Goal: Task Accomplishment & Management: Manage account settings

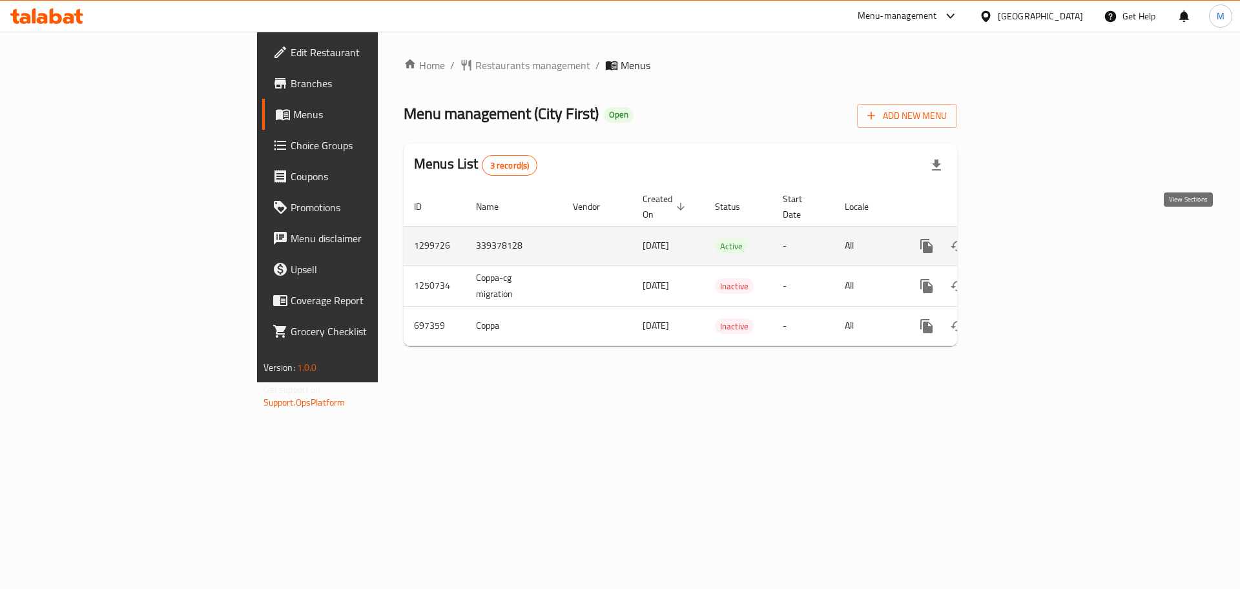
click at [1035, 231] on link "enhanced table" at bounding box center [1019, 246] width 31 height 31
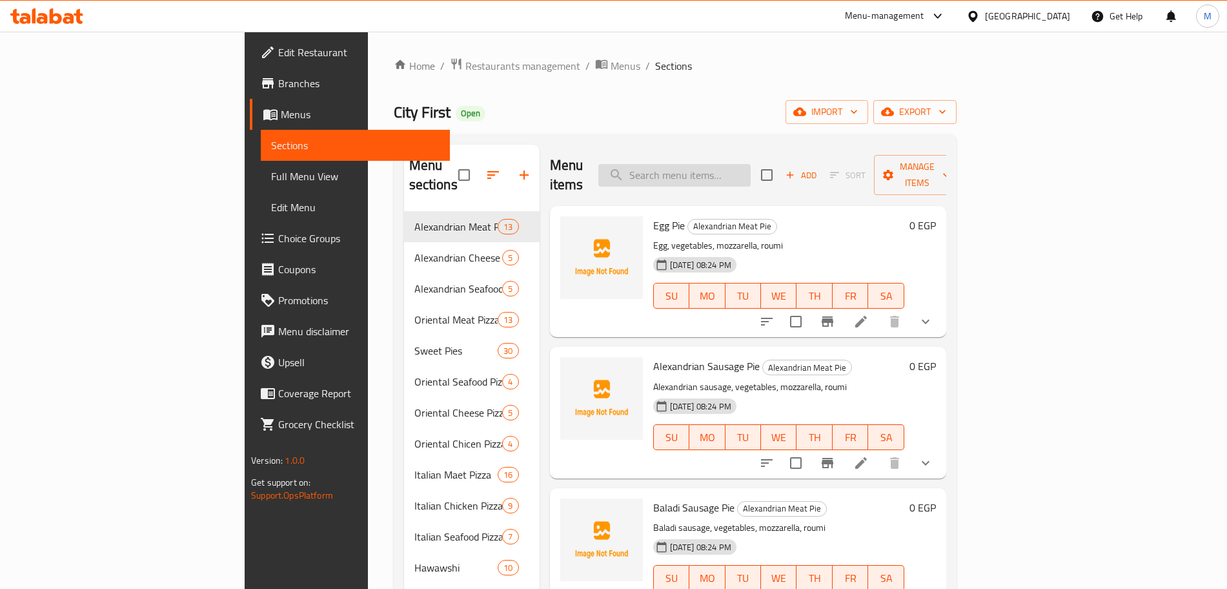
click at [751, 164] on input "search" at bounding box center [675, 175] width 152 height 23
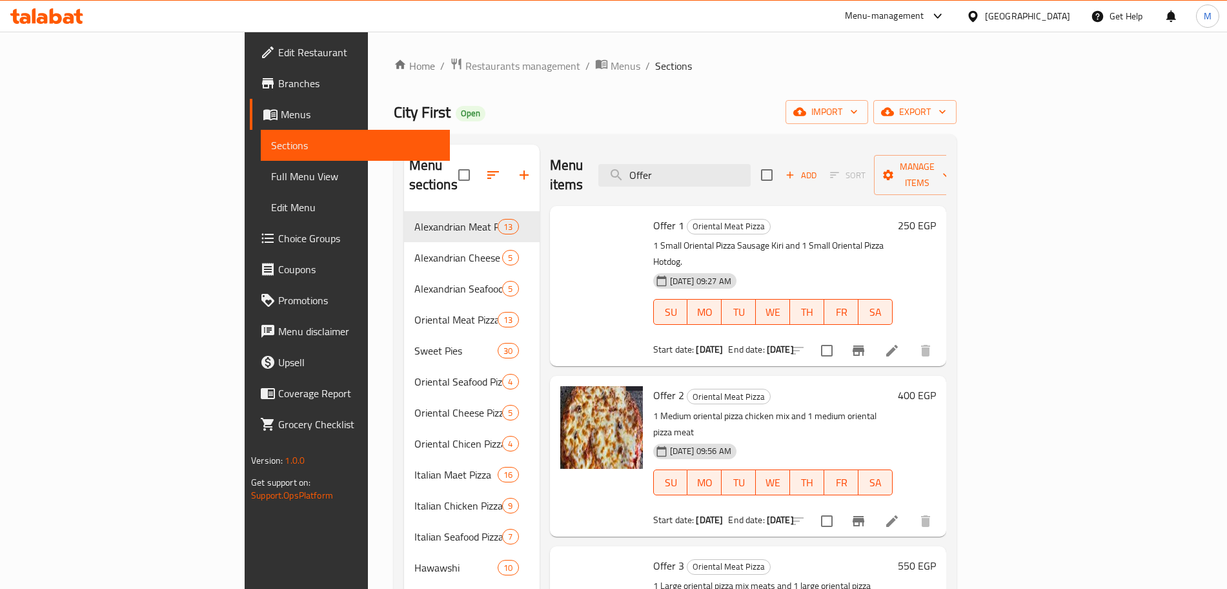
type input "Offer"
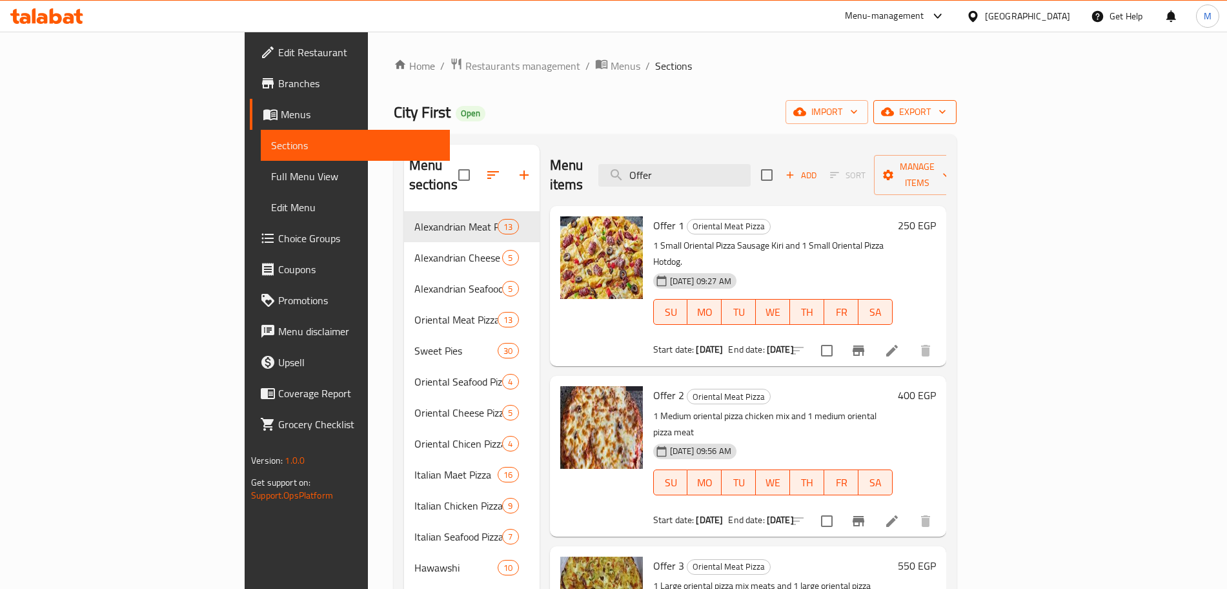
click at [957, 120] on button "export" at bounding box center [915, 112] width 83 height 24
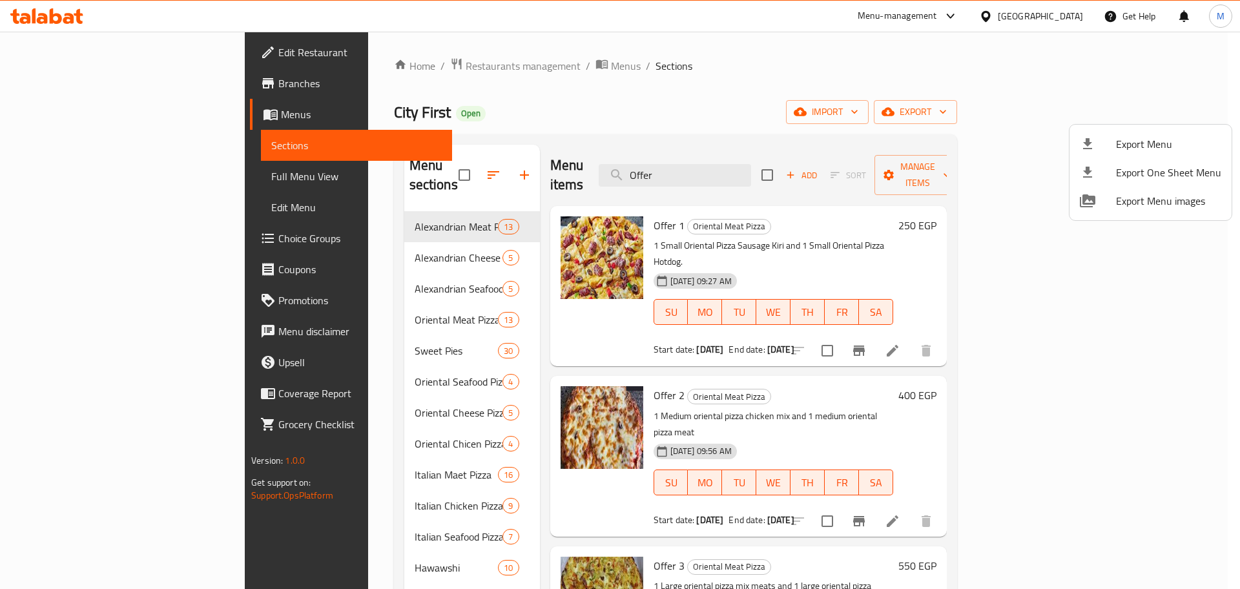
click at [1138, 152] on span "Export Menu" at bounding box center [1168, 143] width 105 height 15
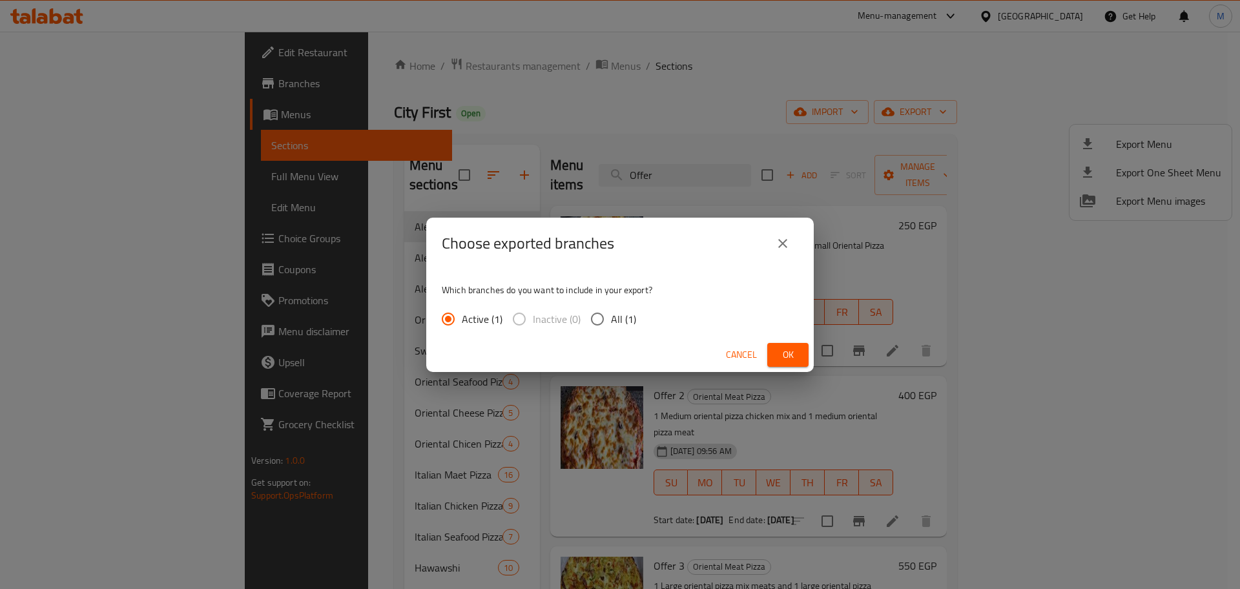
click at [621, 306] on label "All (1)" at bounding box center [610, 318] width 52 height 27
click at [611, 306] on input "All (1)" at bounding box center [597, 318] width 27 height 27
radio input "true"
click at [785, 347] on span "Ok" at bounding box center [787, 355] width 21 height 16
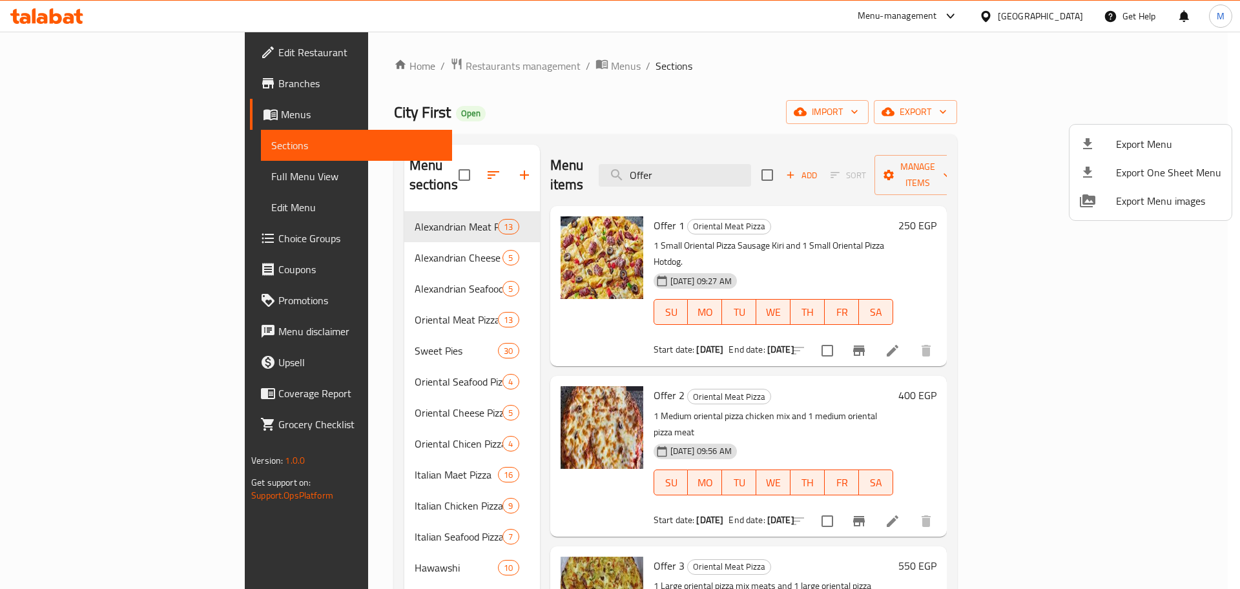
click at [928, 136] on div at bounding box center [620, 294] width 1240 height 589
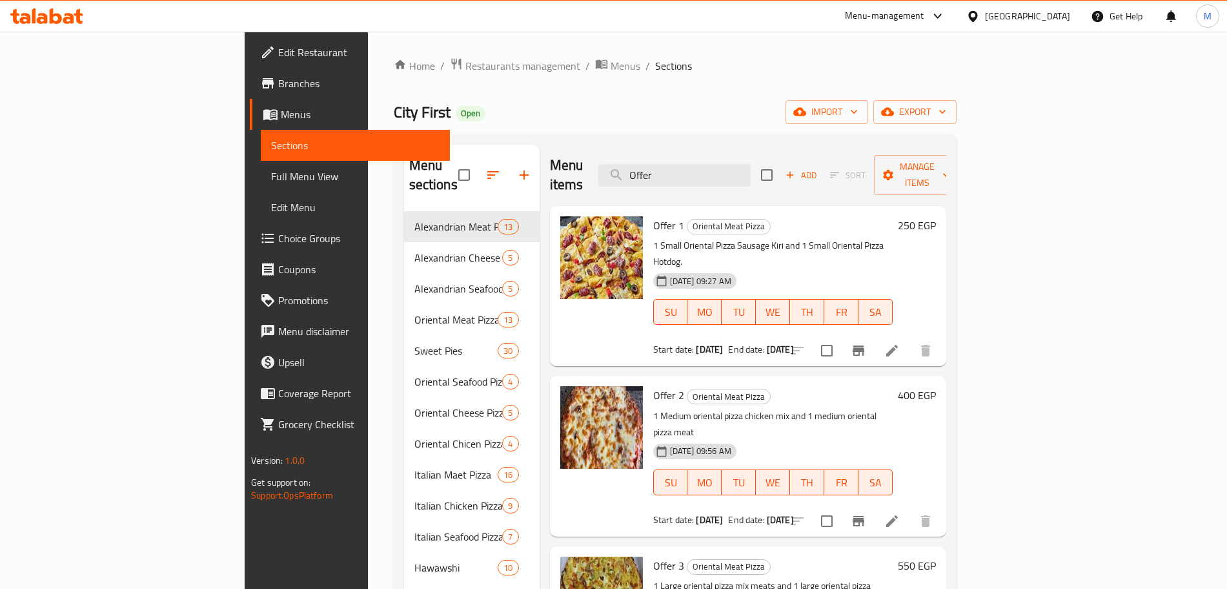
click at [819, 168] on span "Add" at bounding box center [801, 175] width 35 height 15
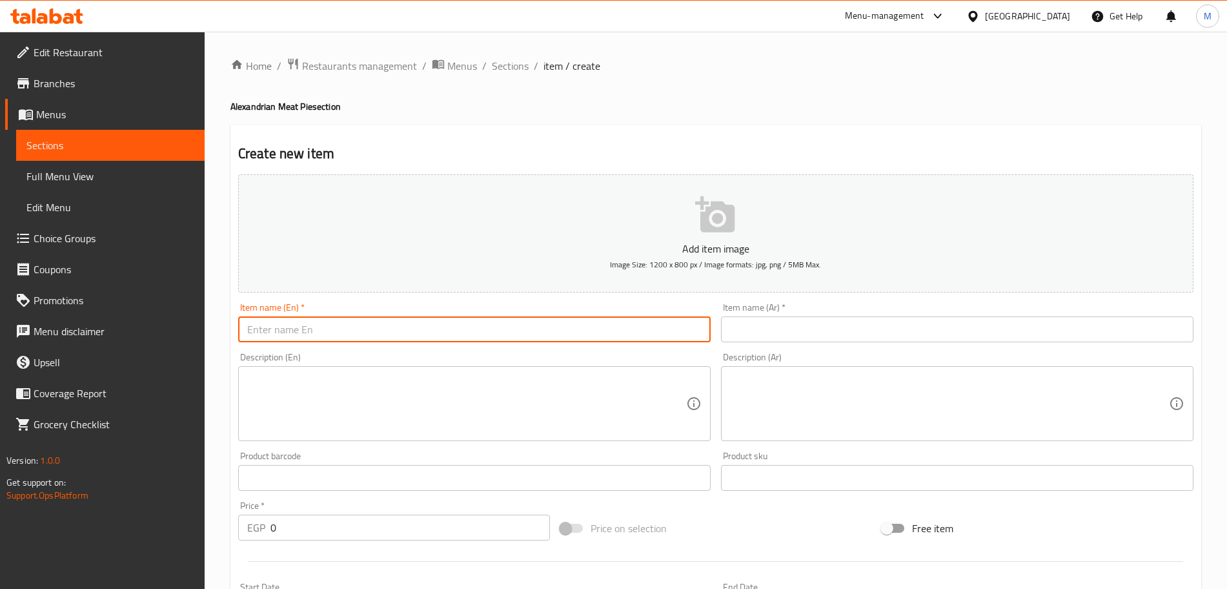
click at [575, 335] on input "text" at bounding box center [474, 329] width 473 height 26
type input "Pizza Offer 1"
click at [821, 334] on input "text" at bounding box center [957, 329] width 473 height 26
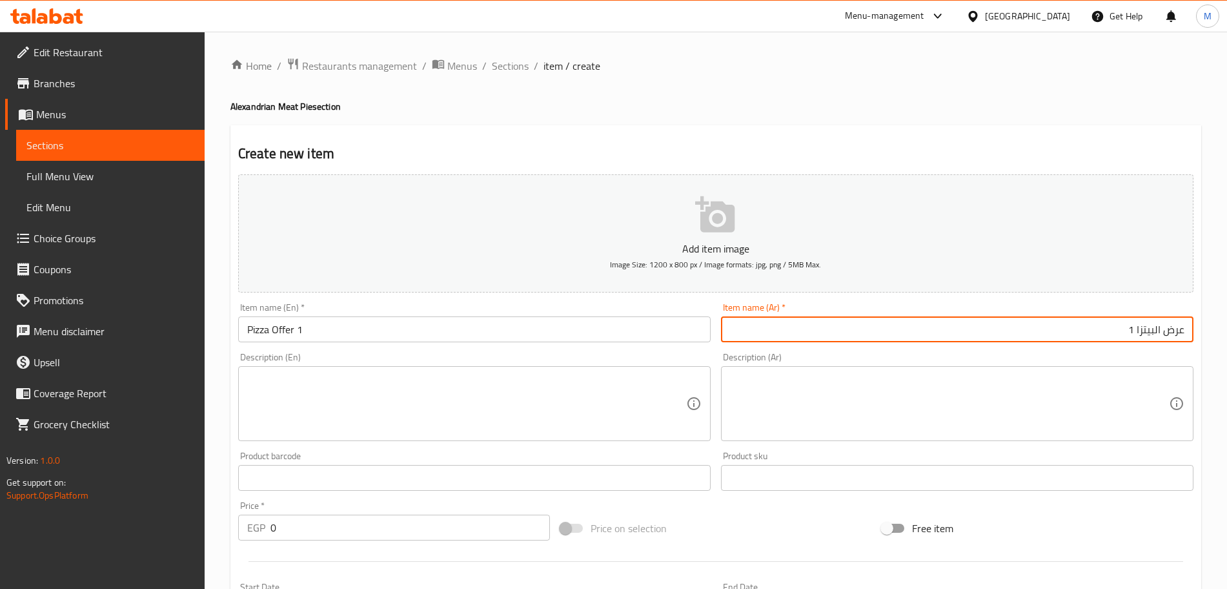
type input "عرض البيتزا 1"
click at [292, 389] on textarea at bounding box center [466, 403] width 439 height 61
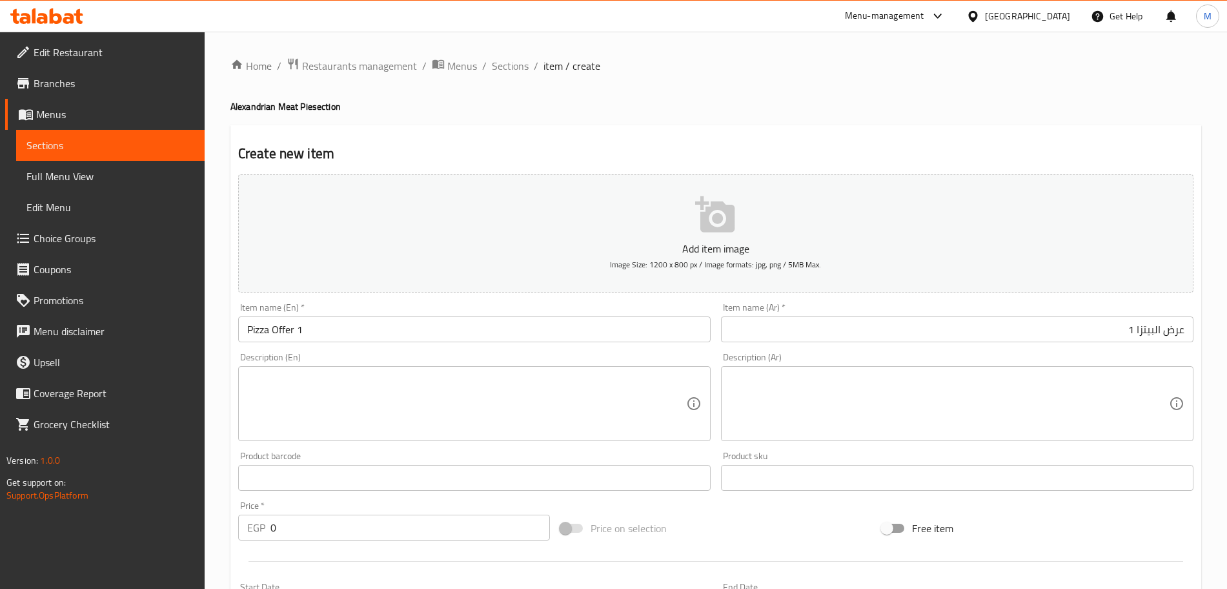
click at [850, 372] on div "Description (Ar)" at bounding box center [957, 403] width 473 height 75
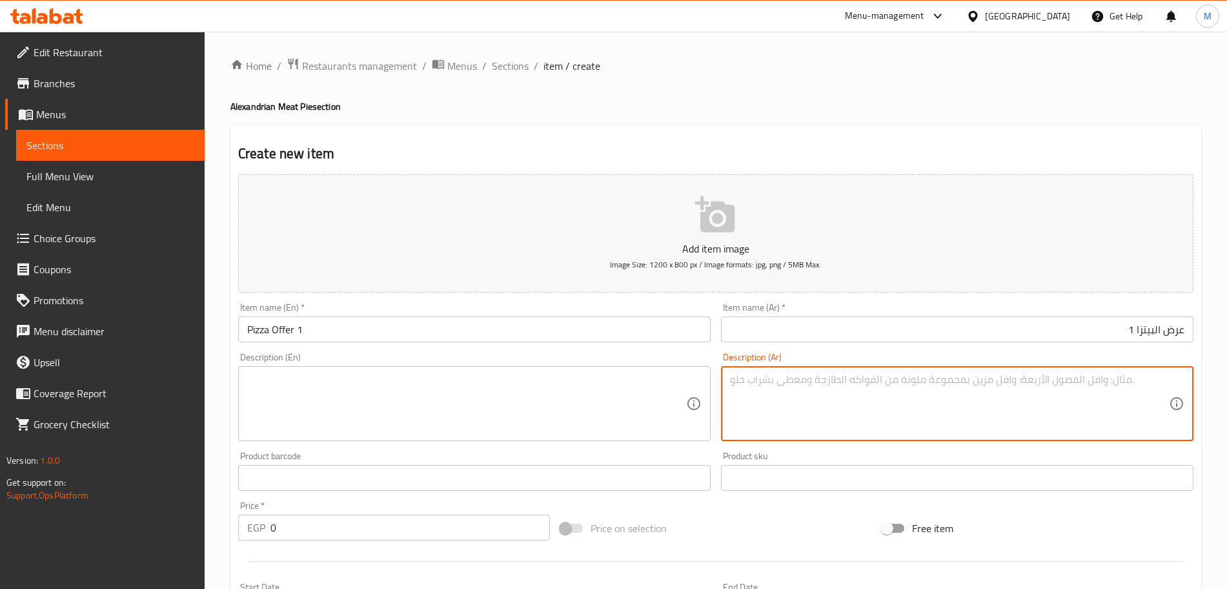
paste textarea "offer 1 ١ بيتزا إيطالي لحمه صغير ١ بيتزا إيطالي سوسيس صغير"
drag, startPoint x: 759, startPoint y: 376, endPoint x: 687, endPoint y: 378, distance: 72.3
click at [690, 379] on div "Add item image Image Size: 1200 x 800 px / Image formats: jpg, png / 5MB Max. I…" at bounding box center [716, 447] width 966 height 557
type textarea "١ بيتزا إيطالي لحمه صغير ١ بيتزا إيطالي سوسيس صغير"
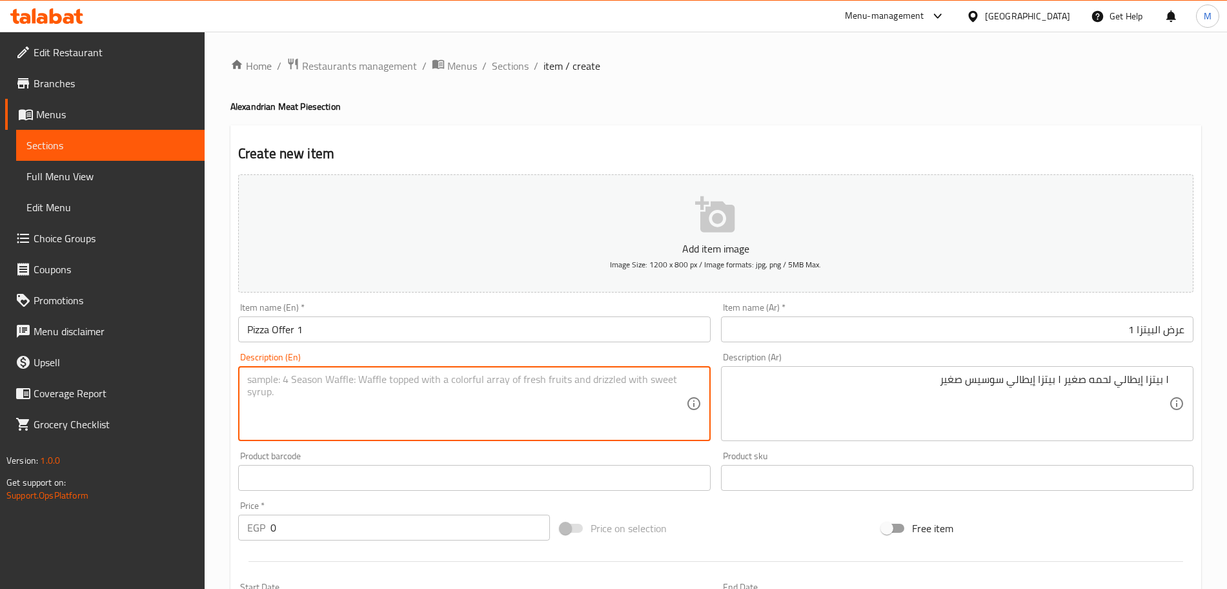
click at [602, 382] on textarea at bounding box center [466, 403] width 439 height 61
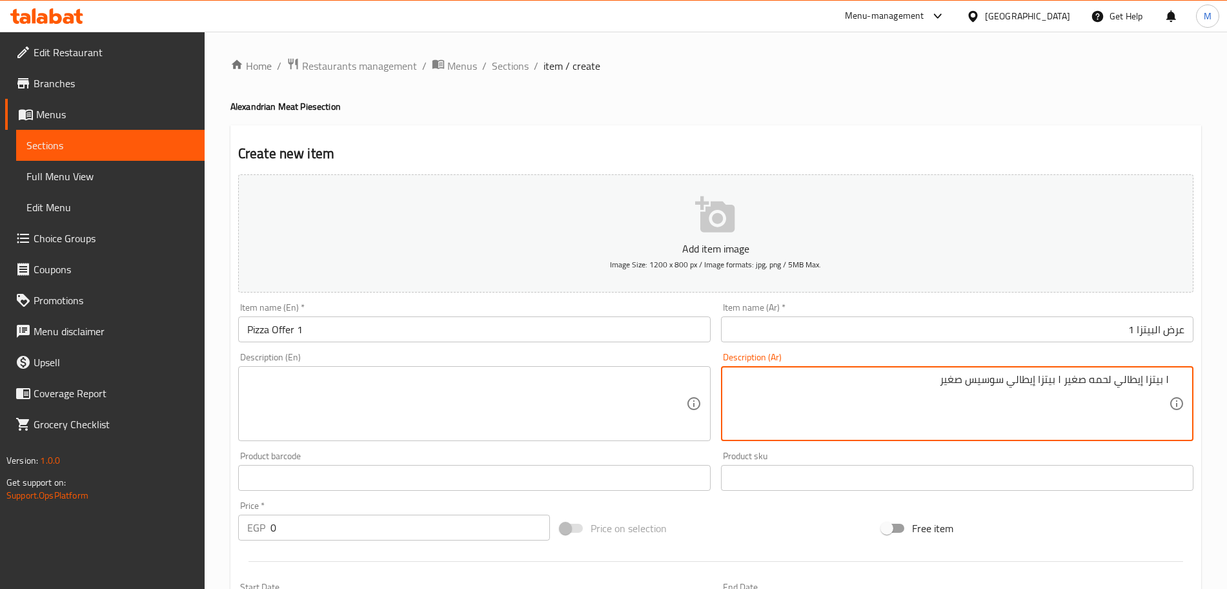
click at [1092, 384] on textarea "١ بيتزا إيطالي لحمه صغير ١ بيتزا إيطالي سوسيس صغير" at bounding box center [949, 403] width 439 height 61
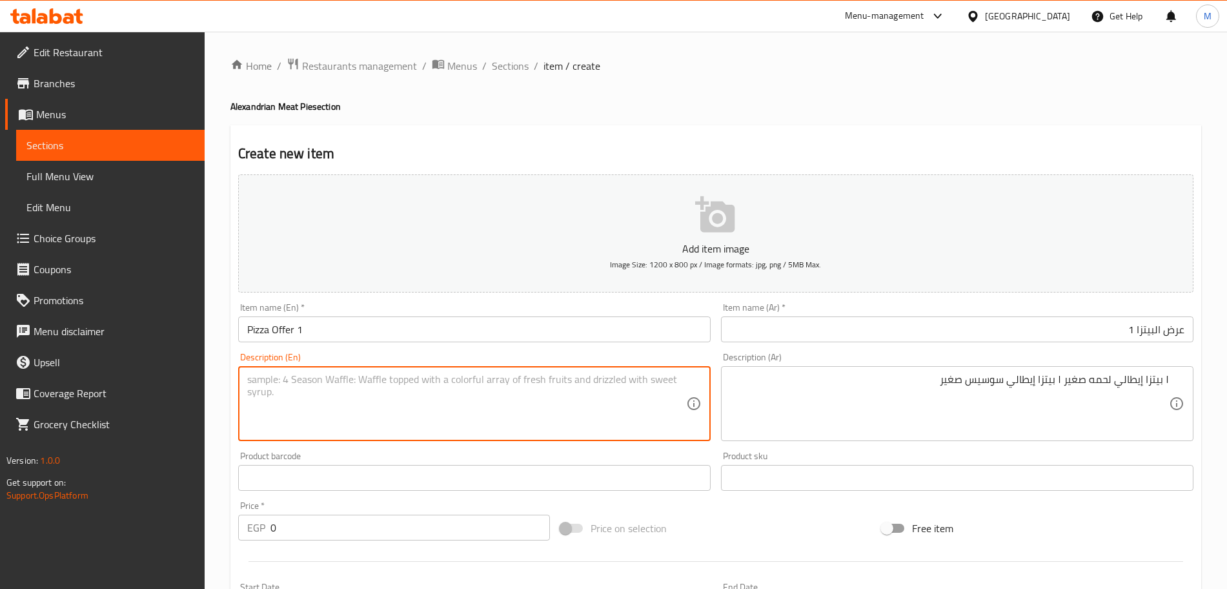
click at [356, 374] on textarea at bounding box center [466, 403] width 439 height 61
paste textarea "1 small Italian meat pizza 1 small Italian sausage pizza"
click at [258, 380] on textarea "1 small Italian meat pizza 1 small Italian sausage pizza" at bounding box center [466, 403] width 439 height 61
click at [269, 379] on textarea "1 small Italian meat pizza 1 small Italian sausage pizza" at bounding box center [466, 403] width 439 height 61
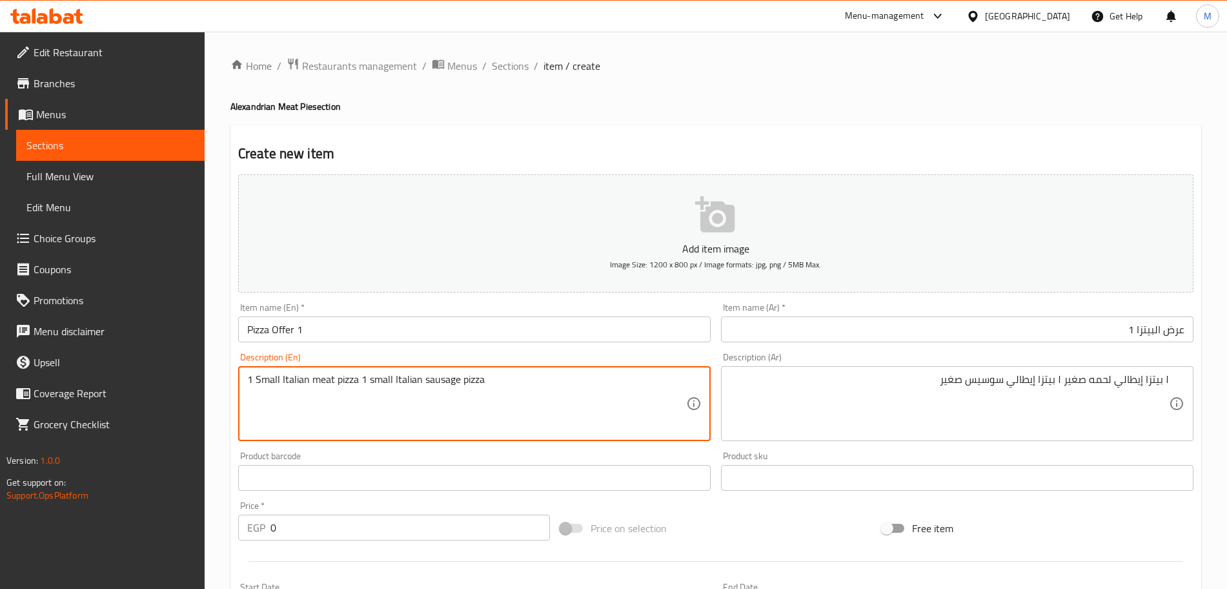
click at [283, 409] on textarea "1 Small Italian meat pizza 1 small Italian sausage pizza" at bounding box center [466, 403] width 439 height 61
click at [298, 395] on textarea "1 Small Italian meat pizza 1 small Italian sausage pizza" at bounding box center [466, 403] width 439 height 61
click at [526, 397] on textarea "1 Small Italian meat pizza 1 small Italian sausage pizza" at bounding box center [466, 403] width 439 height 61
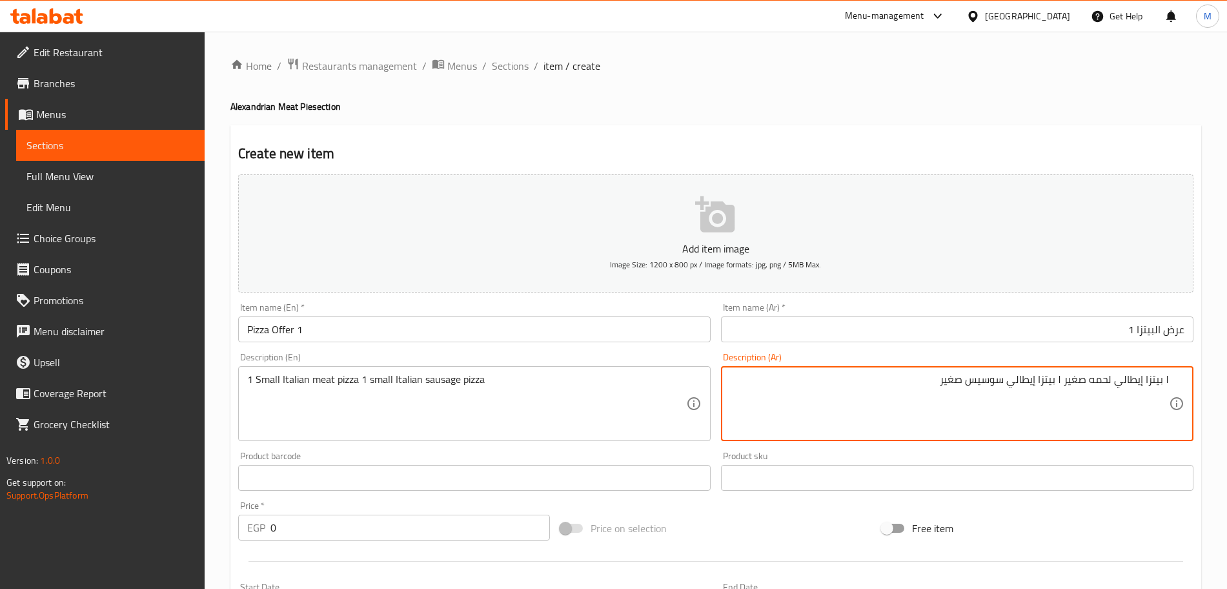
click at [701, 376] on div "1 Small Italian meat pizza 1 small Italian sausage pizza Description (En)" at bounding box center [474, 403] width 473 height 75
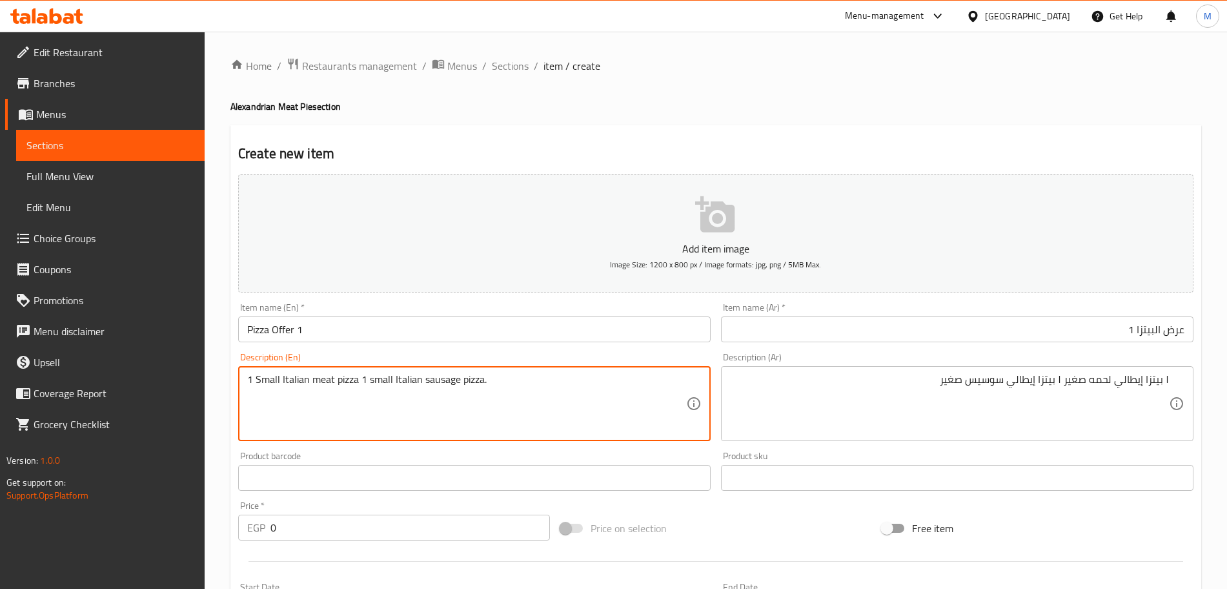
type textarea "1 Small Italian meat pizza 1 small Italian sausage pizza."
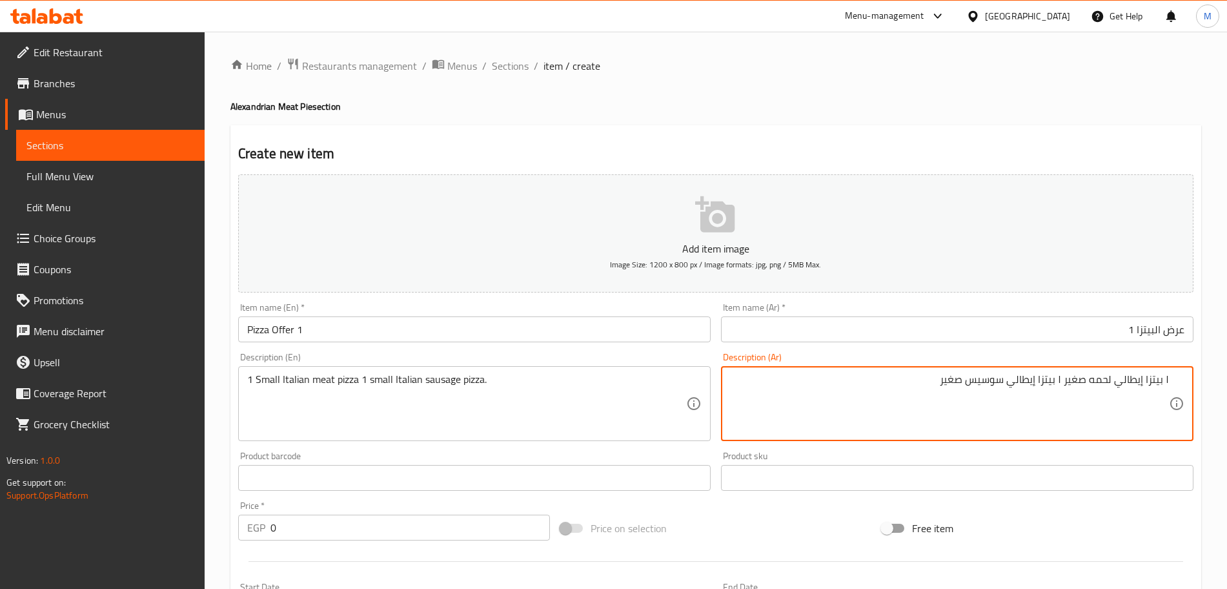
scroll to position [81, 0]
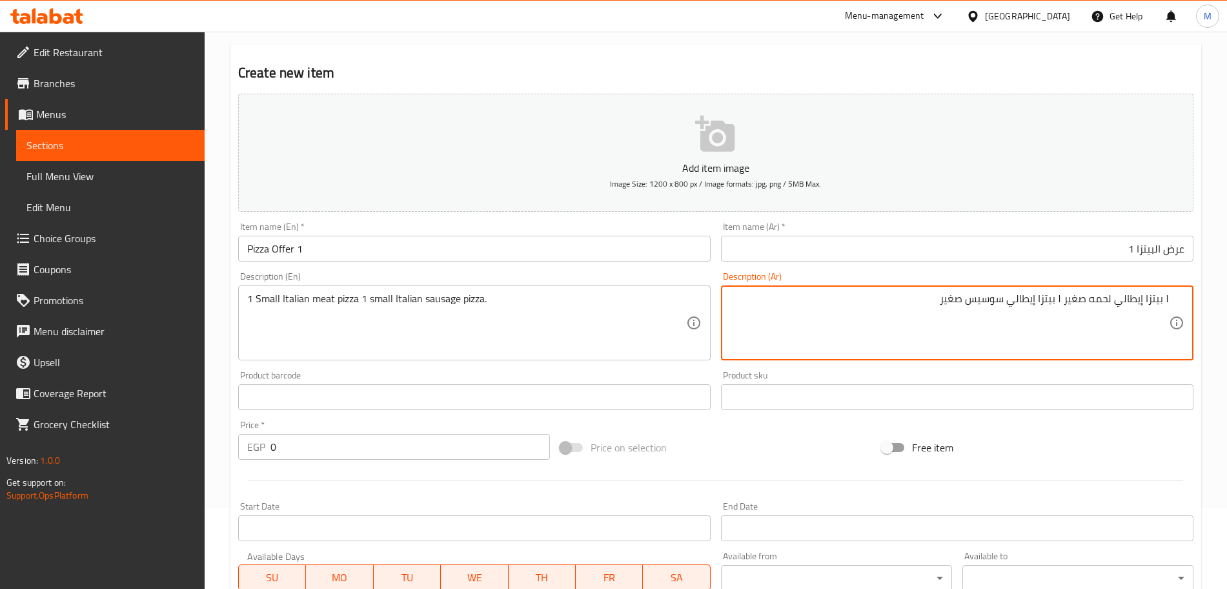
click at [922, 300] on textarea "١ بيتزا إيطالي لحمه صغير ١ بيتزا إيطالي سوسيس صغير" at bounding box center [949, 322] width 439 height 61
type textarea "١ بيتزا إيطالي لحمه صغير ١ بيتزا إيطالي سوسيس صغير."
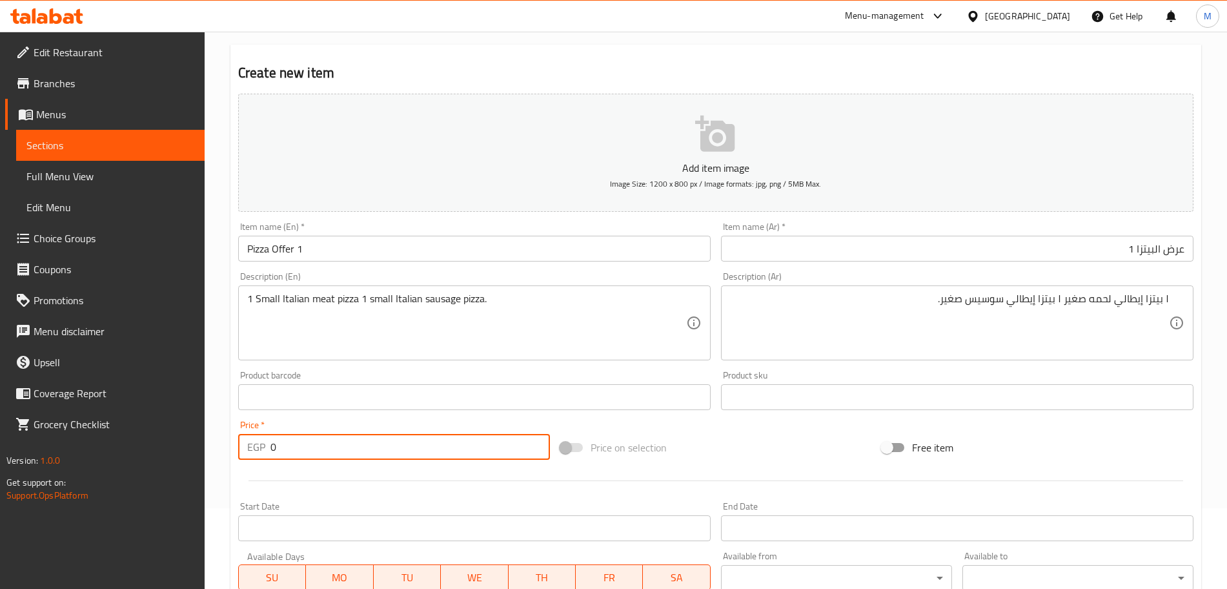
drag, startPoint x: 268, startPoint y: 447, endPoint x: 238, endPoint y: 441, distance: 30.4
click at [241, 442] on div "EGP 0 Price *" at bounding box center [394, 447] width 312 height 26
paste input "23"
type input "230"
click at [277, 466] on div at bounding box center [716, 481] width 966 height 32
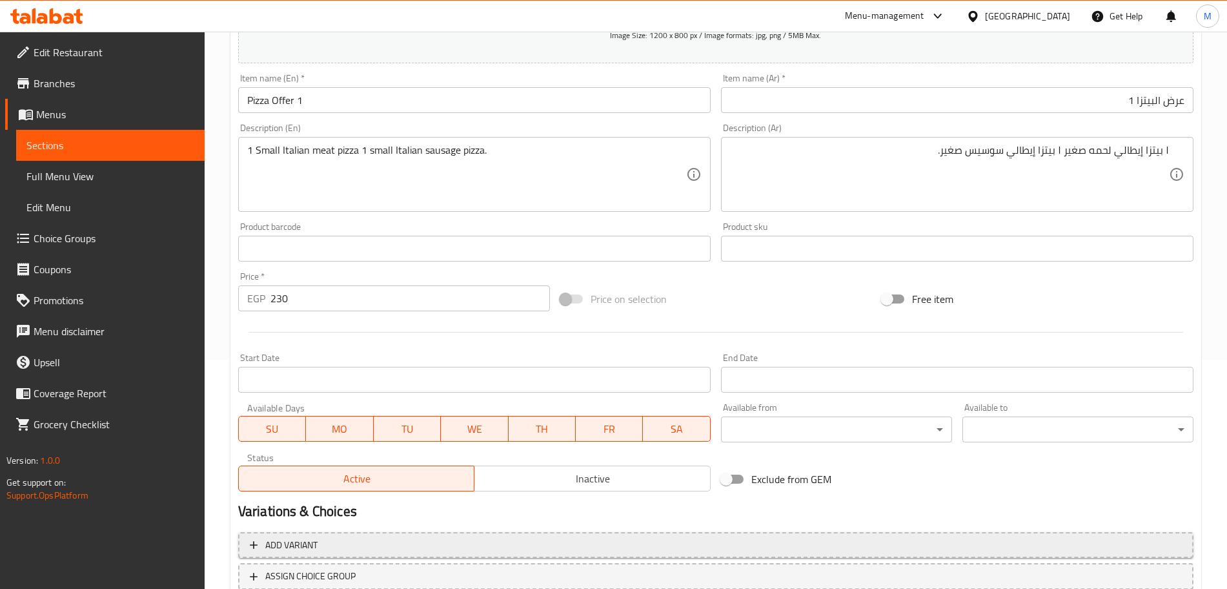
scroll to position [323, 0]
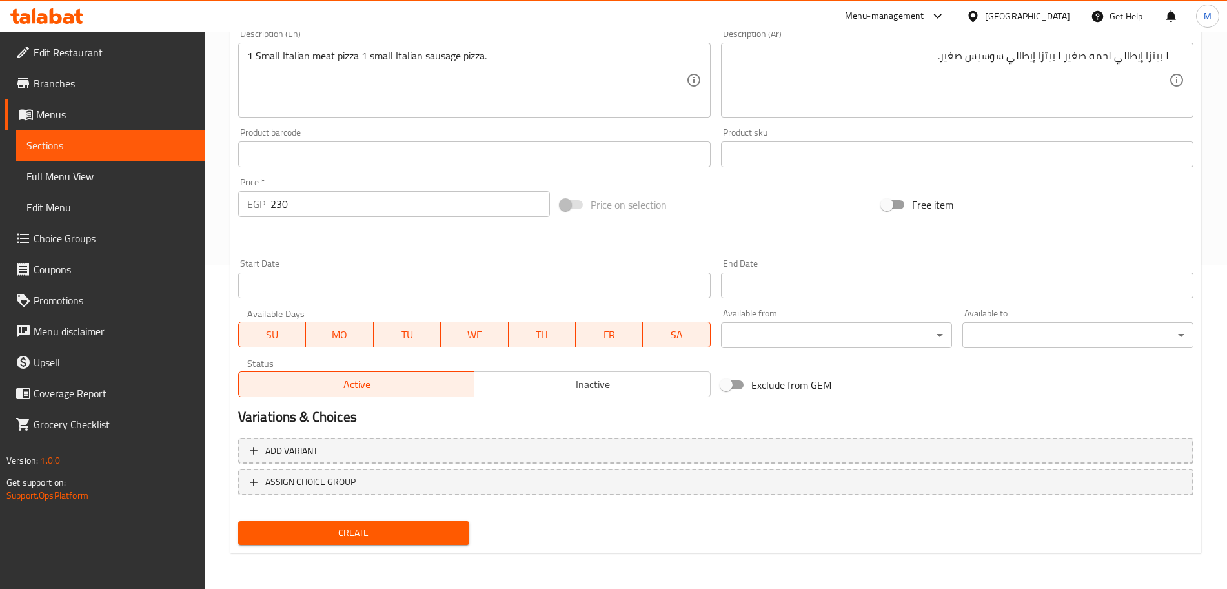
click at [286, 279] on input "Start Date" at bounding box center [474, 285] width 473 height 26
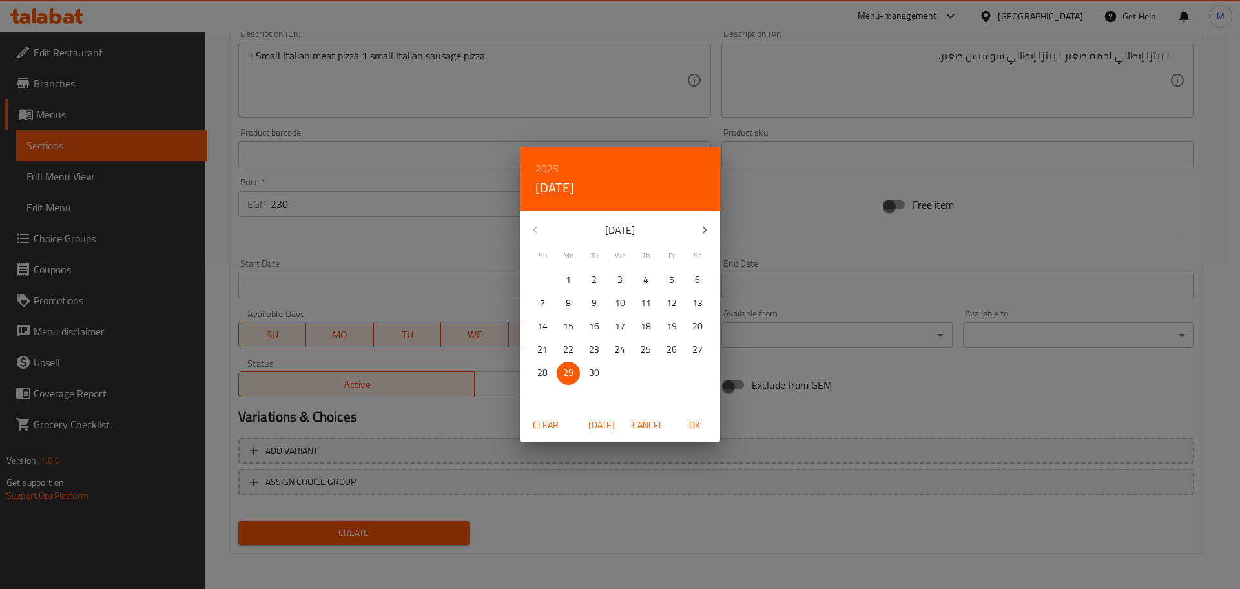
click at [701, 429] on span "OK" at bounding box center [694, 425] width 31 height 16
type input "[DATE]"
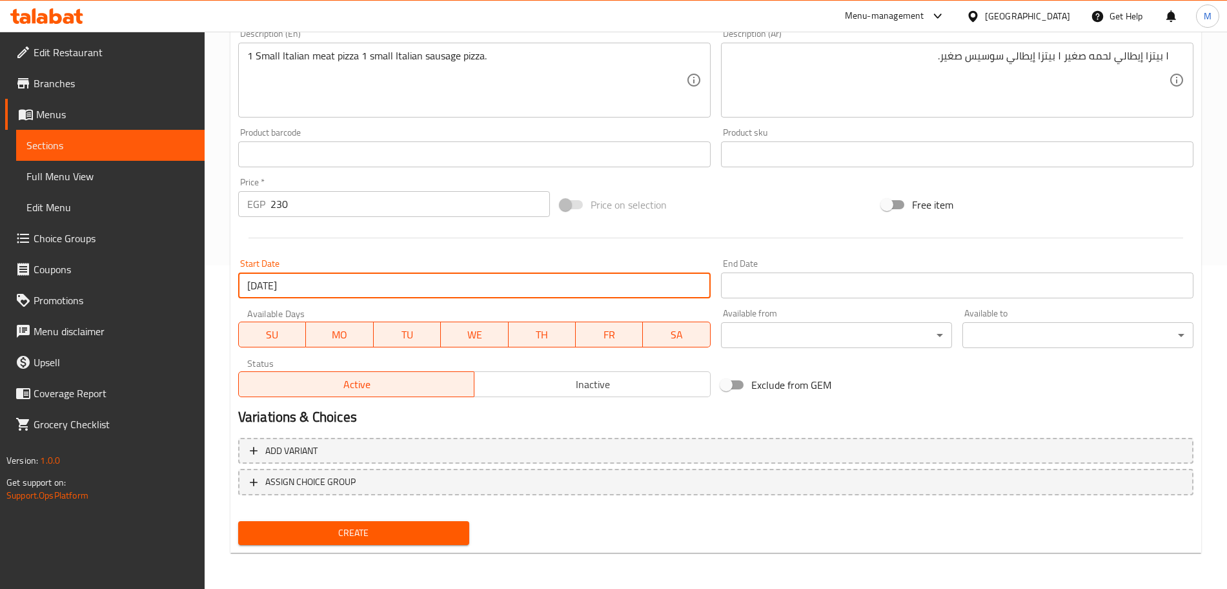
click at [886, 289] on input "Start Date" at bounding box center [957, 285] width 473 height 26
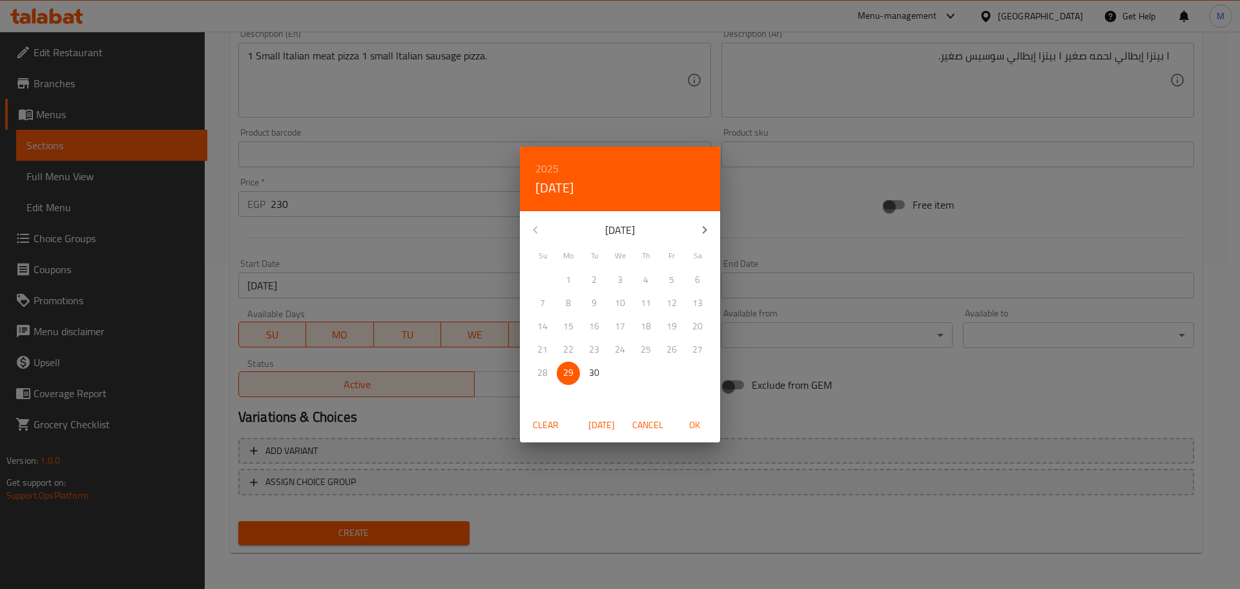
click at [555, 169] on h6 "2025" at bounding box center [546, 168] width 23 height 18
click at [605, 267] on div "2026" at bounding box center [620, 265] width 200 height 26
click at [623, 372] on p "30" at bounding box center [620, 373] width 10 height 16
click at [697, 428] on span "OK" at bounding box center [694, 425] width 31 height 16
type input "[DATE]"
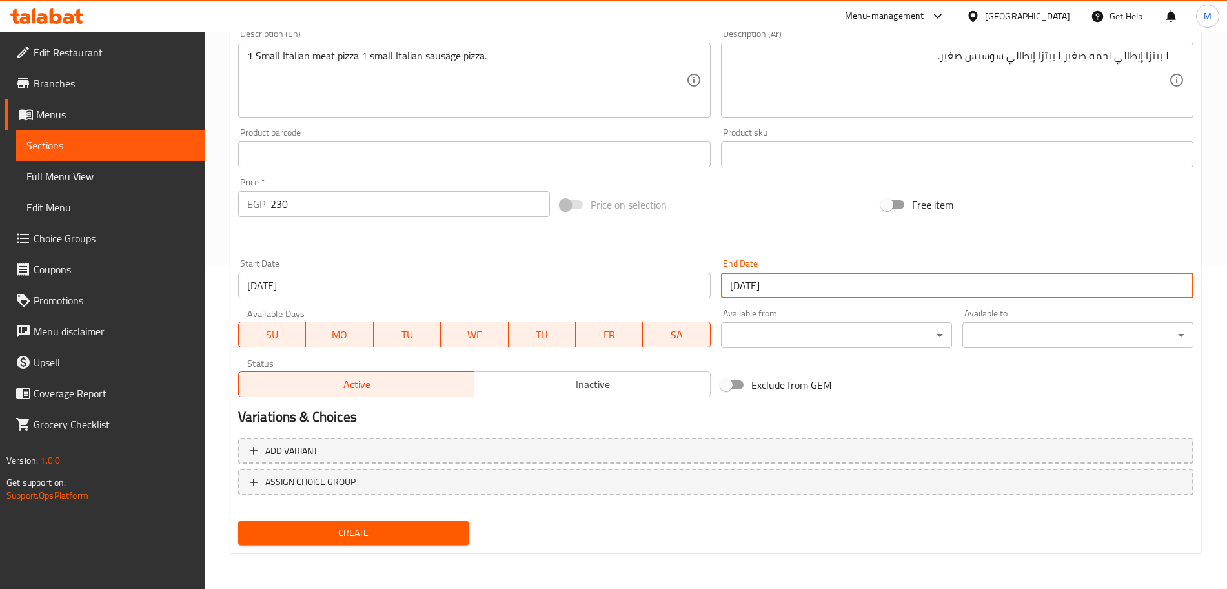
click at [894, 382] on div "Exclude from GEM" at bounding box center [877, 384] width 322 height 35
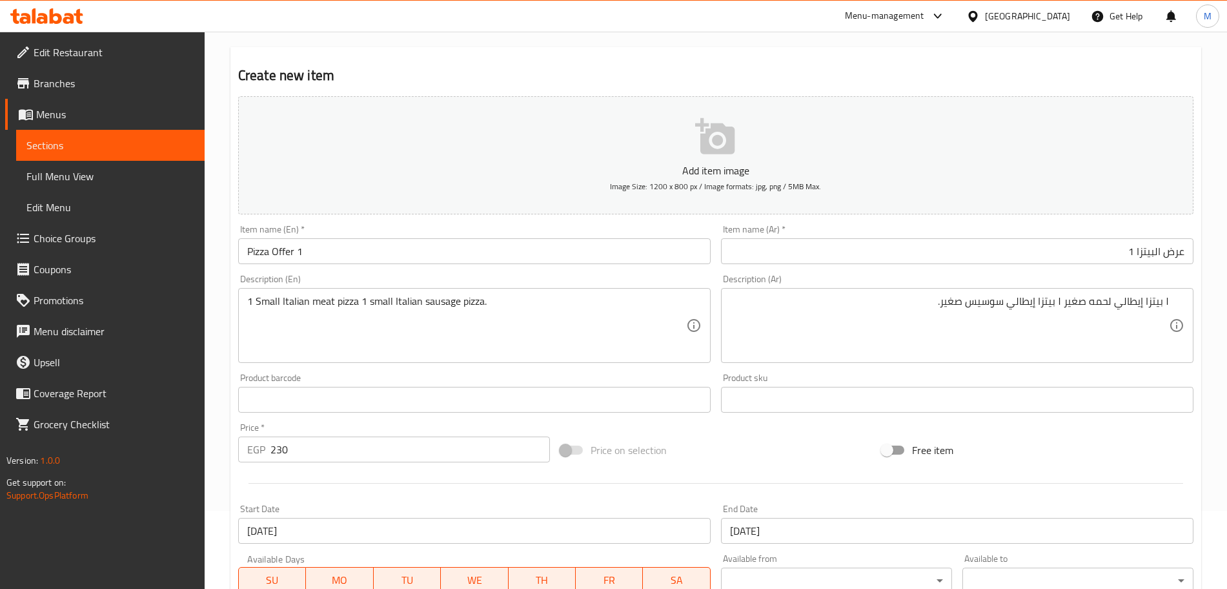
scroll to position [0, 0]
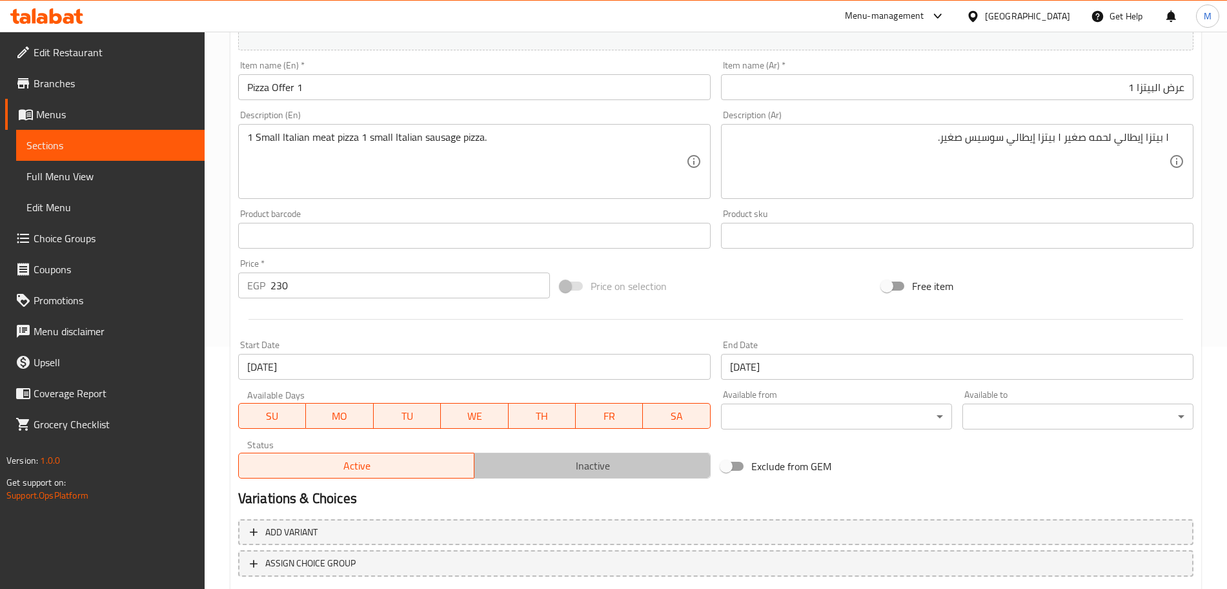
click at [549, 466] on span "Inactive" at bounding box center [593, 465] width 226 height 19
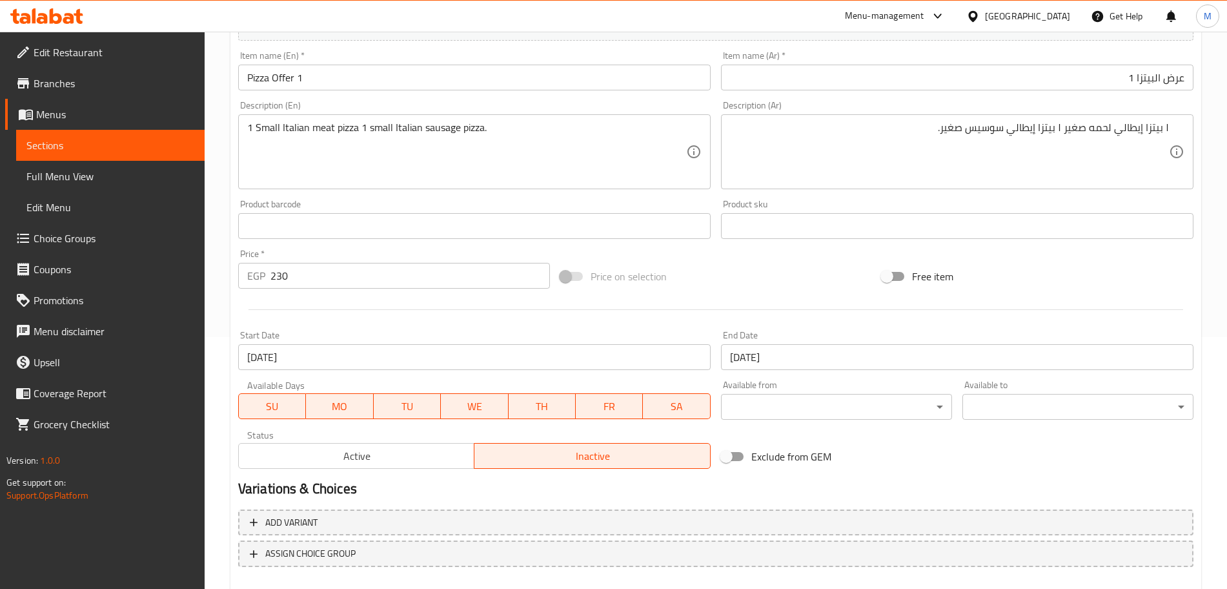
scroll to position [323, 0]
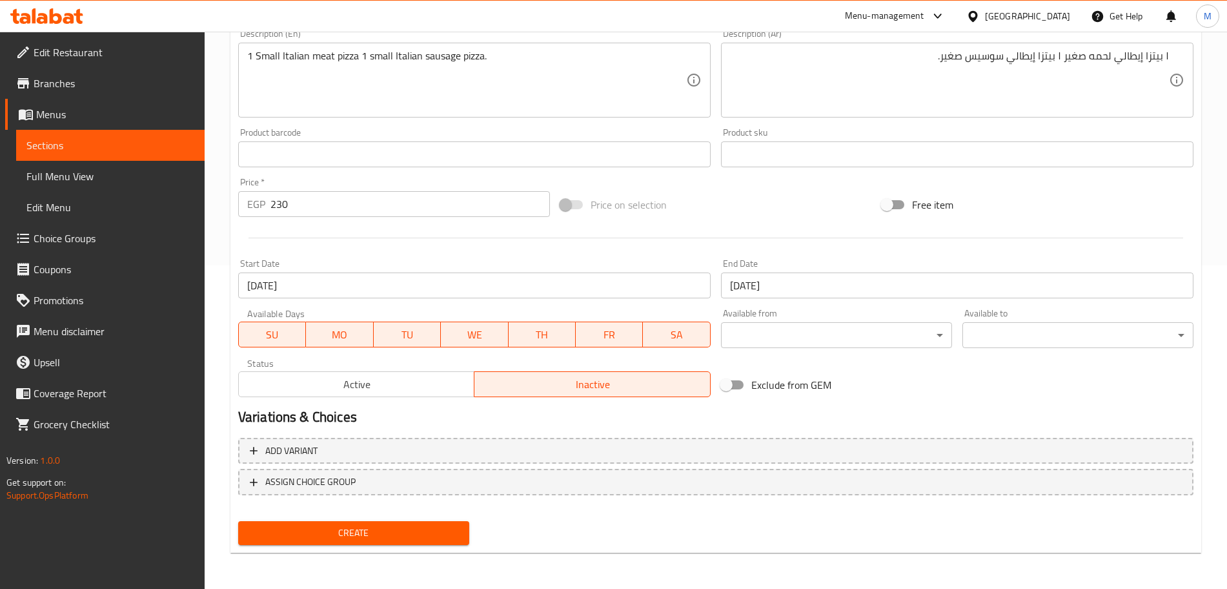
click at [449, 521] on button "Create" at bounding box center [353, 533] width 231 height 24
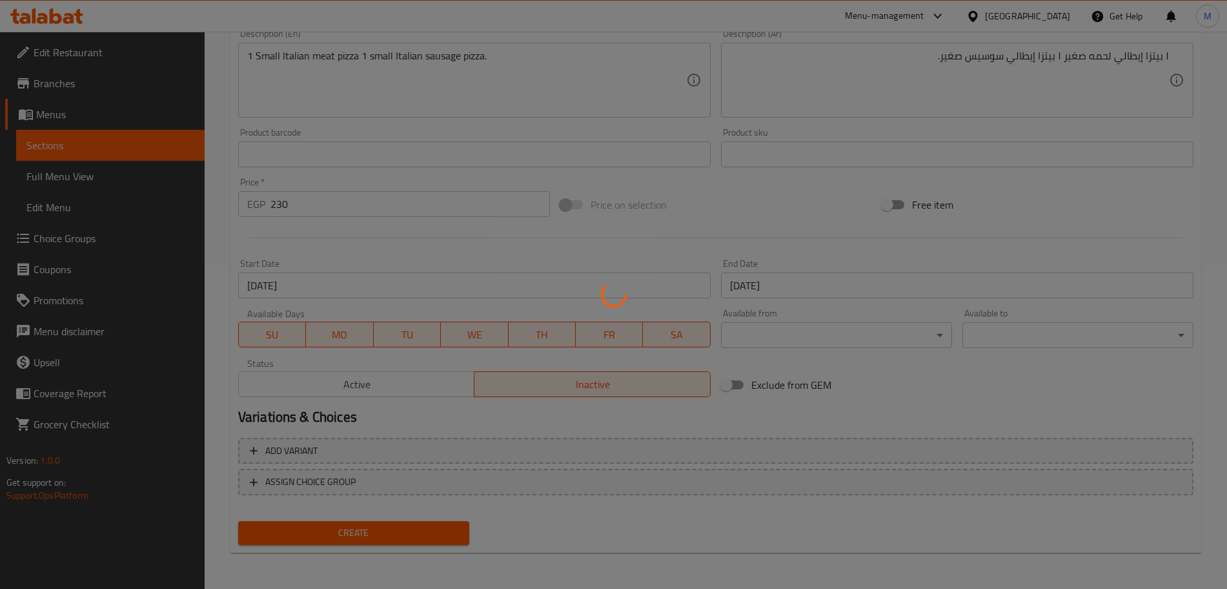
type input "0"
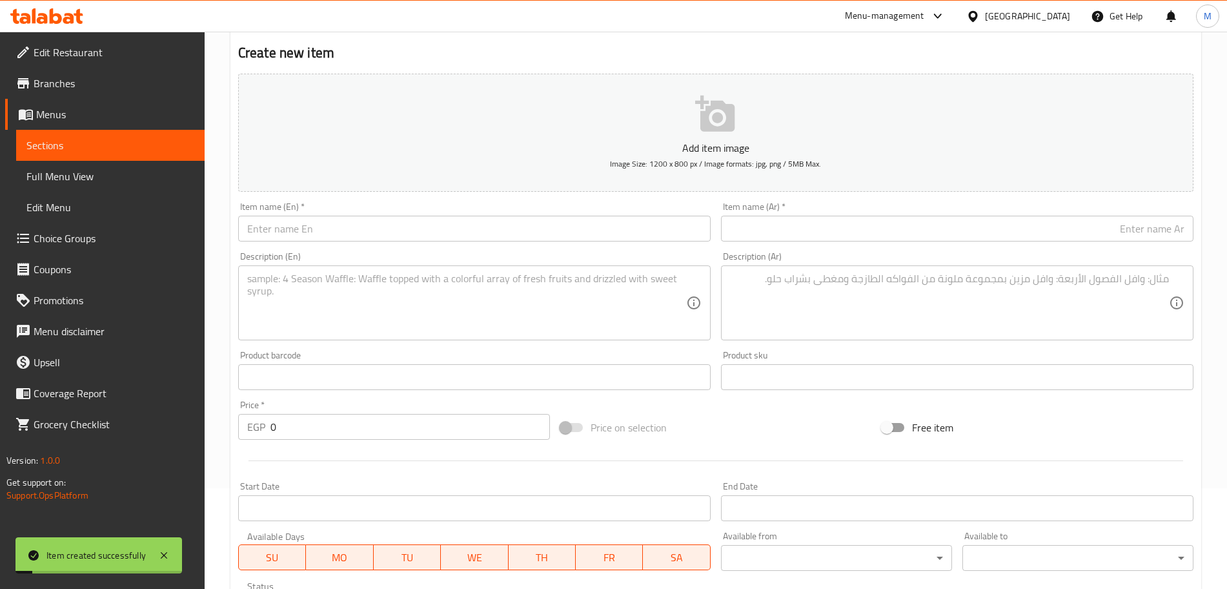
scroll to position [0, 0]
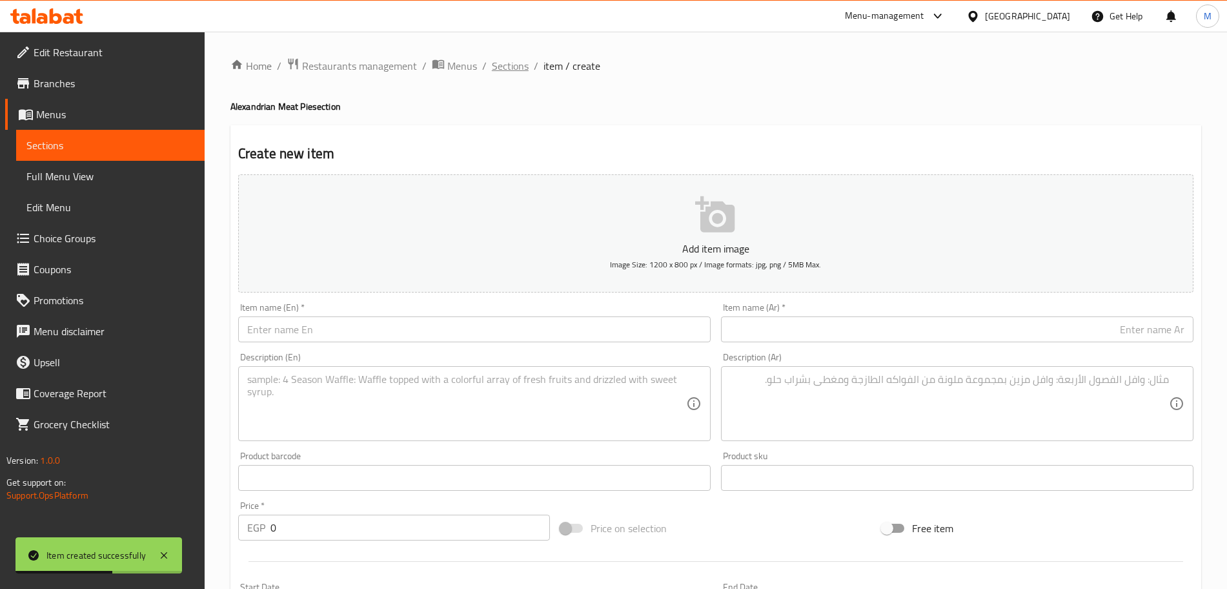
click at [508, 65] on span "Sections" at bounding box center [510, 65] width 37 height 15
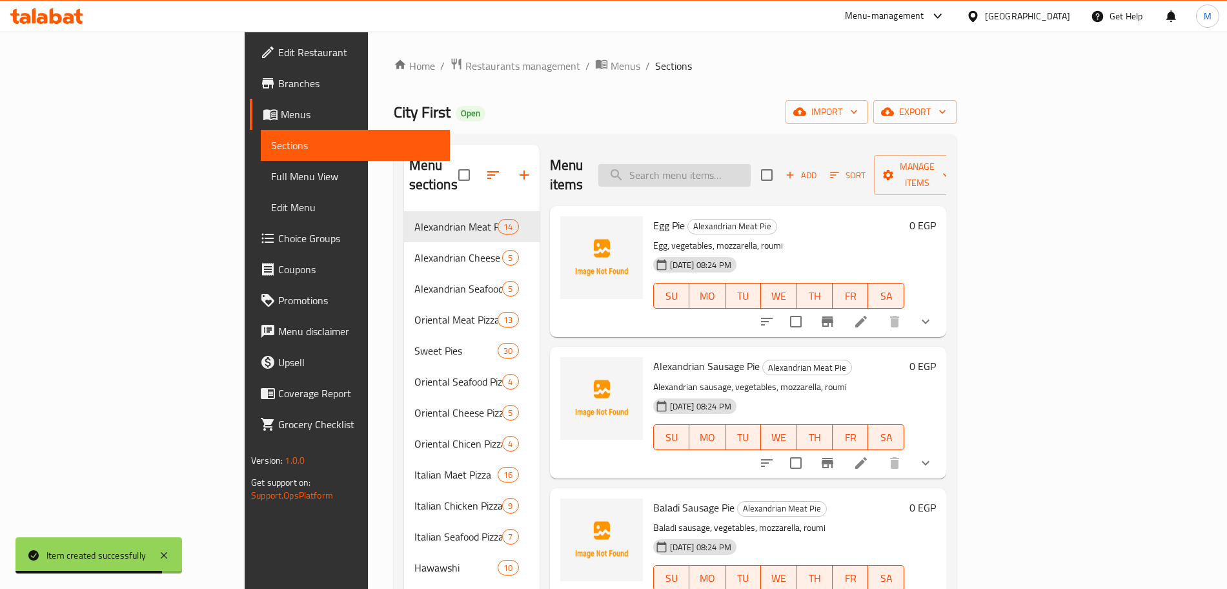
click at [751, 174] on input "search" at bounding box center [675, 175] width 152 height 23
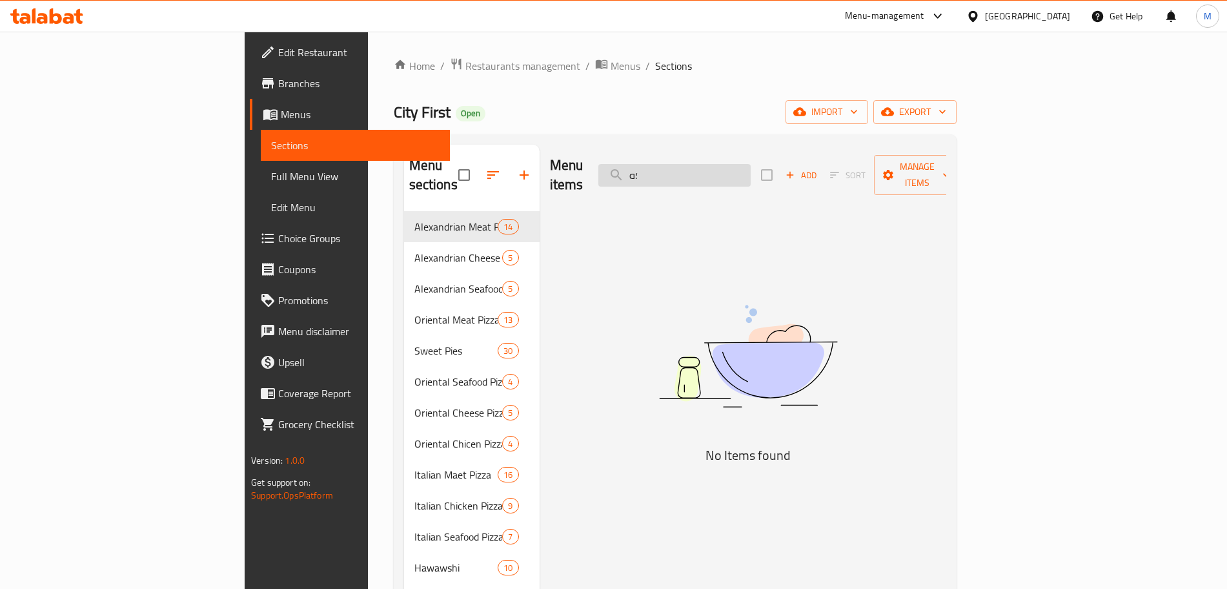
type input "؛"
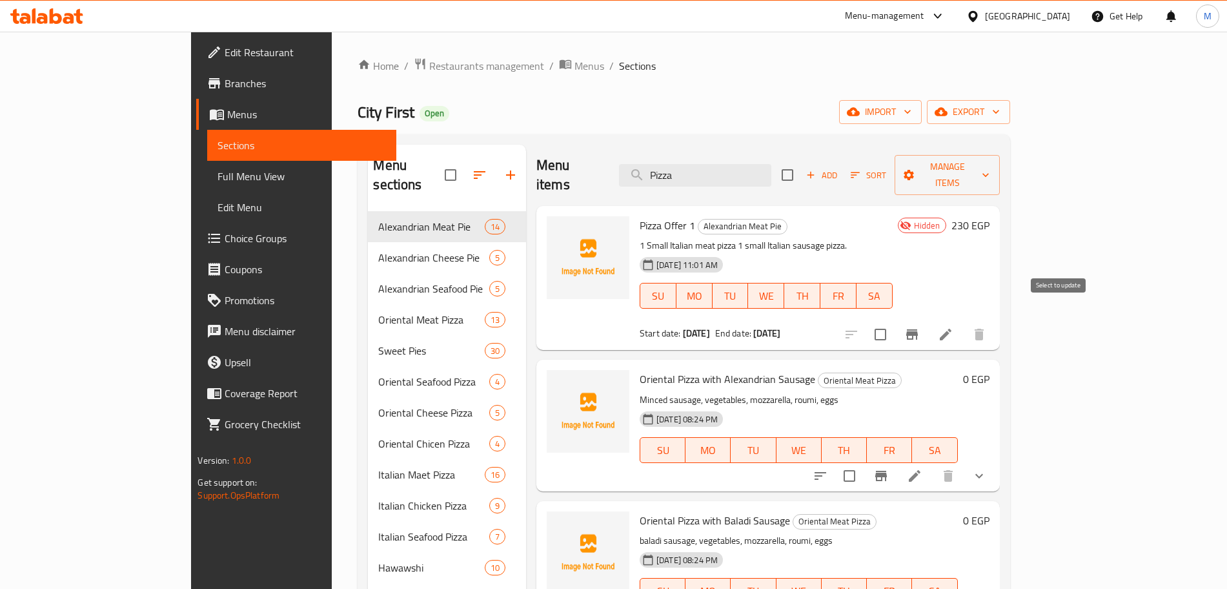
type input "Pizza"
click at [894, 321] on input "checkbox" at bounding box center [880, 334] width 27 height 27
click at [989, 159] on span "Manage items" at bounding box center [947, 175] width 84 height 32
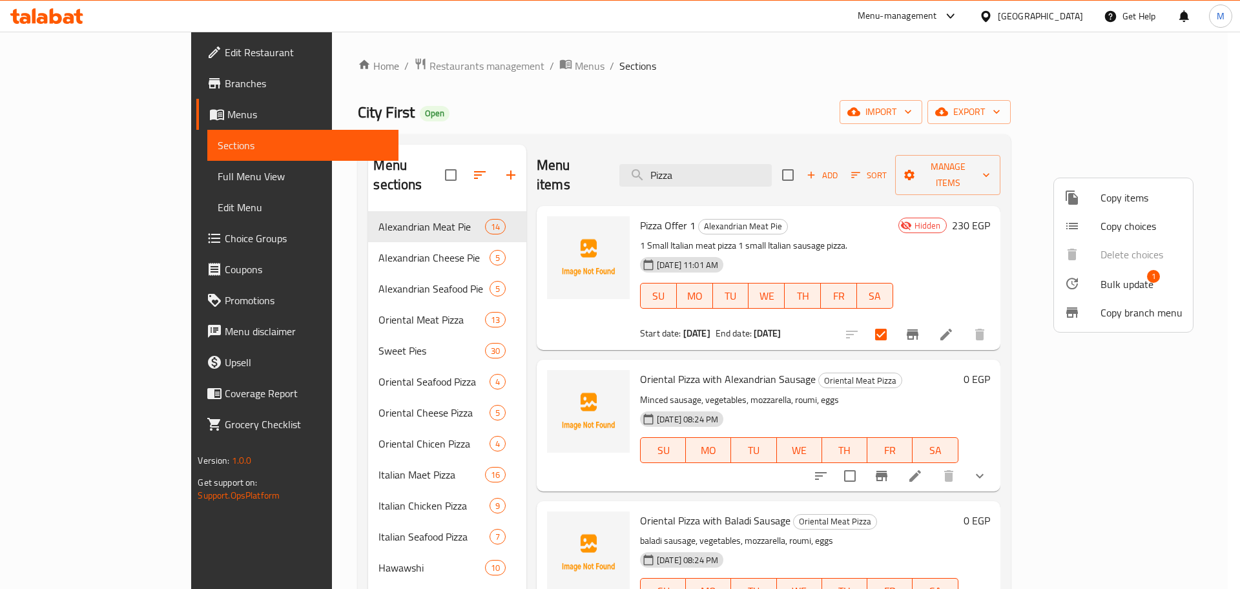
click at [1116, 291] on span "Bulk update" at bounding box center [1126, 283] width 53 height 15
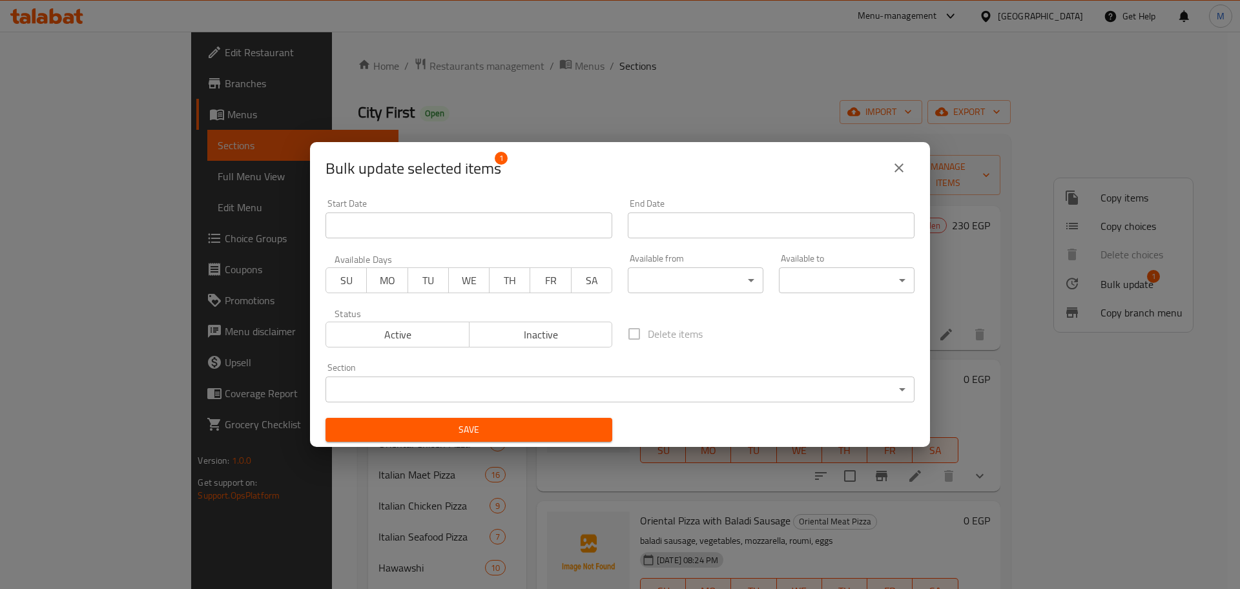
click at [498, 396] on body "​ Menu-management [GEOGRAPHIC_DATA] Get Help M Edit Restaurant Branches Menus S…" at bounding box center [620, 310] width 1240 height 557
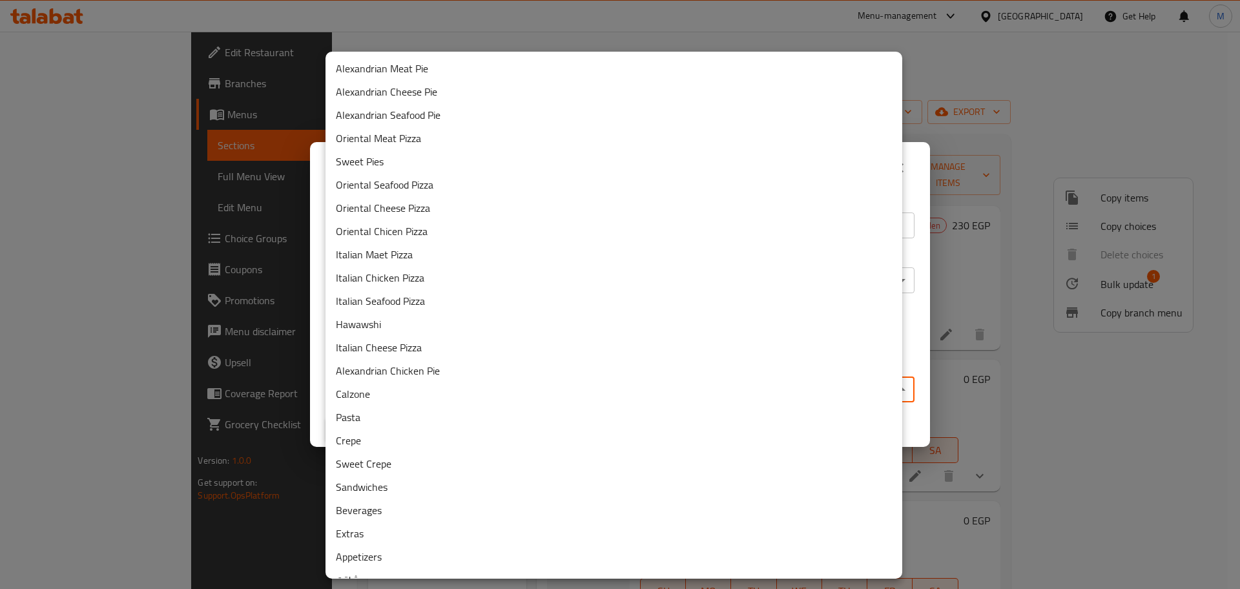
click at [448, 258] on li "Italian Maet Pizza" at bounding box center [613, 254] width 577 height 23
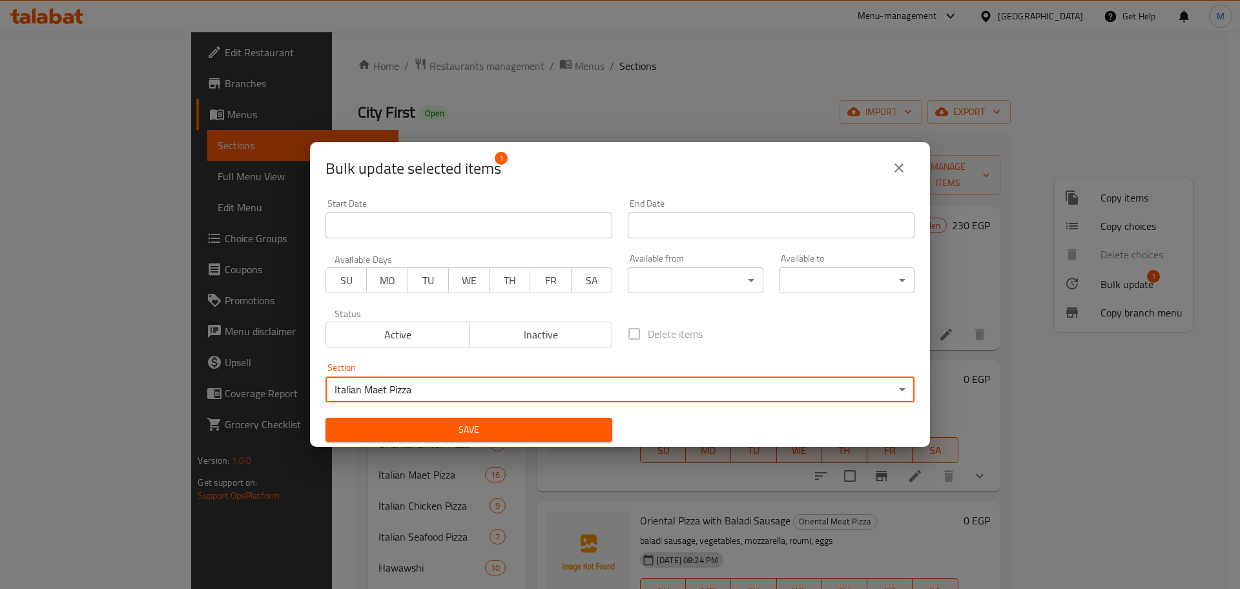
click at [439, 393] on body "​ Menu-management [GEOGRAPHIC_DATA] Get Help M Edit Restaurant Branches Menus S…" at bounding box center [620, 310] width 1240 height 557
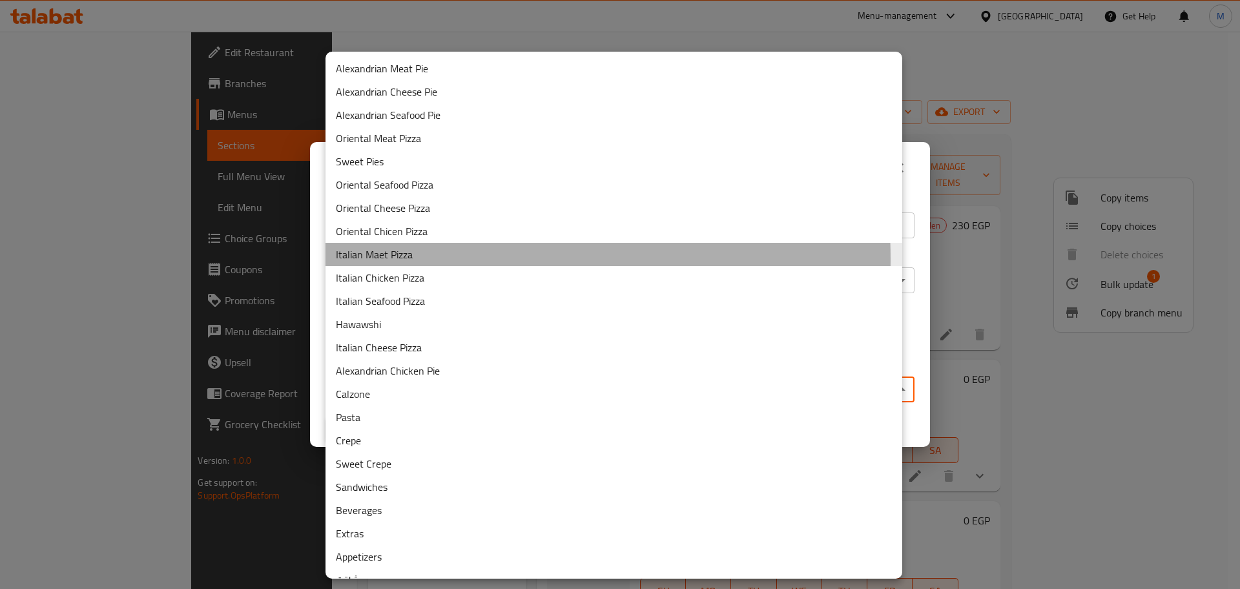
click at [432, 259] on li "Italian Maet Pizza" at bounding box center [613, 254] width 577 height 23
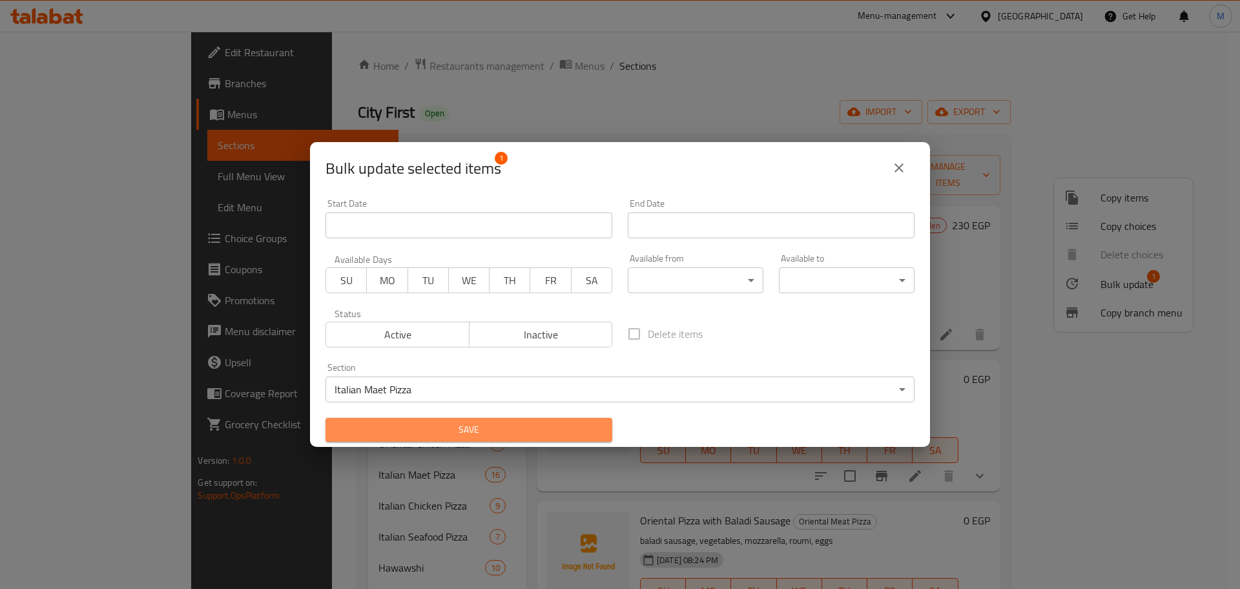
click at [484, 422] on span "Save" at bounding box center [469, 430] width 266 height 16
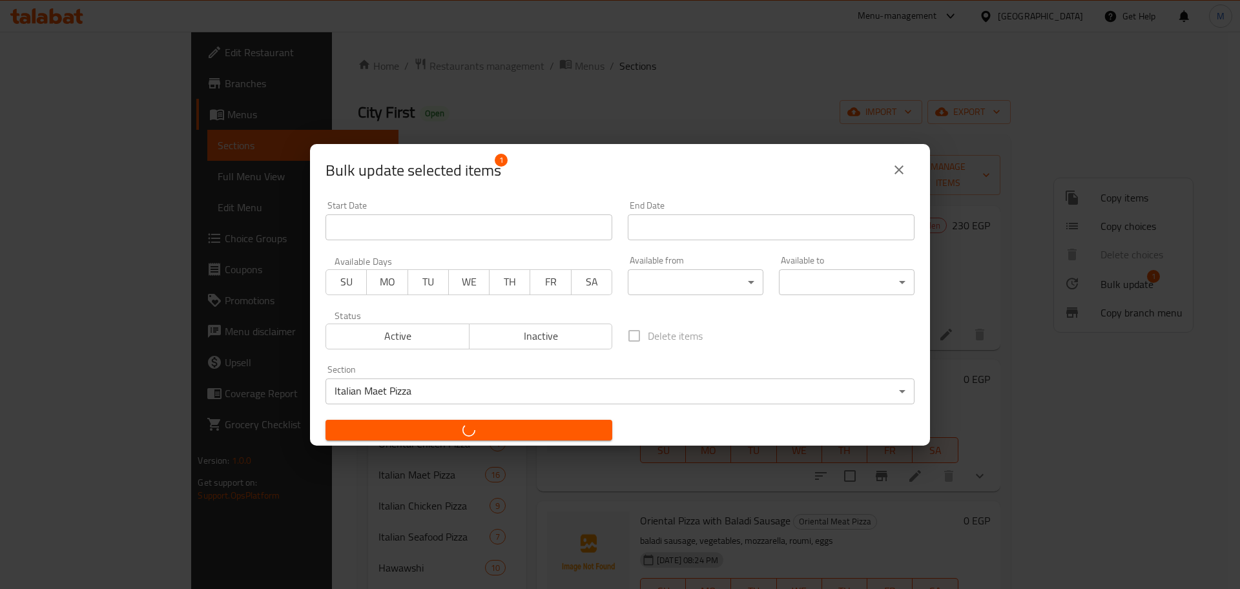
checkbox input "false"
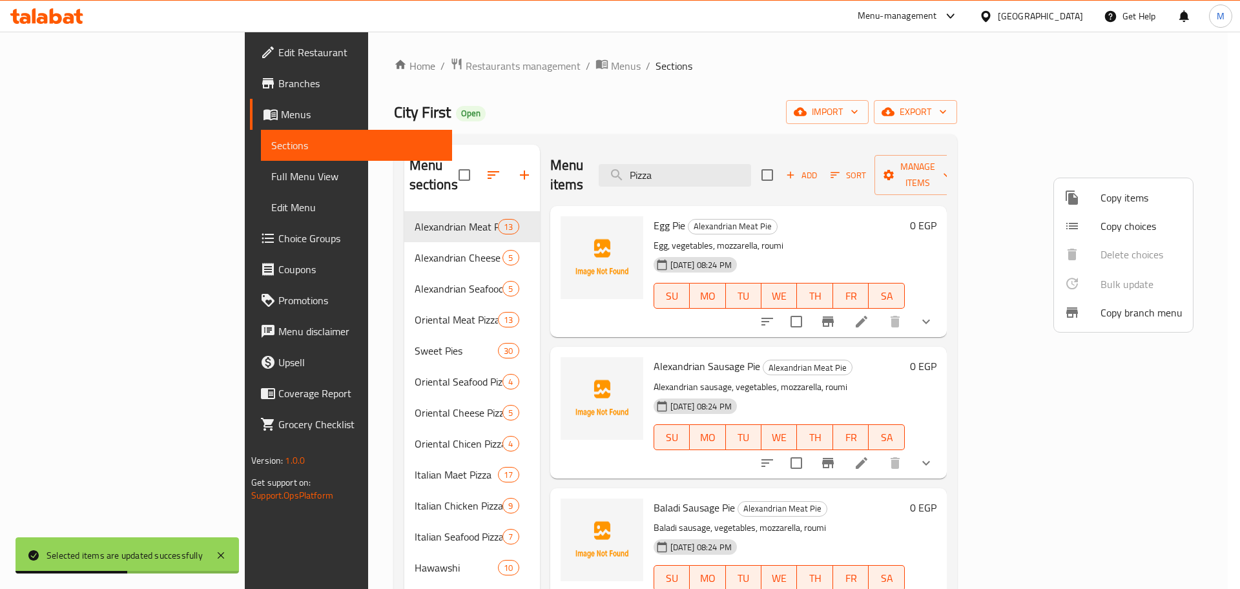
click at [354, 303] on div at bounding box center [620, 294] width 1240 height 589
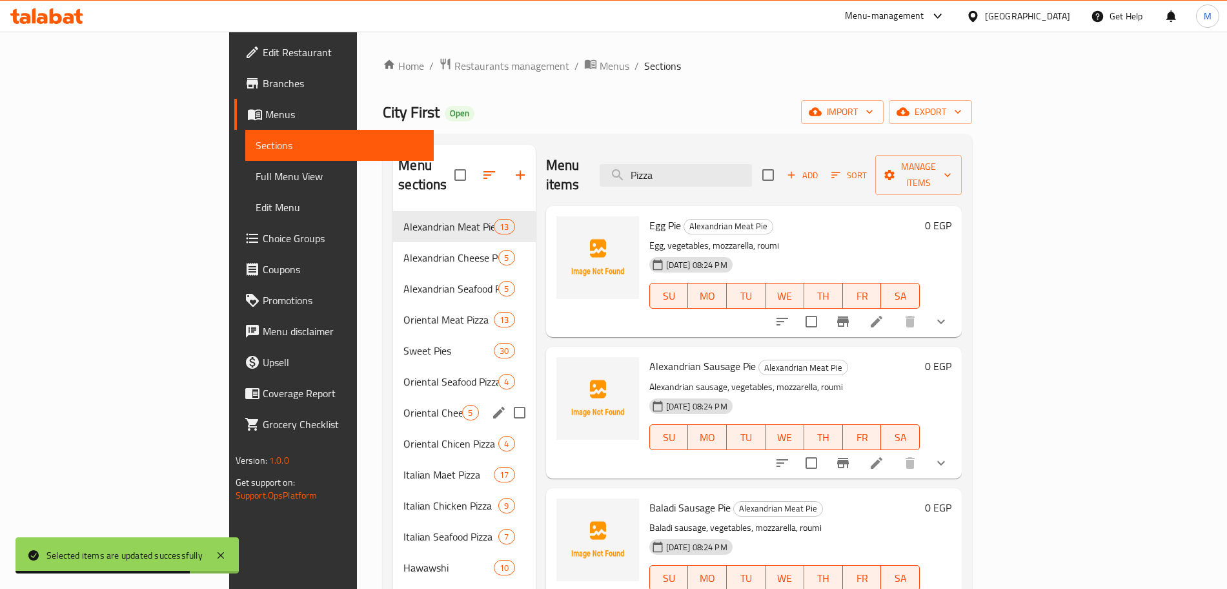
scroll to position [161, 0]
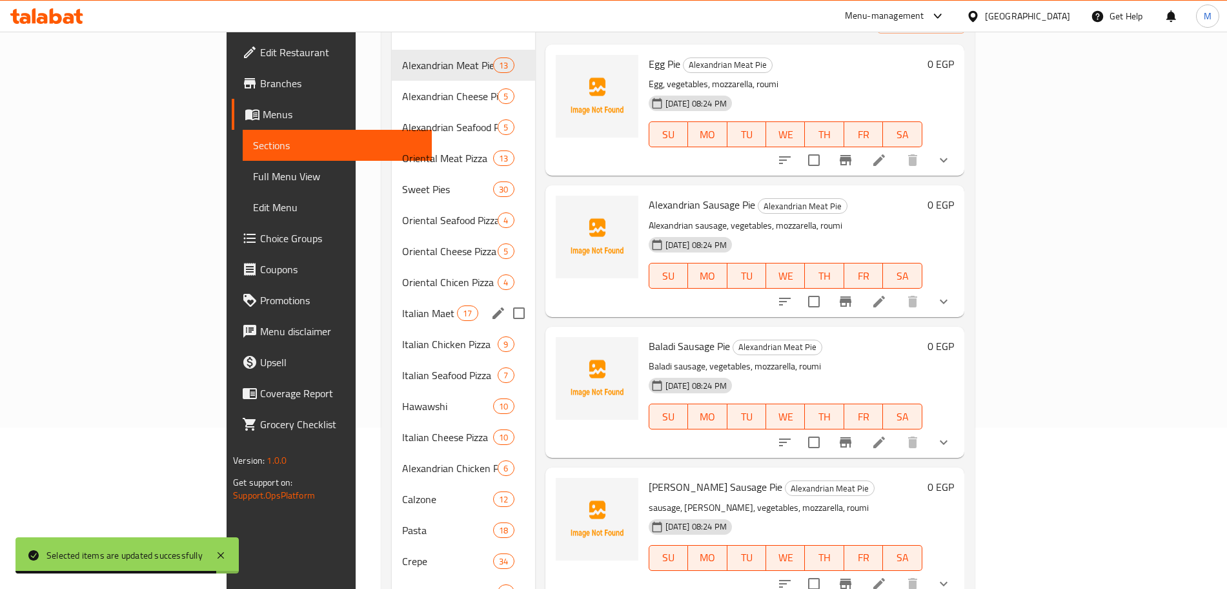
click at [392, 302] on div "Italian Maet Pizza 17" at bounding box center [463, 313] width 143 height 31
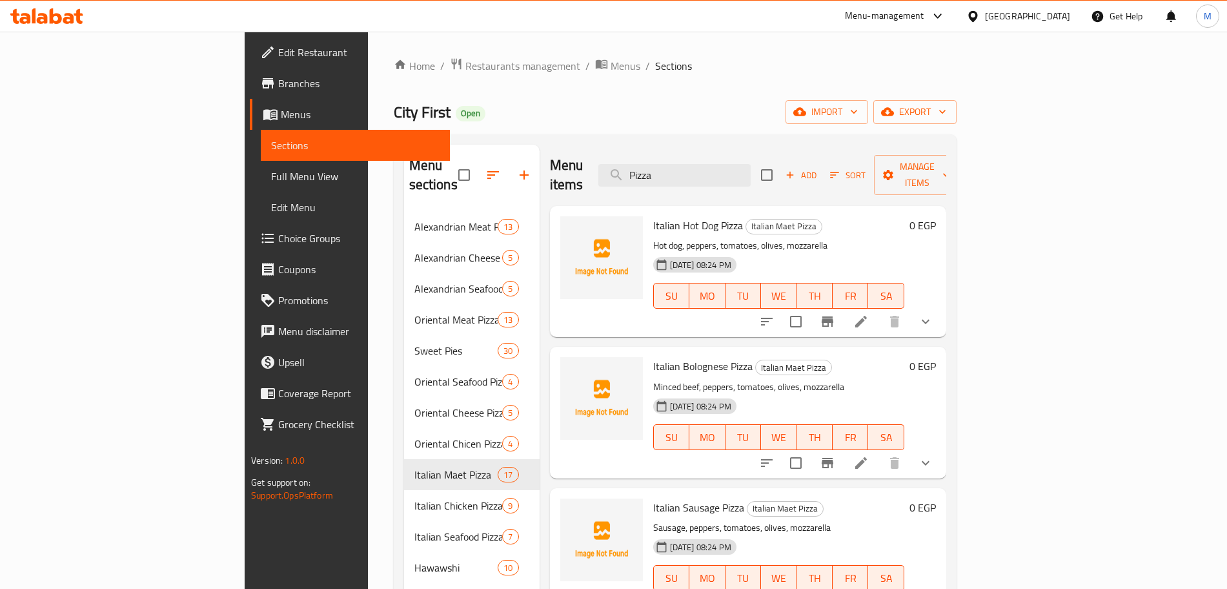
click at [781, 178] on div "Menu items Pizza Add Sort Manage items" at bounding box center [748, 175] width 396 height 61
click at [751, 168] on input "Pizza" at bounding box center [675, 175] width 152 height 23
drag, startPoint x: 756, startPoint y: 162, endPoint x: 666, endPoint y: 165, distance: 89.8
click at [666, 165] on div "Menu items Pizza Add Sort Manage items" at bounding box center [748, 175] width 396 height 61
type input "P"
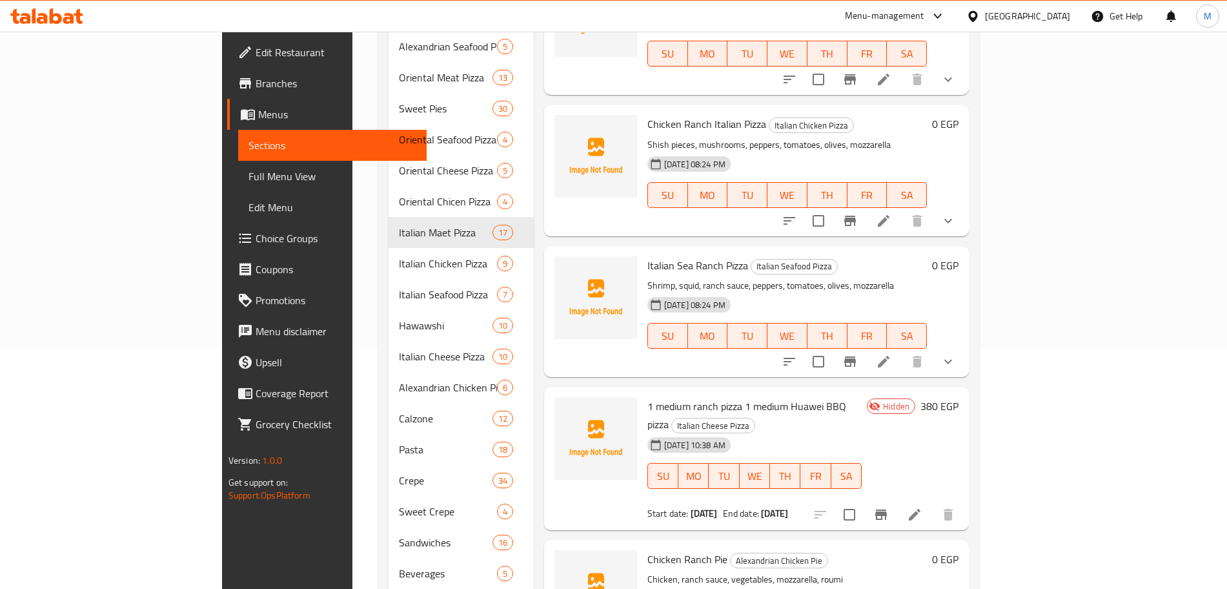
scroll to position [81, 0]
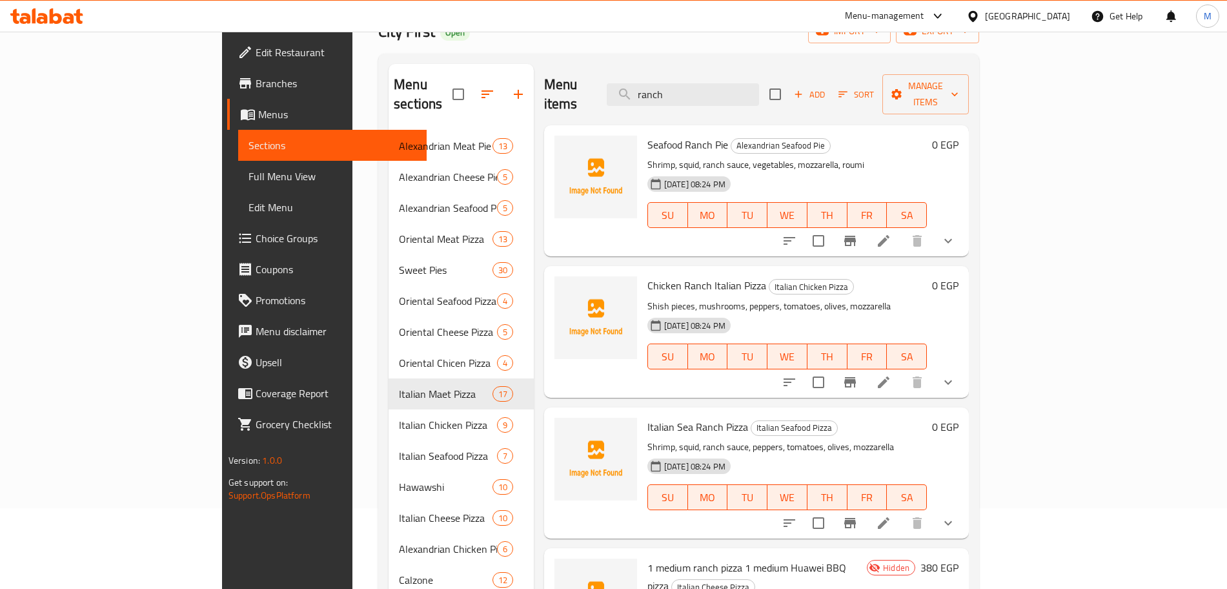
drag, startPoint x: 782, startPoint y: 81, endPoint x: 638, endPoint y: 87, distance: 144.1
click at [639, 87] on div "Menu items ranch Add Sort Manage items" at bounding box center [756, 94] width 425 height 61
paste input "[PERSON_NAME]"
type input "[PERSON_NAME]"
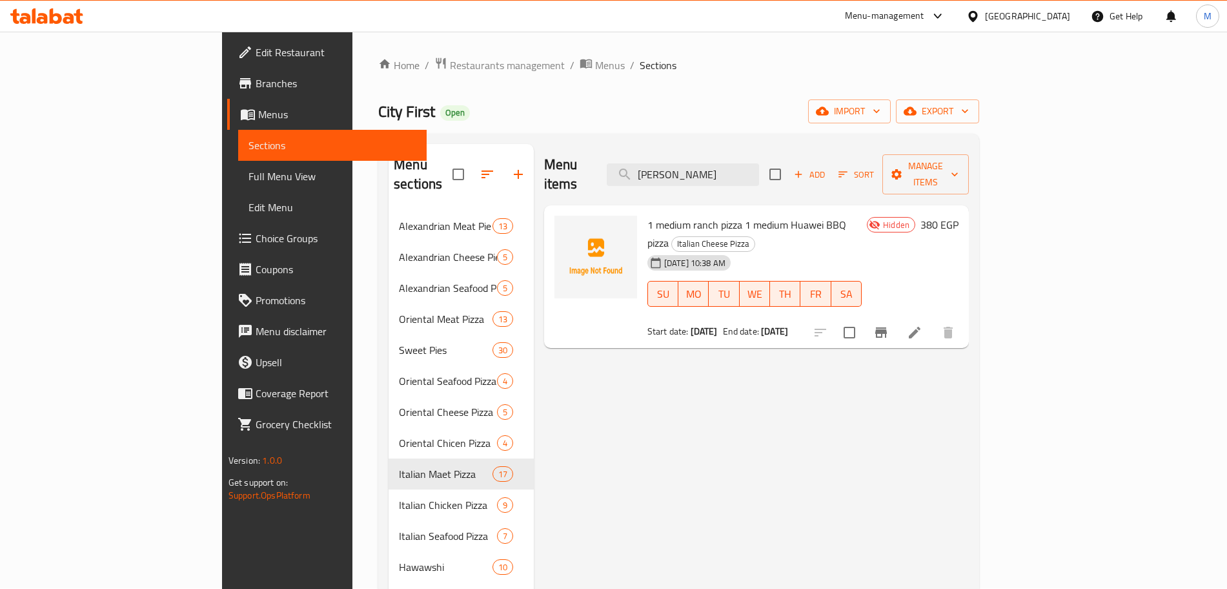
scroll to position [0, 0]
drag, startPoint x: 790, startPoint y: 167, endPoint x: 721, endPoint y: 161, distance: 69.3
click at [721, 164] on input "[PERSON_NAME]" at bounding box center [683, 175] width 152 height 23
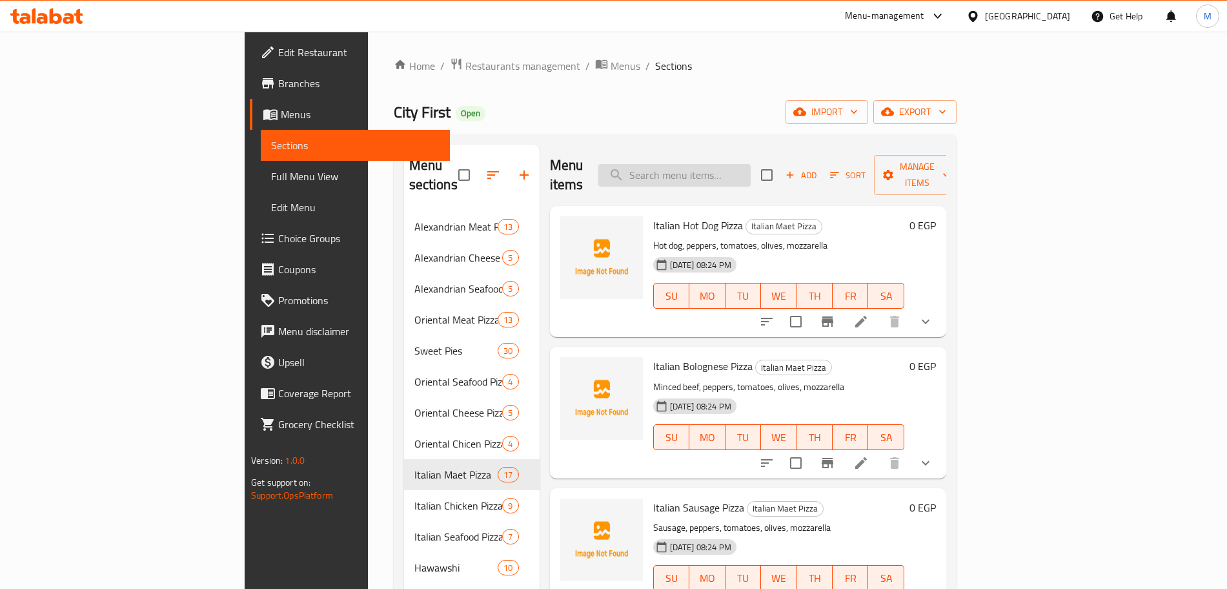
type input "أ"
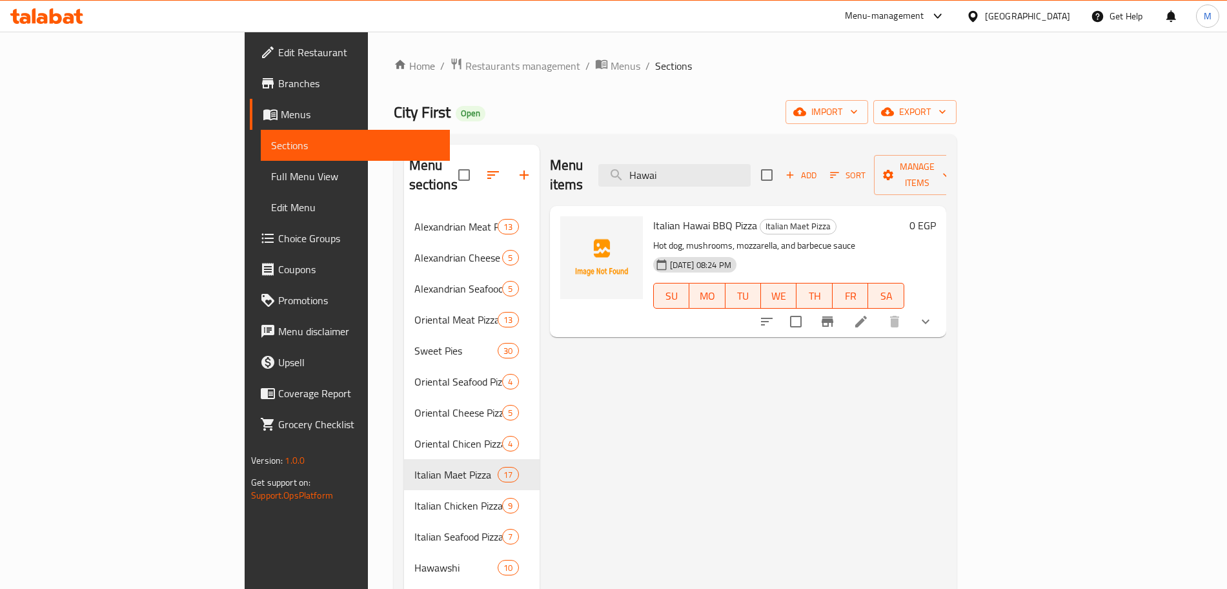
drag, startPoint x: 746, startPoint y: 158, endPoint x: 679, endPoint y: 158, distance: 67.2
click at [679, 158] on div "Menu items Hawai Add Sort Manage items" at bounding box center [748, 175] width 396 height 61
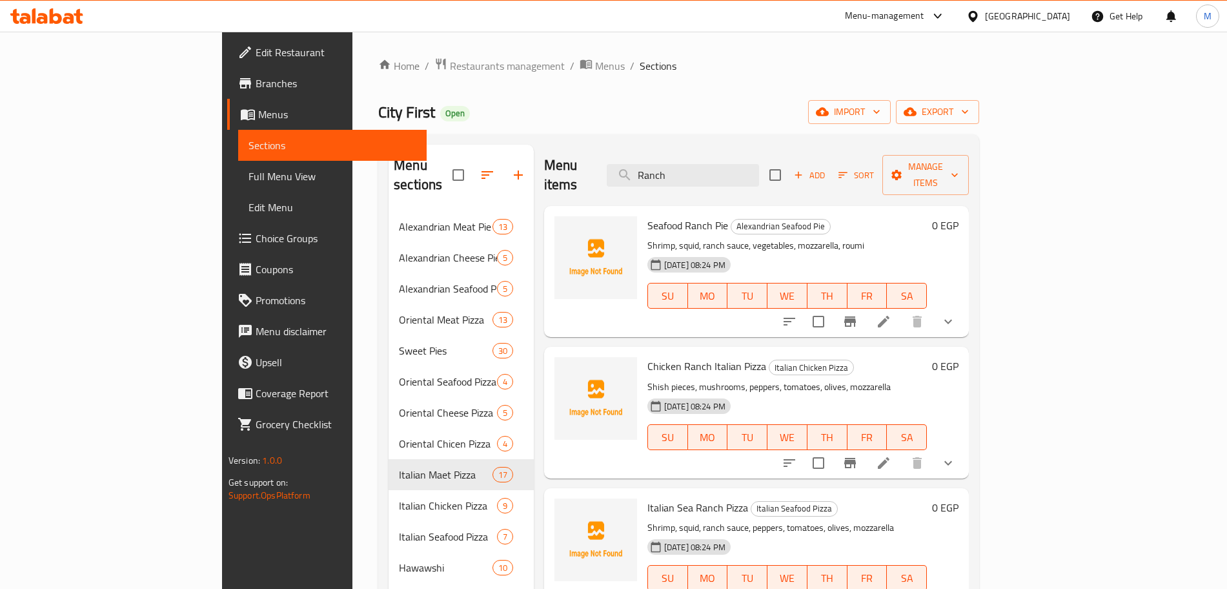
drag, startPoint x: 754, startPoint y: 160, endPoint x: 679, endPoint y: 159, distance: 75.5
click at [684, 164] on input "Ranch" at bounding box center [683, 175] width 152 height 23
paste input "[PERSON_NAME]"
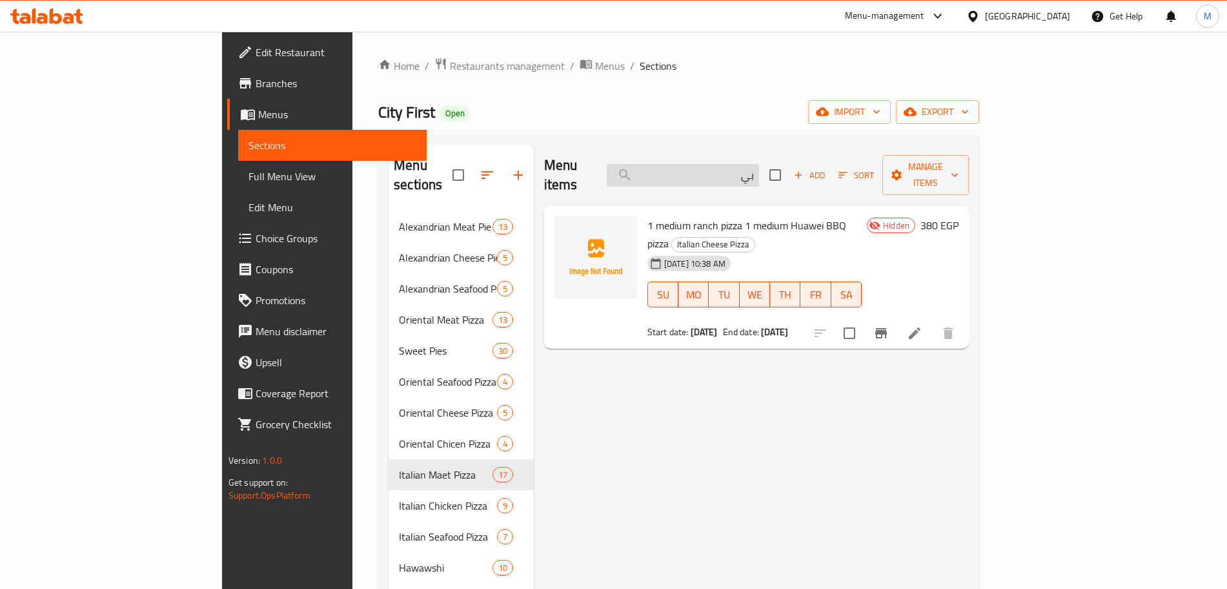
type input "ب"
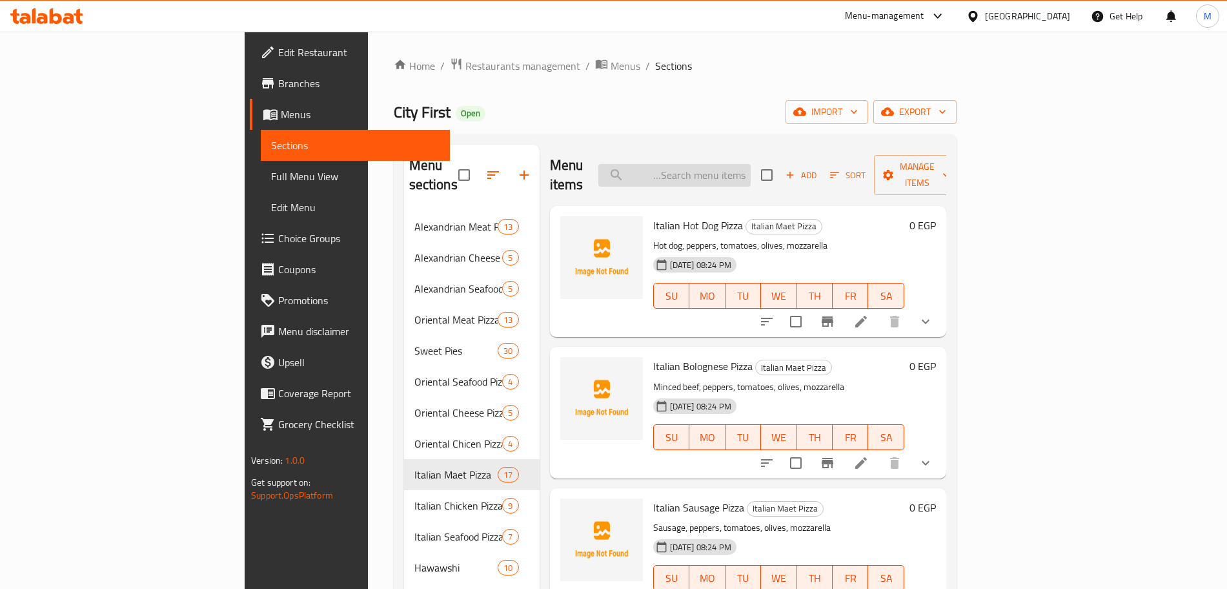
click at [744, 169] on input "search" at bounding box center [675, 175] width 152 height 23
type input "ٌ"
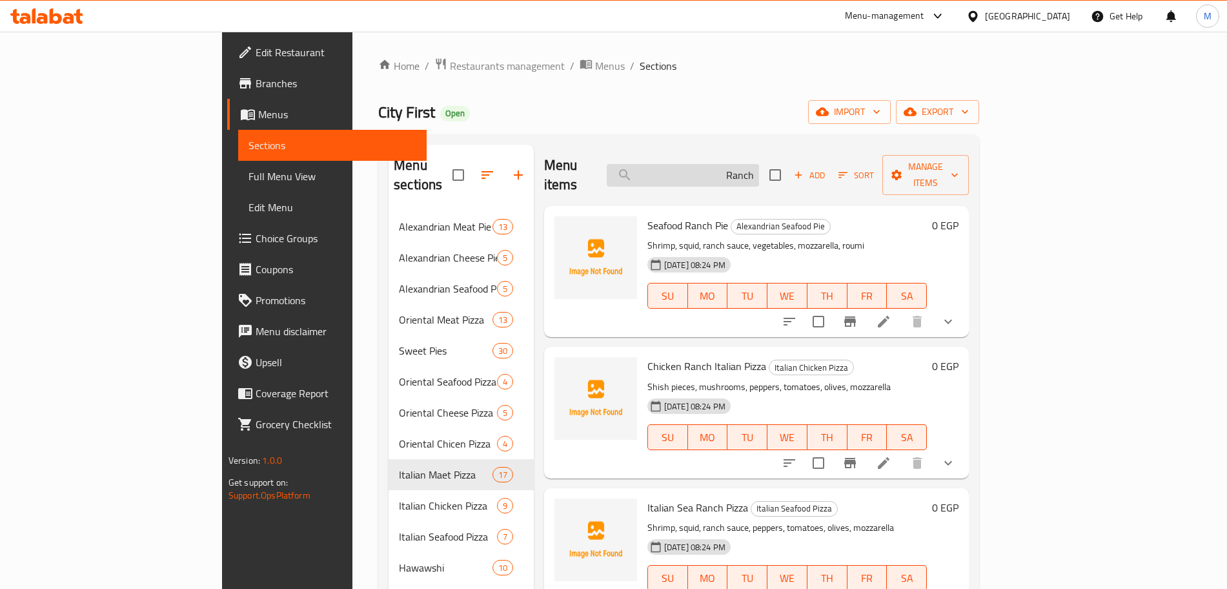
drag, startPoint x: 767, startPoint y: 171, endPoint x: 825, endPoint y: 158, distance: 59.5
click at [759, 164] on input "Ranch" at bounding box center [683, 175] width 152 height 23
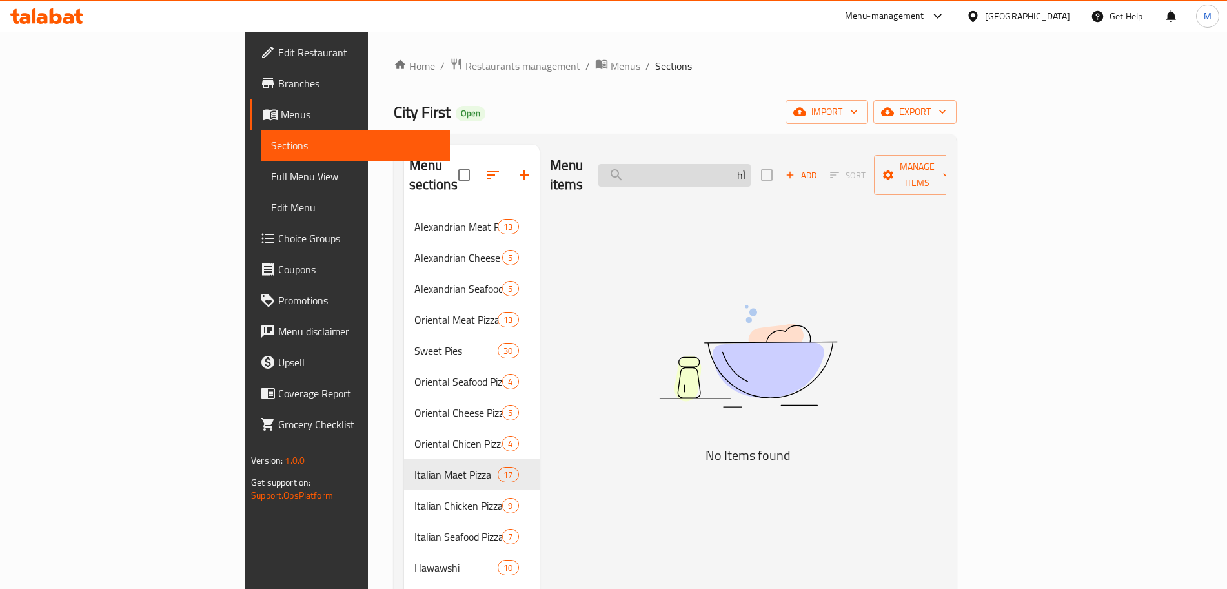
type input "h"
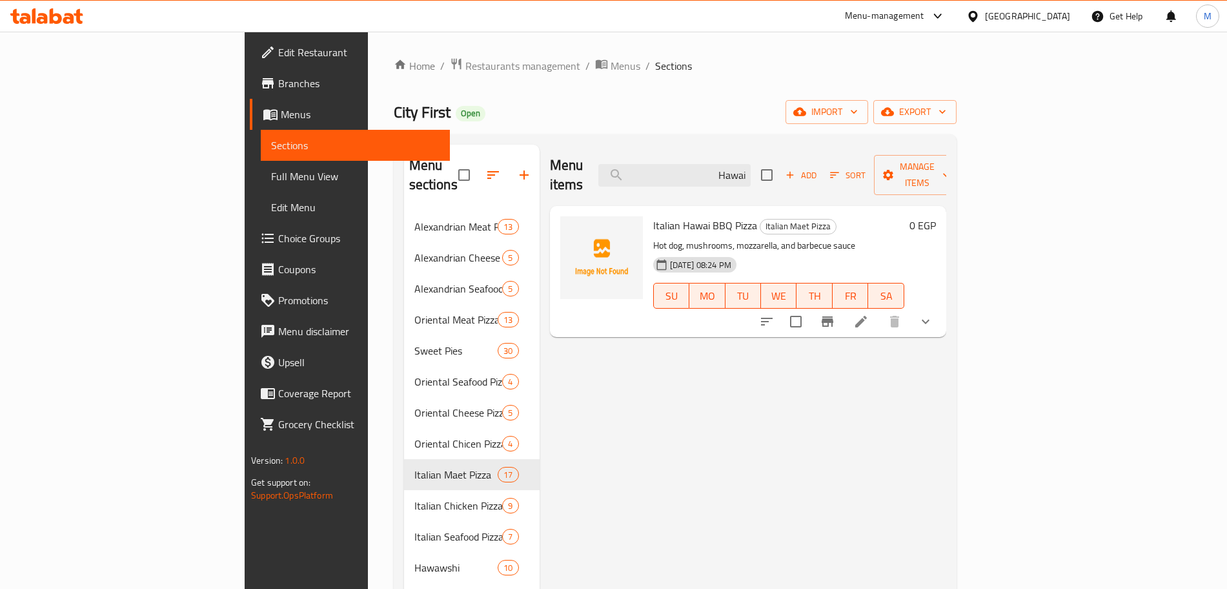
drag, startPoint x: 775, startPoint y: 167, endPoint x: 852, endPoint y: 167, distance: 76.2
click at [852, 167] on div "Menu items Hawai Add Sort Manage items" at bounding box center [748, 175] width 396 height 61
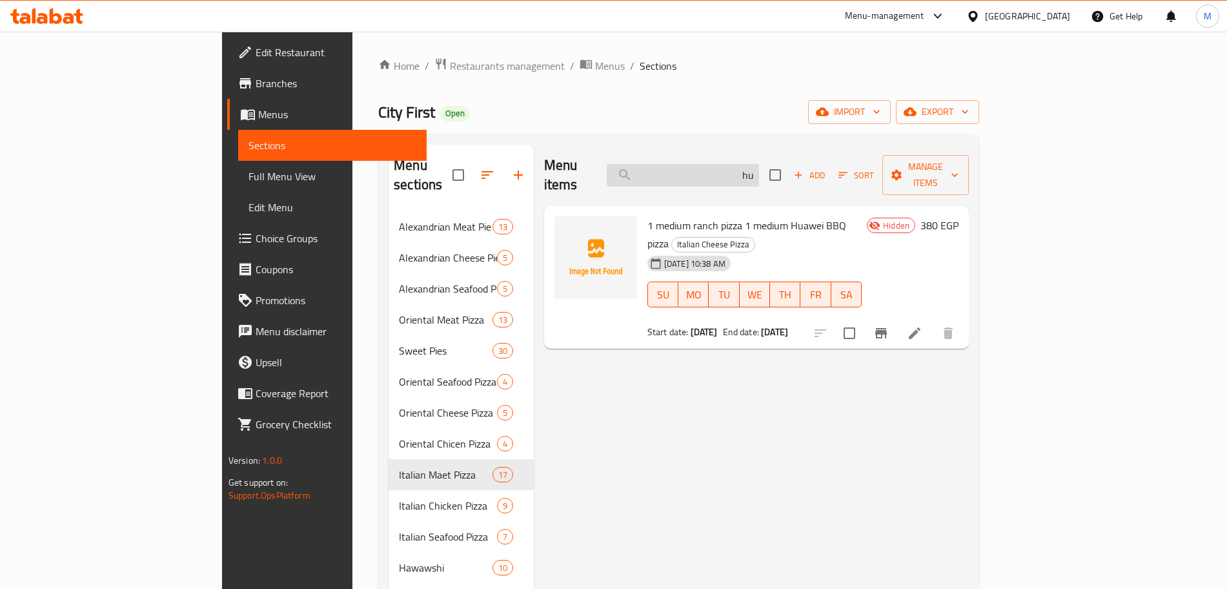
type input "h"
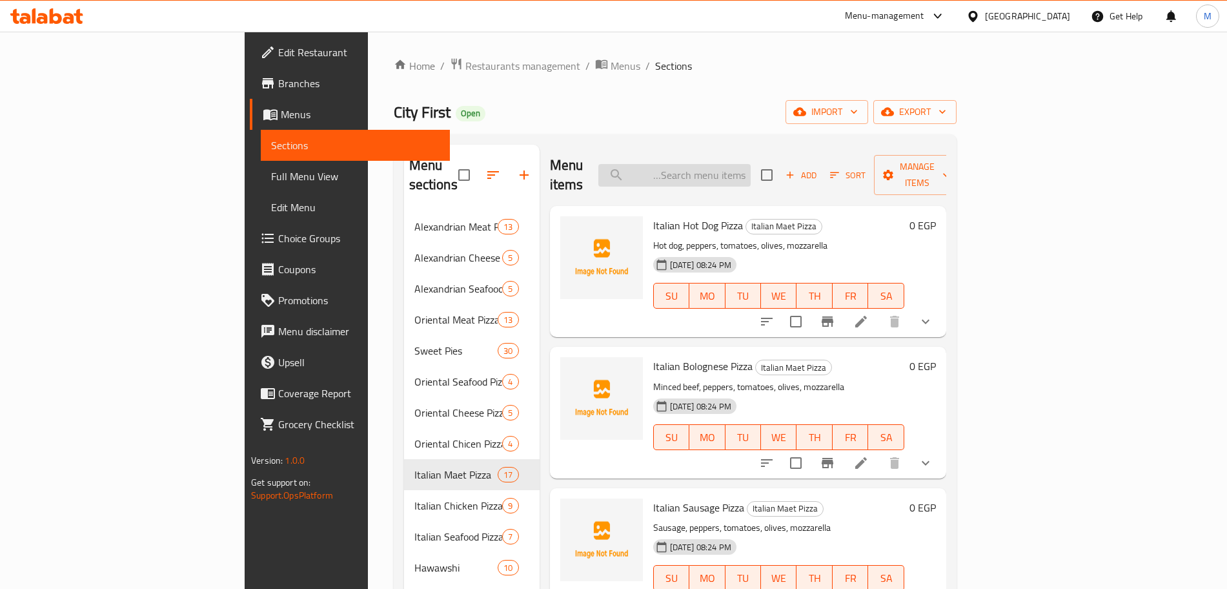
click at [751, 169] on input "search" at bounding box center [675, 175] width 152 height 23
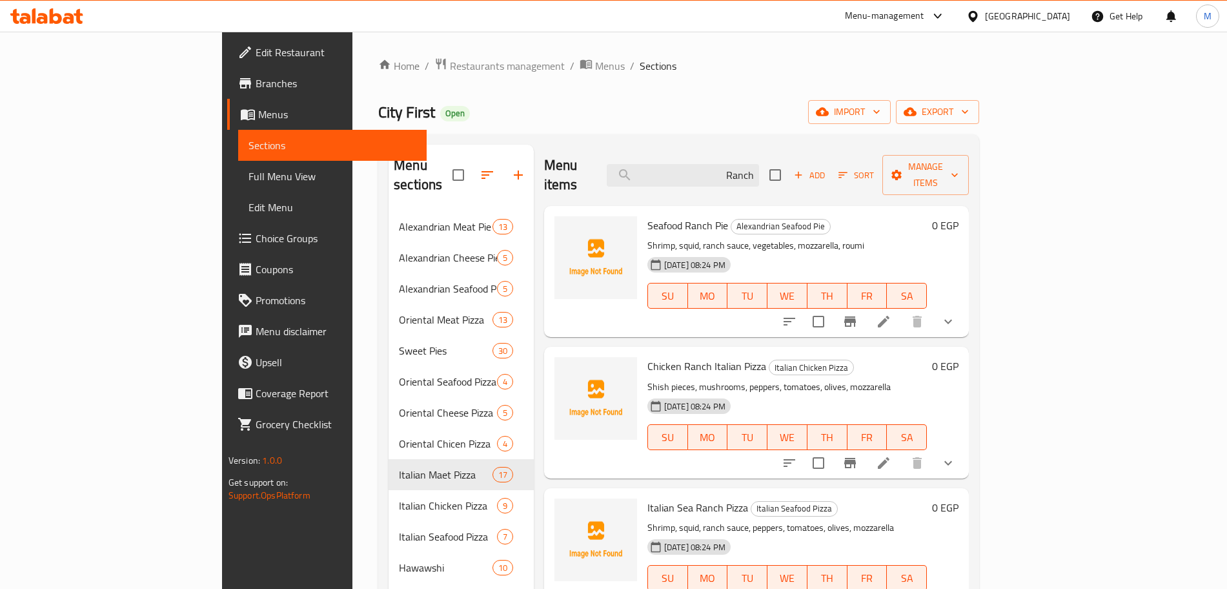
scroll to position [81, 0]
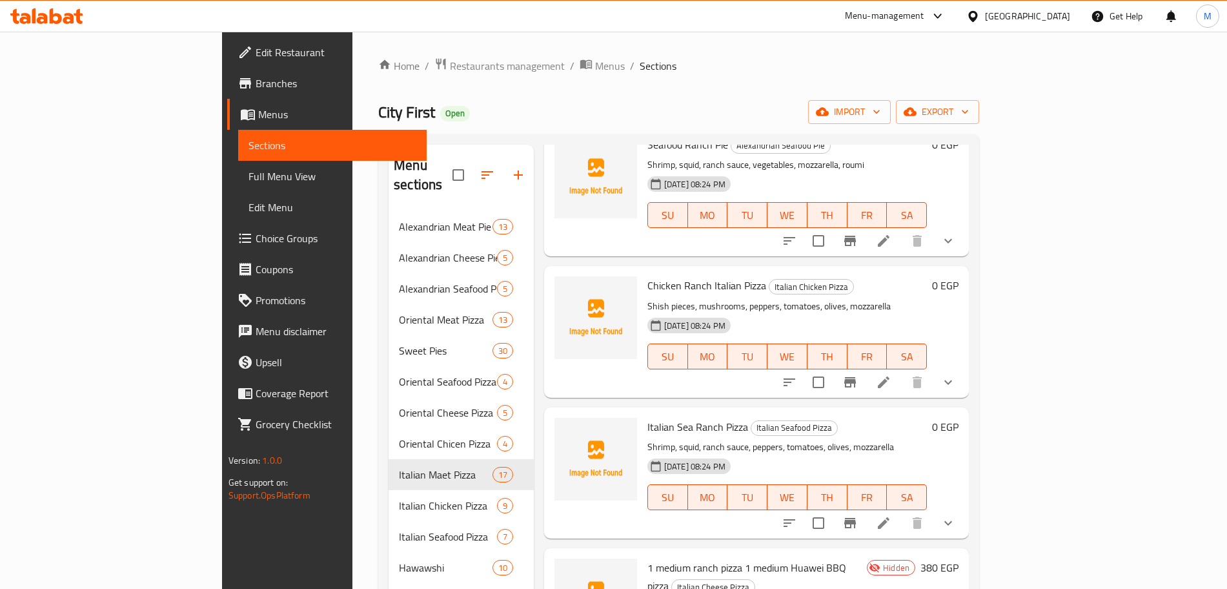
click at [666, 276] on span "Chicken Ranch Italian Pizza" at bounding box center [707, 285] width 119 height 19
copy h6 "Chicken Ranch Italian Pizza"
click at [658, 417] on span "Italian Sea Ranch Pizza" at bounding box center [698, 426] width 101 height 19
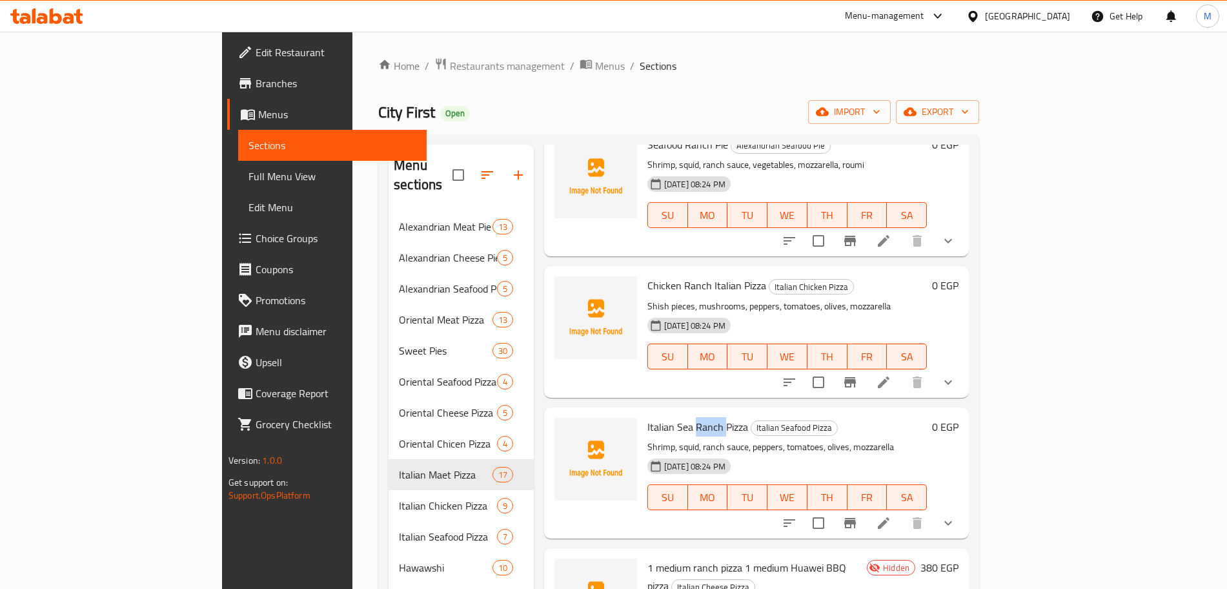
click at [658, 417] on span "Italian Sea Ranch Pizza" at bounding box center [698, 426] width 101 height 19
copy h6 "Italian Sea Ranch Pizza"
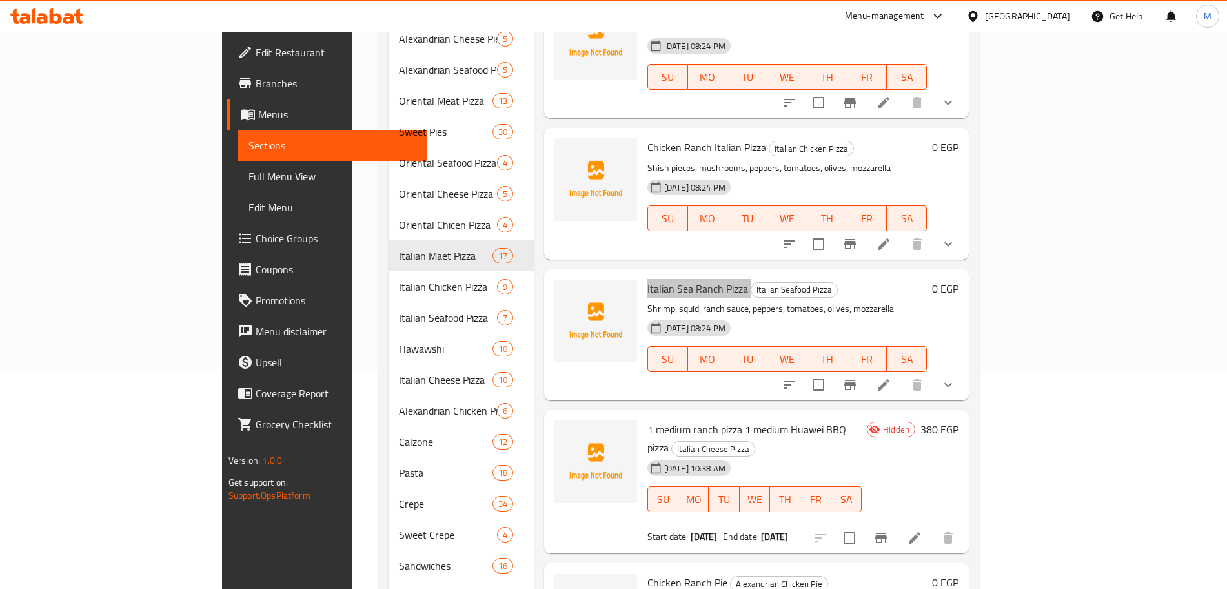
scroll to position [0, 0]
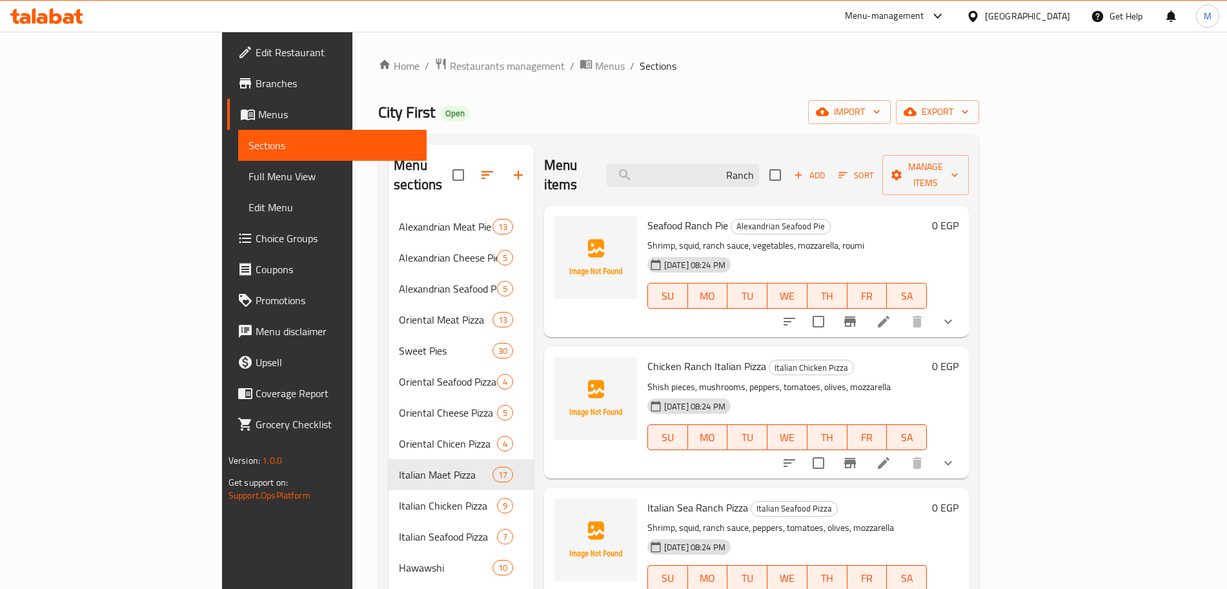
drag, startPoint x: 815, startPoint y: 168, endPoint x: 845, endPoint y: 165, distance: 29.8
click at [845, 165] on div "Menu items Ranch Add Sort Manage items" at bounding box center [756, 175] width 425 height 61
click at [759, 164] on input "Ranch" at bounding box center [683, 175] width 152 height 23
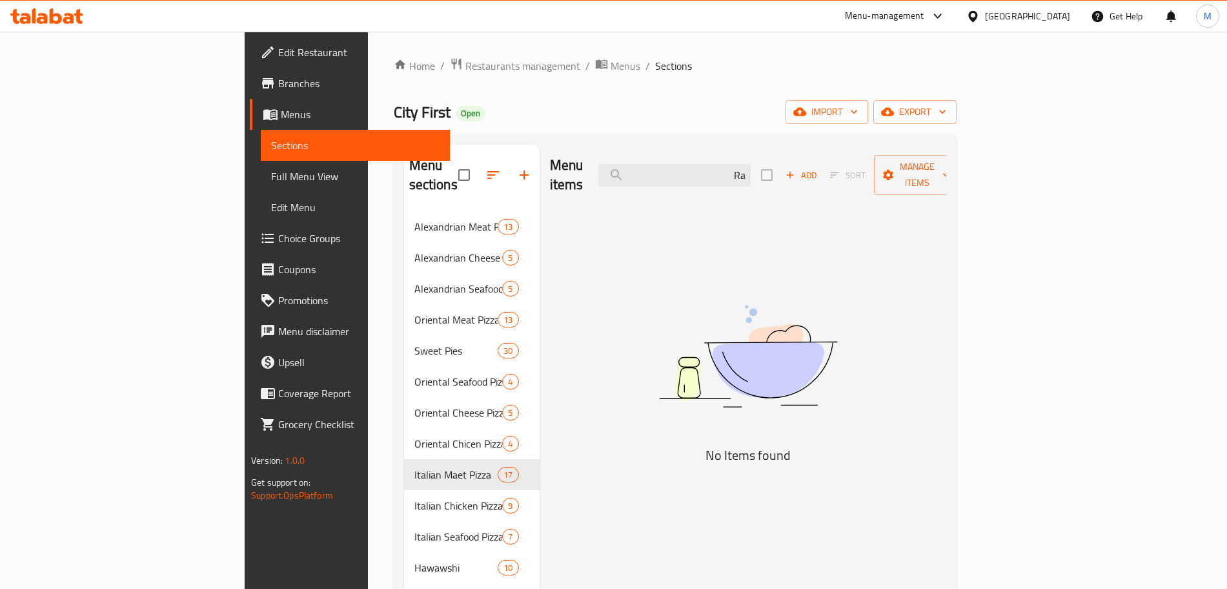
type input "R"
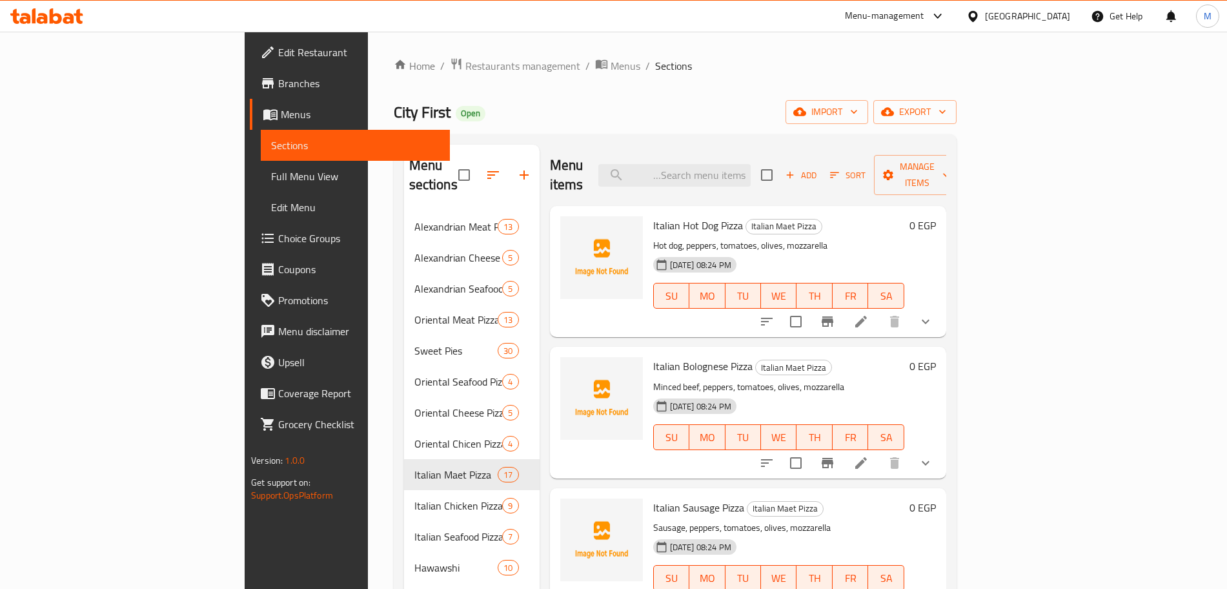
type input "i"
type input "أ"
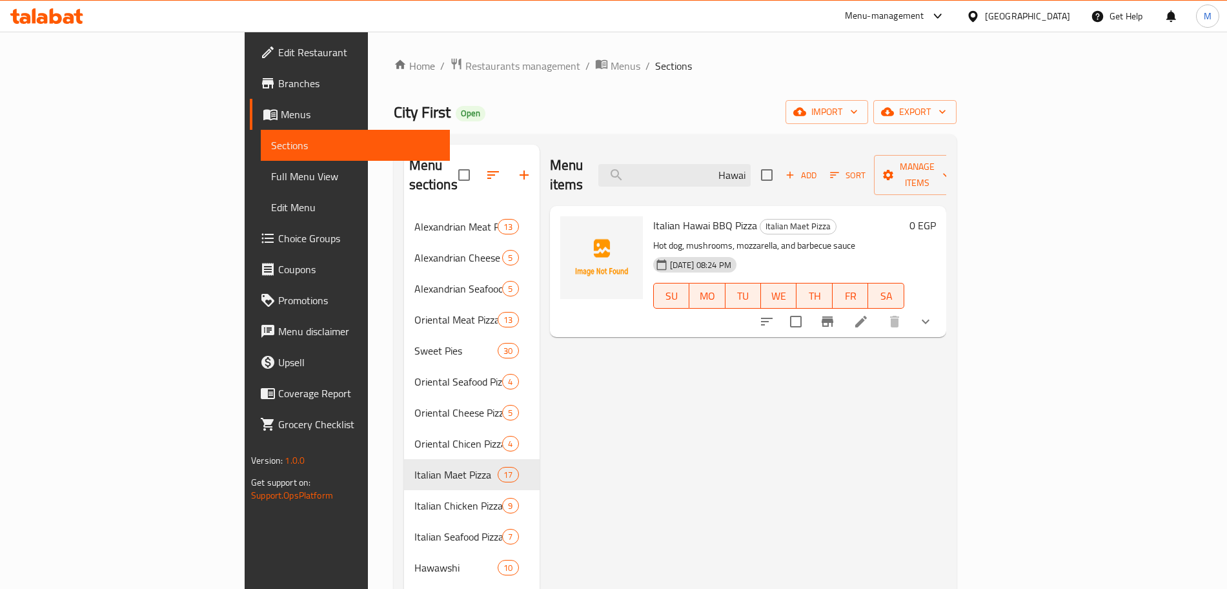
type input "Hawai"
click at [653, 216] on span "Italian Hawai BBQ Pizza" at bounding box center [705, 225] width 104 height 19
copy h6 "Italian Hawai BBQ Pizza"
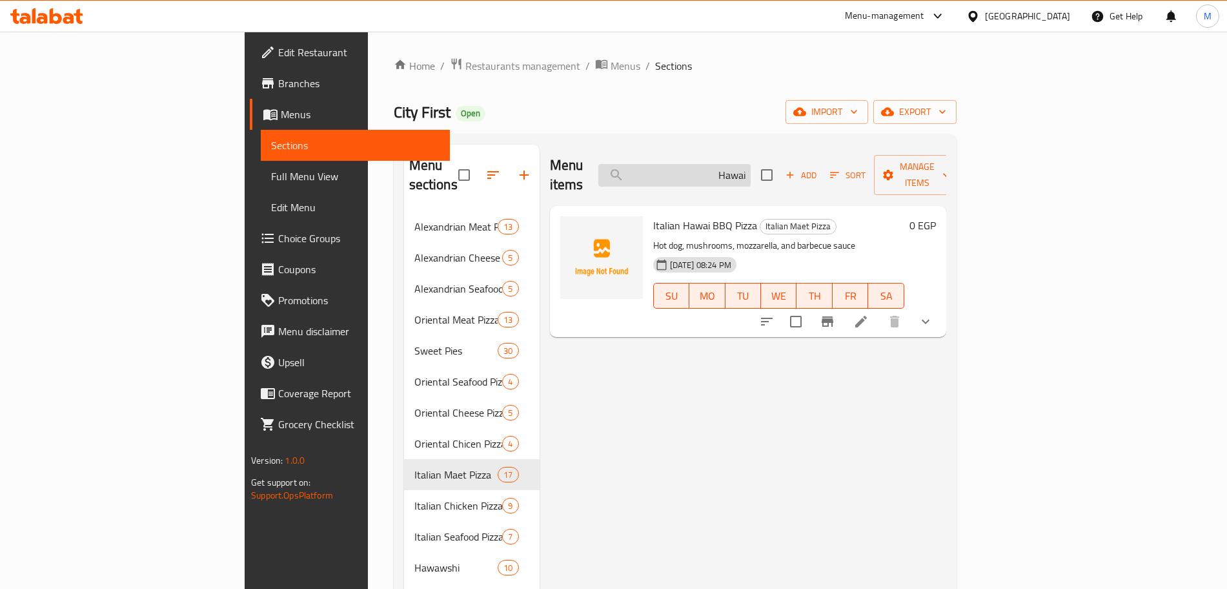
click at [751, 175] on input "Hawai" at bounding box center [675, 175] width 152 height 23
drag, startPoint x: 807, startPoint y: 169, endPoint x: 846, endPoint y: 174, distance: 39.6
click at [846, 174] on div "Menu items Hawai Add Sort Manage items" at bounding box center [748, 175] width 396 height 61
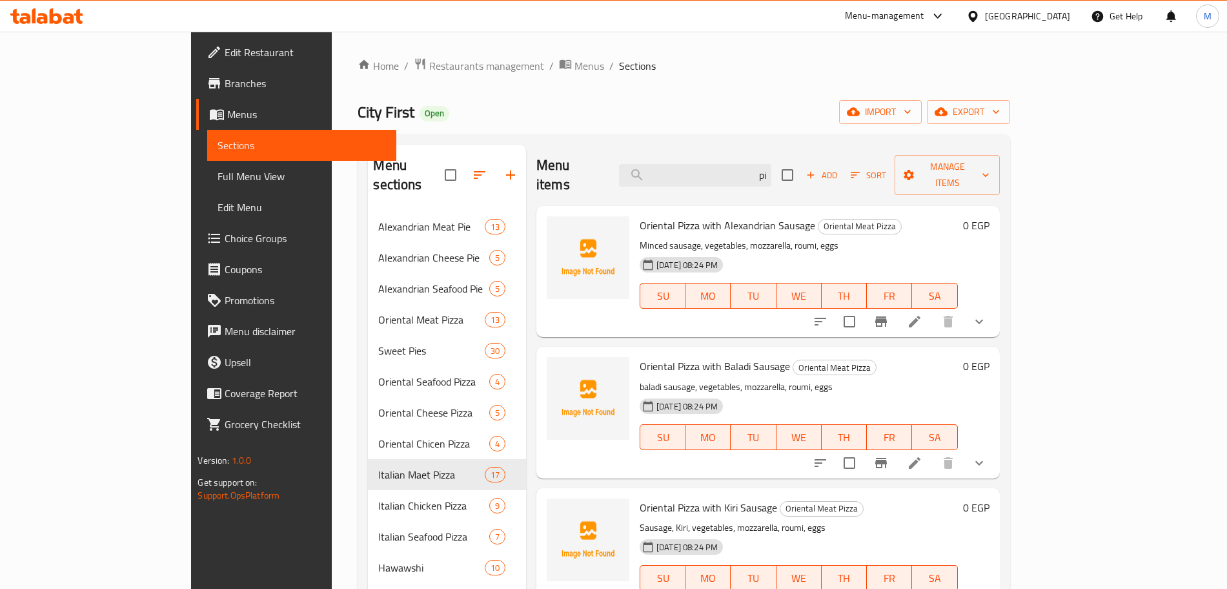
type input "p"
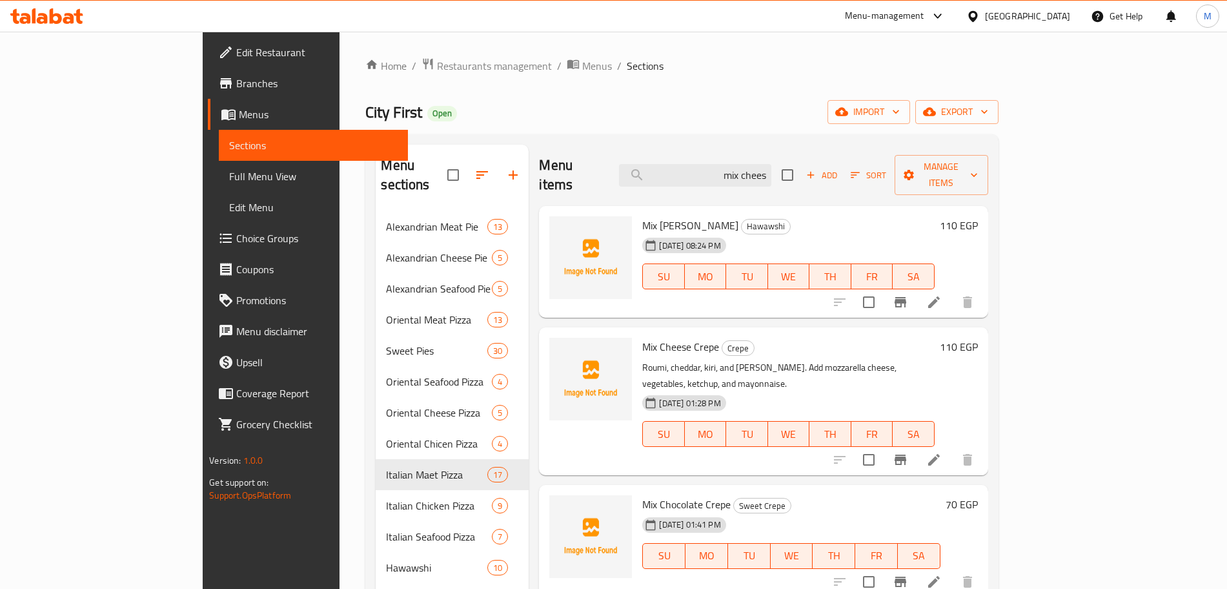
type input "mix cheese"
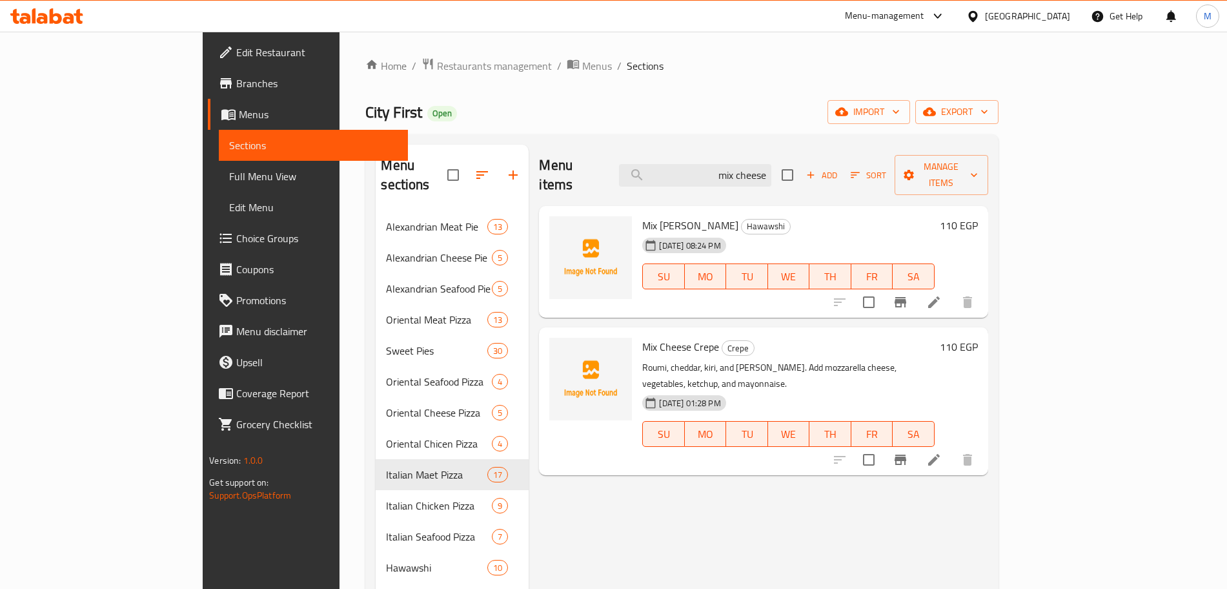
drag, startPoint x: 782, startPoint y: 174, endPoint x: 855, endPoint y: 172, distance: 73.0
click at [855, 172] on div "Menu items mix cheese Add Sort Manage items" at bounding box center [763, 175] width 449 height 61
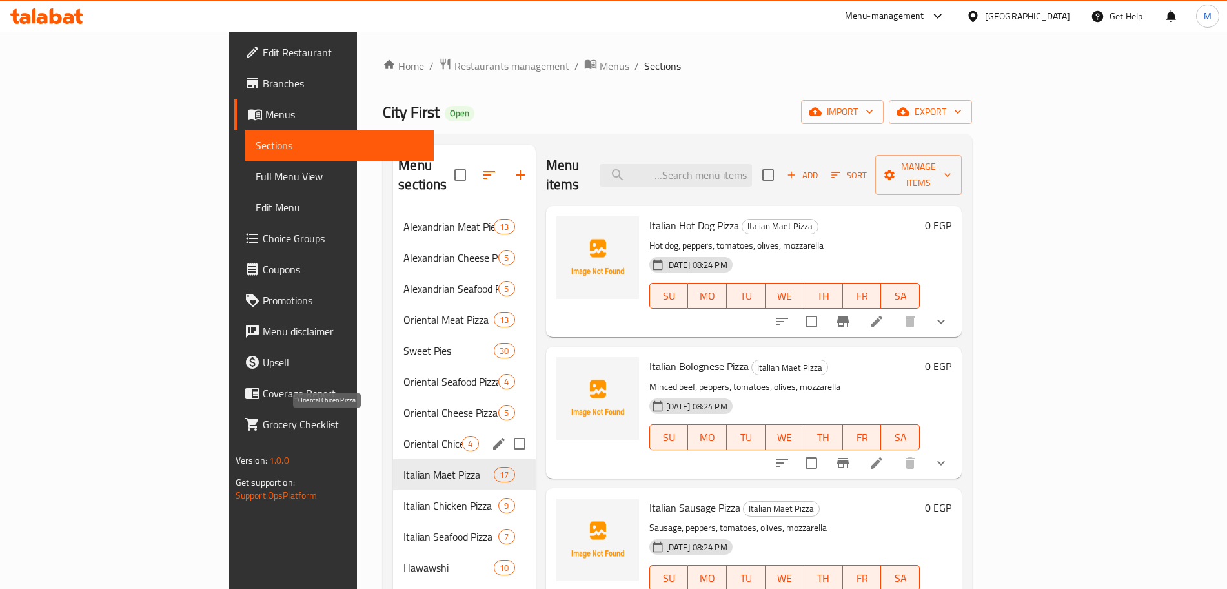
scroll to position [81, 0]
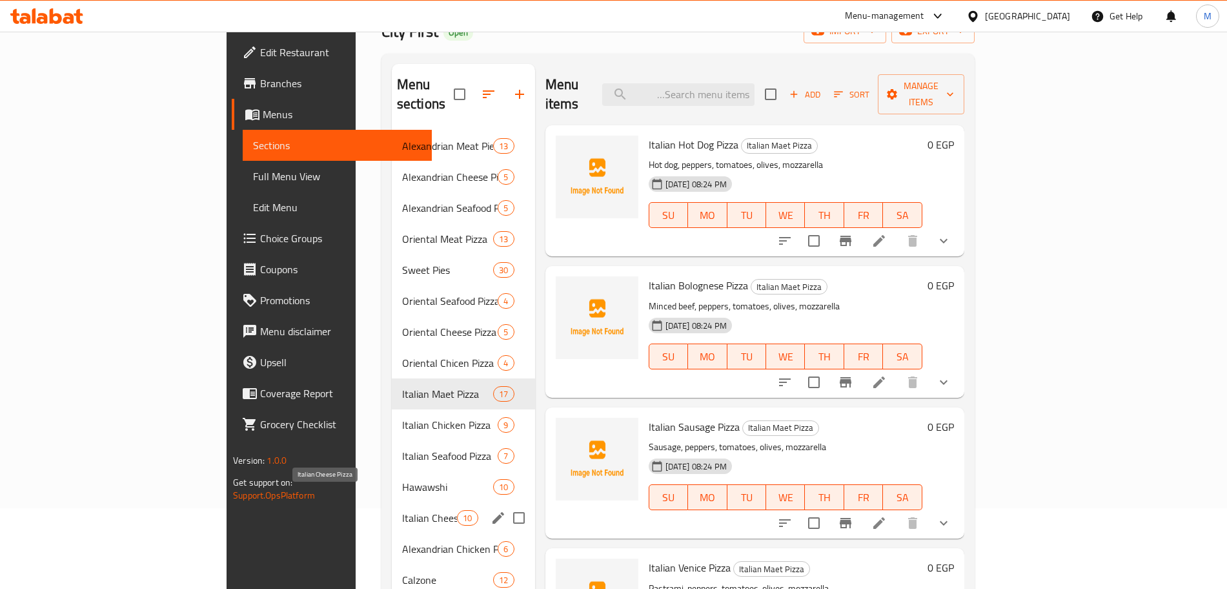
click at [402, 510] on span "Italian Cheese Pizza" at bounding box center [429, 517] width 55 height 15
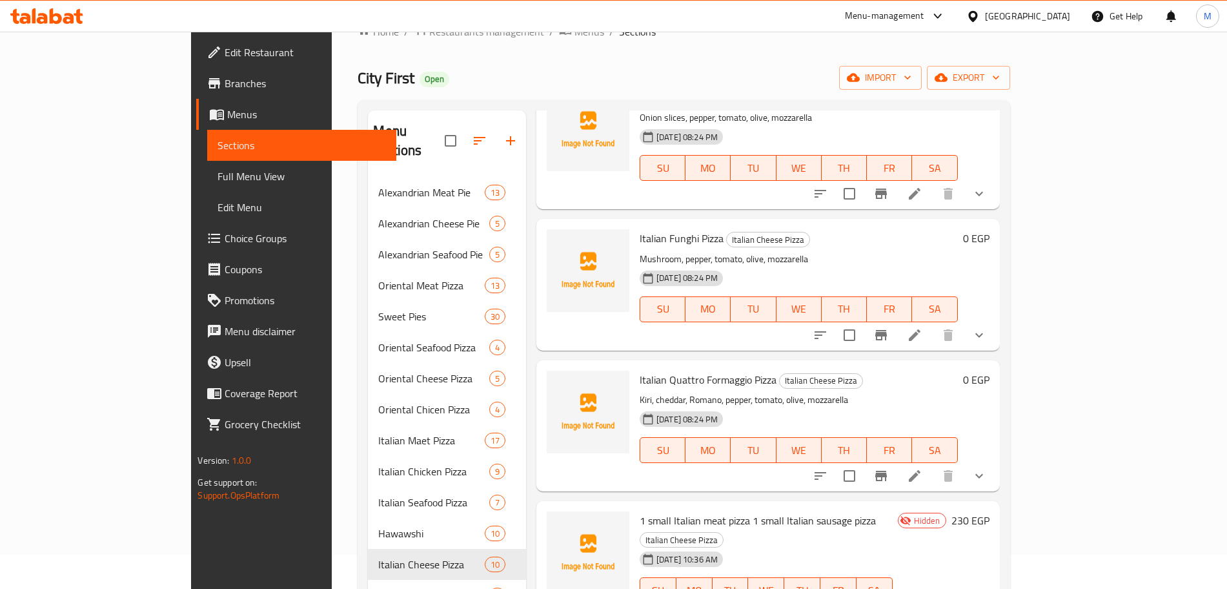
scroll to position [404, 0]
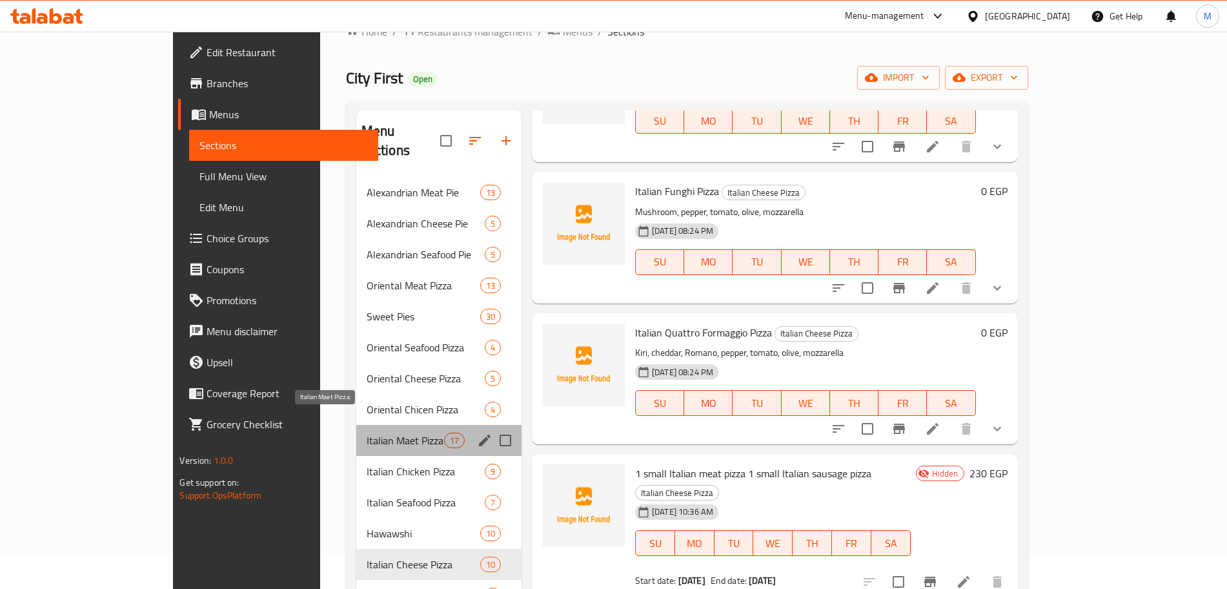
click at [367, 433] on span "Italian Maet Pizza" at bounding box center [405, 440] width 77 height 15
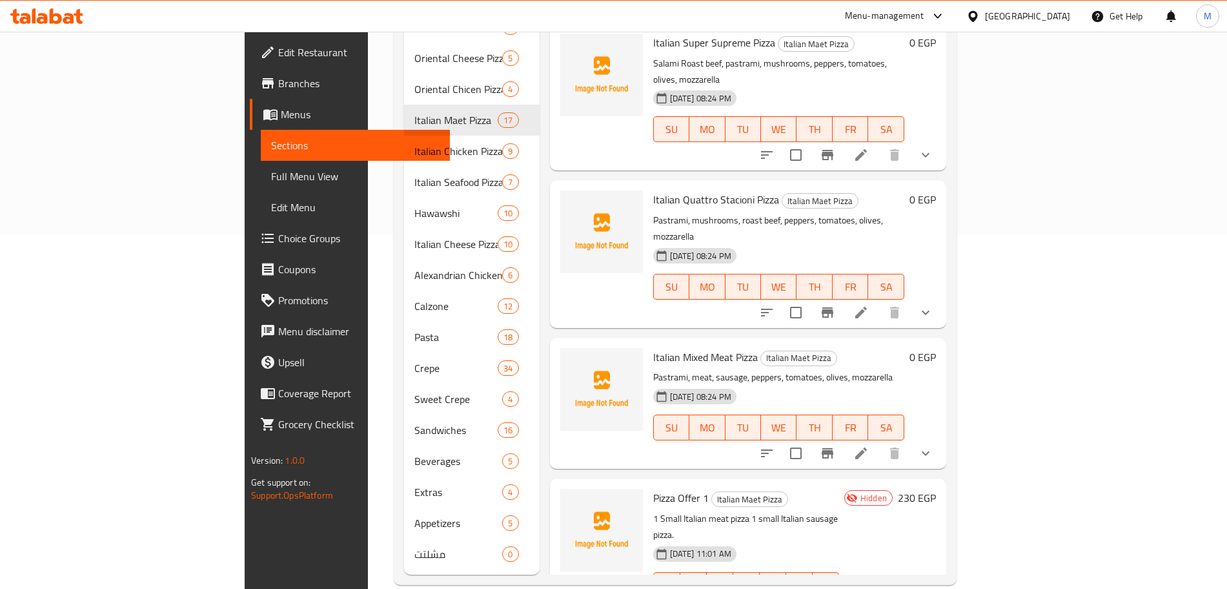
scroll to position [357, 0]
click at [656, 345] on span "Italian Mixed Meat Pizza" at bounding box center [705, 354] width 105 height 19
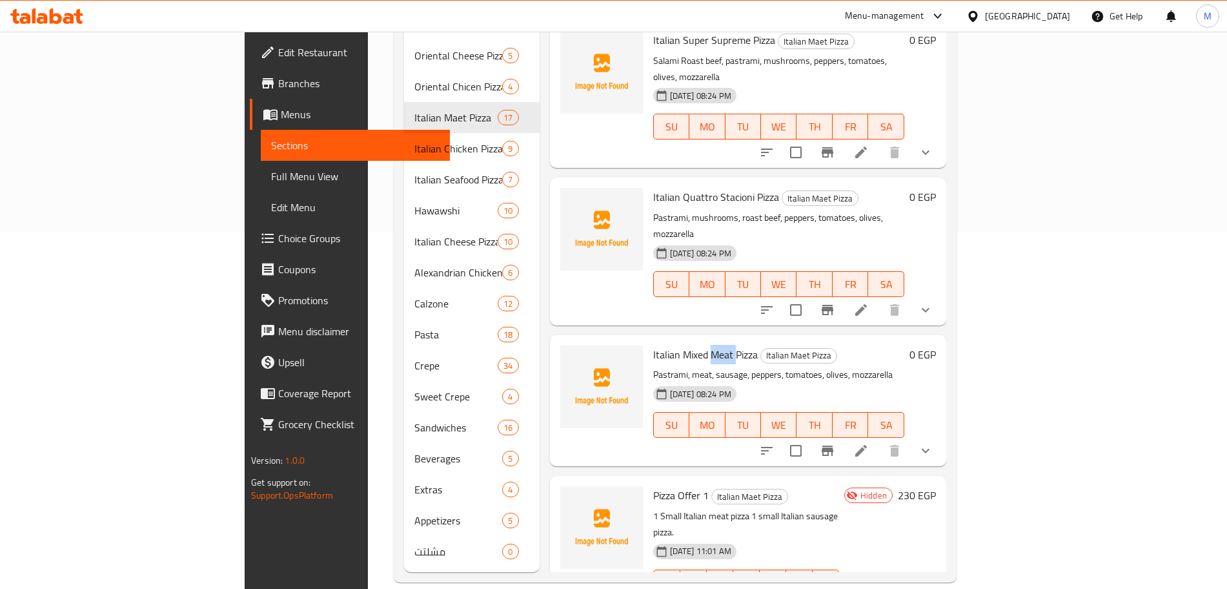
click at [656, 345] on span "Italian Mixed Meat Pizza" at bounding box center [705, 354] width 105 height 19
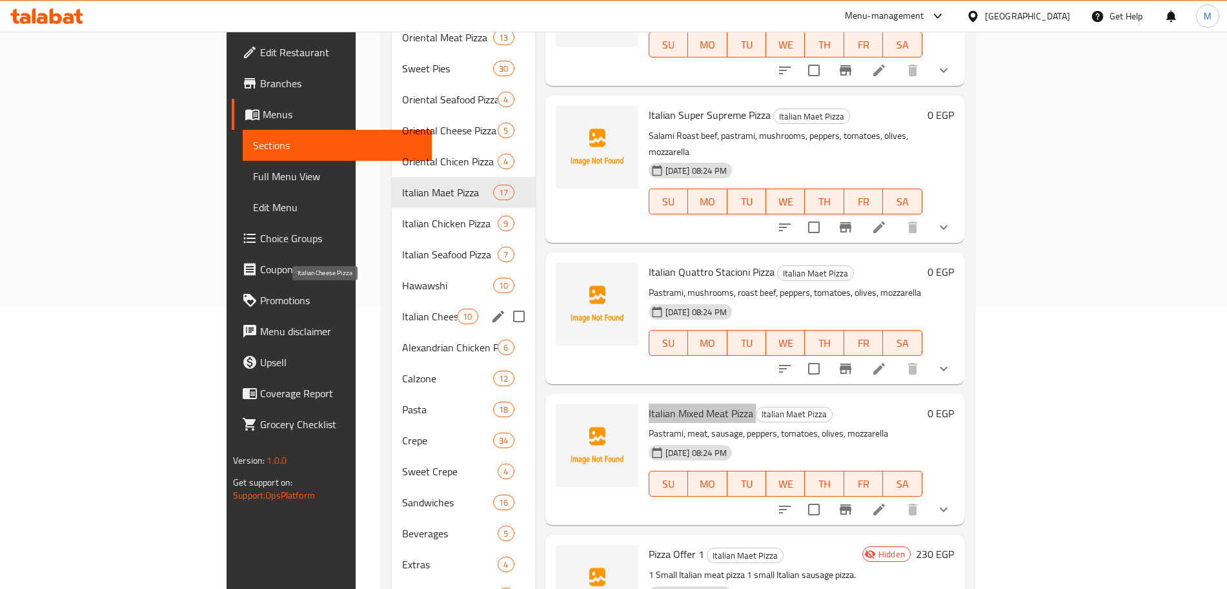
scroll to position [196, 0]
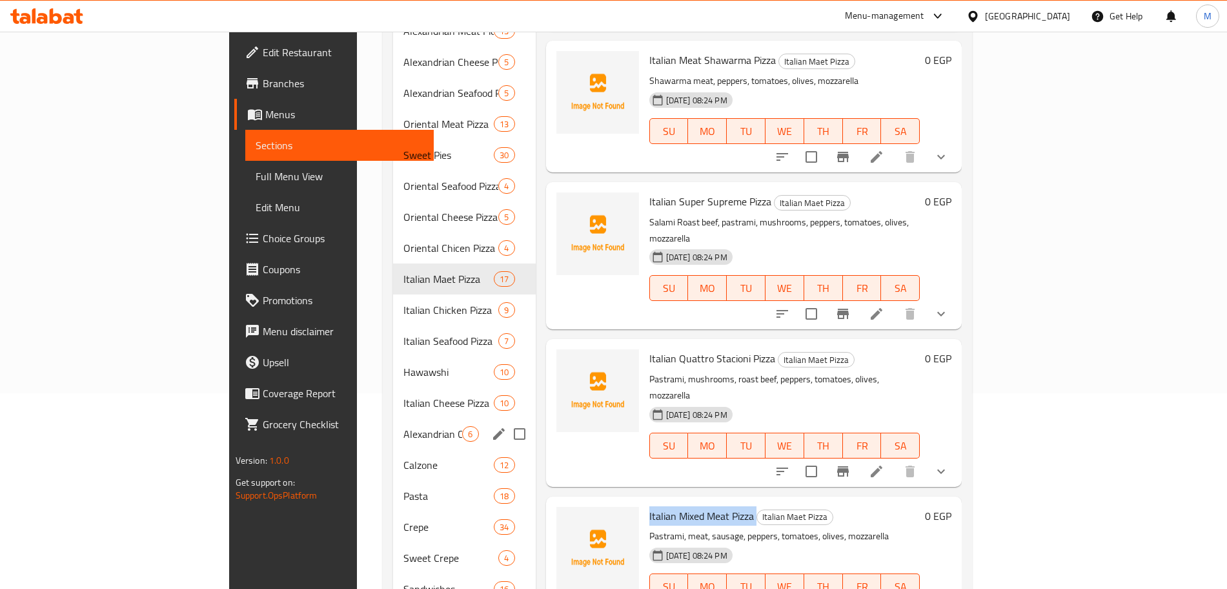
click at [393, 418] on div "Alexandrian Chicken Pie 6" at bounding box center [464, 433] width 142 height 31
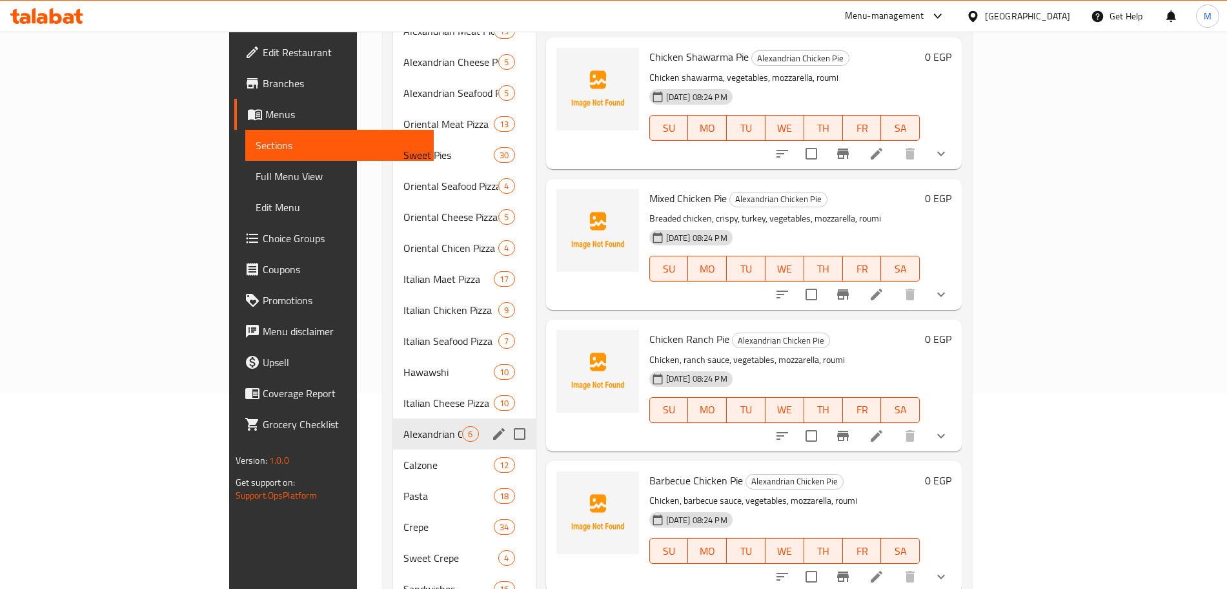
scroll to position [114, 0]
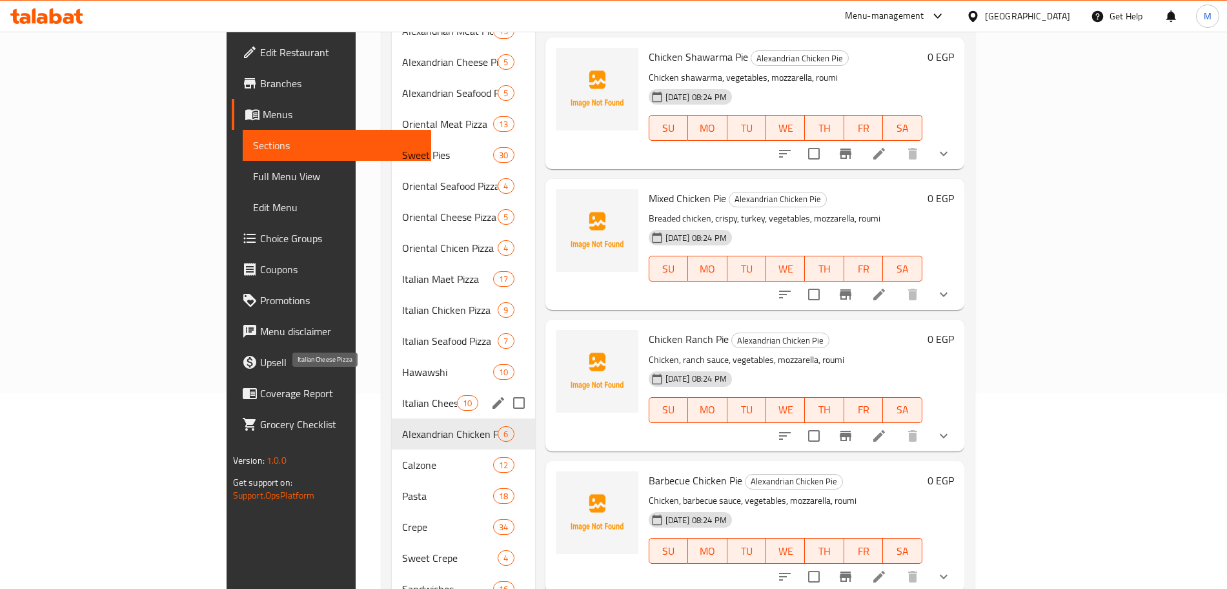
click at [402, 395] on span "Italian Cheese Pizza" at bounding box center [429, 402] width 55 height 15
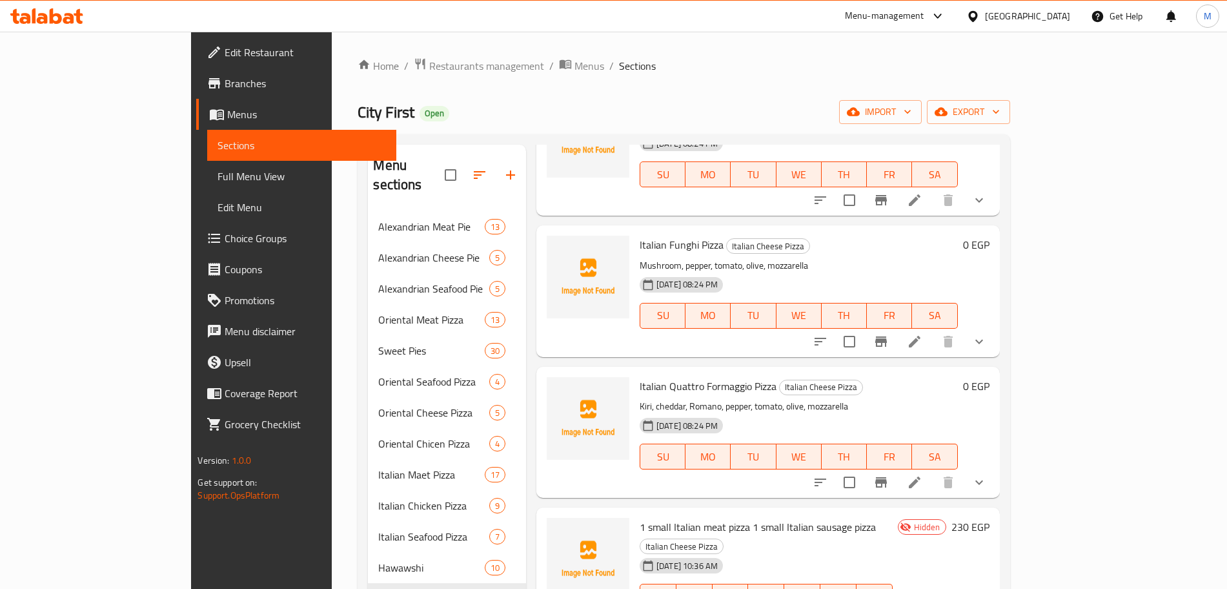
scroll to position [484, 0]
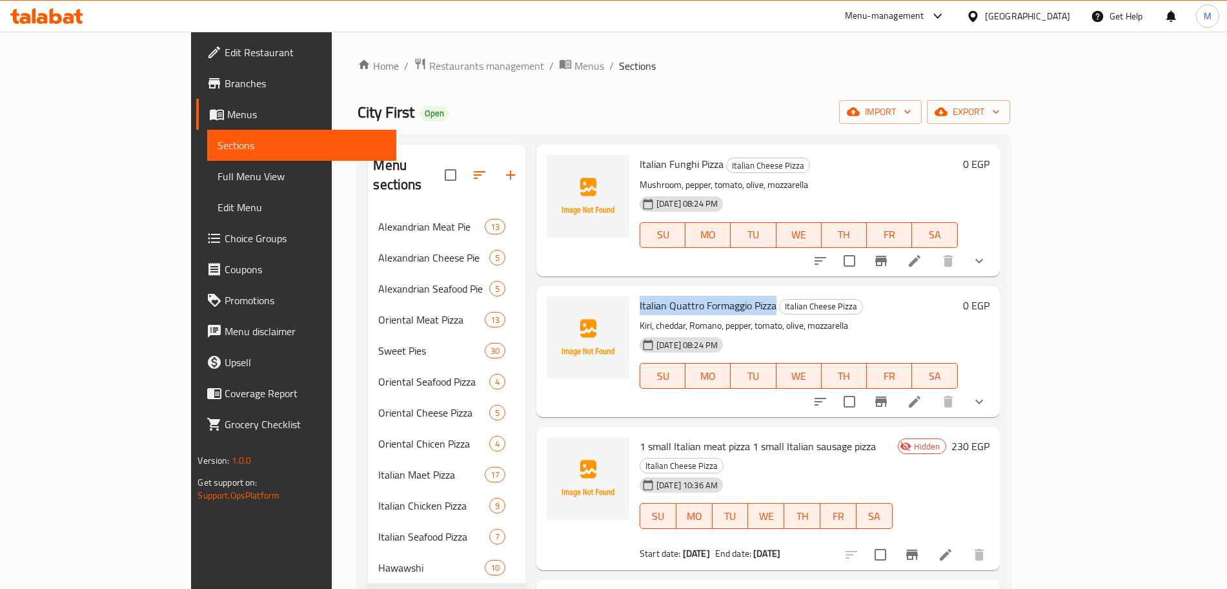
drag, startPoint x: 597, startPoint y: 290, endPoint x: 728, endPoint y: 287, distance: 131.1
click at [728, 291] on div "Italian Quattro Formaggio Pizza Italian Cheese Pizza Kiri, cheddar, Romano, pep…" at bounding box center [799, 351] width 329 height 121
copy span "Italian Quattro Formaggio Pizza"
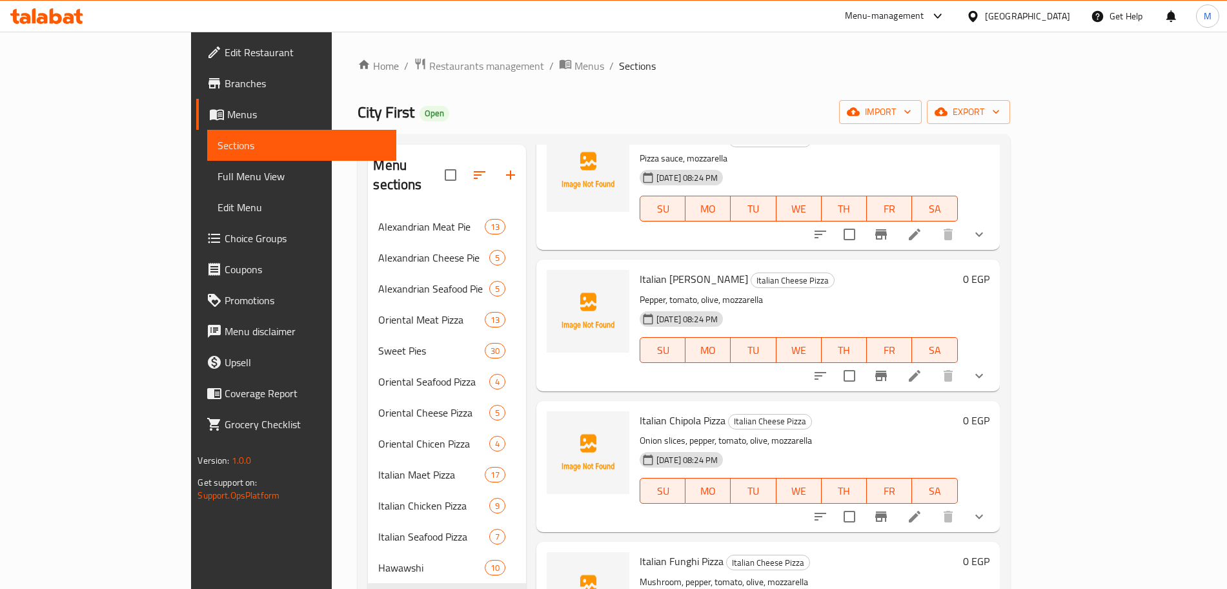
scroll to position [0, 0]
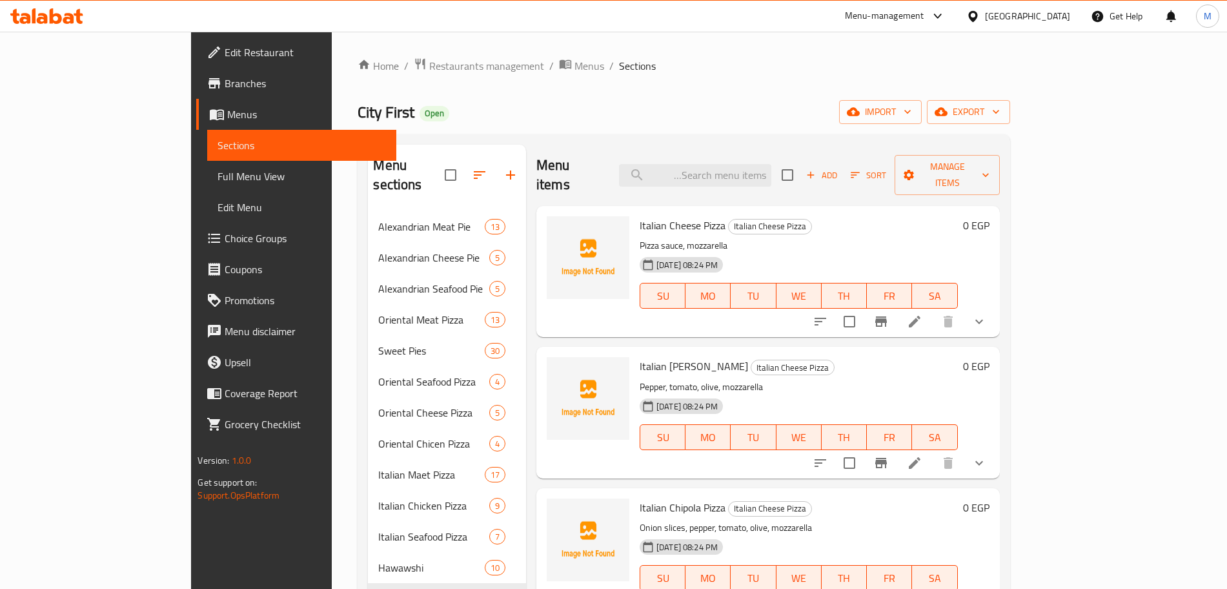
click at [768, 185] on div "Menu items Add Sort Manage items" at bounding box center [769, 175] width 464 height 61
click at [772, 175] on input "search" at bounding box center [695, 175] width 152 height 23
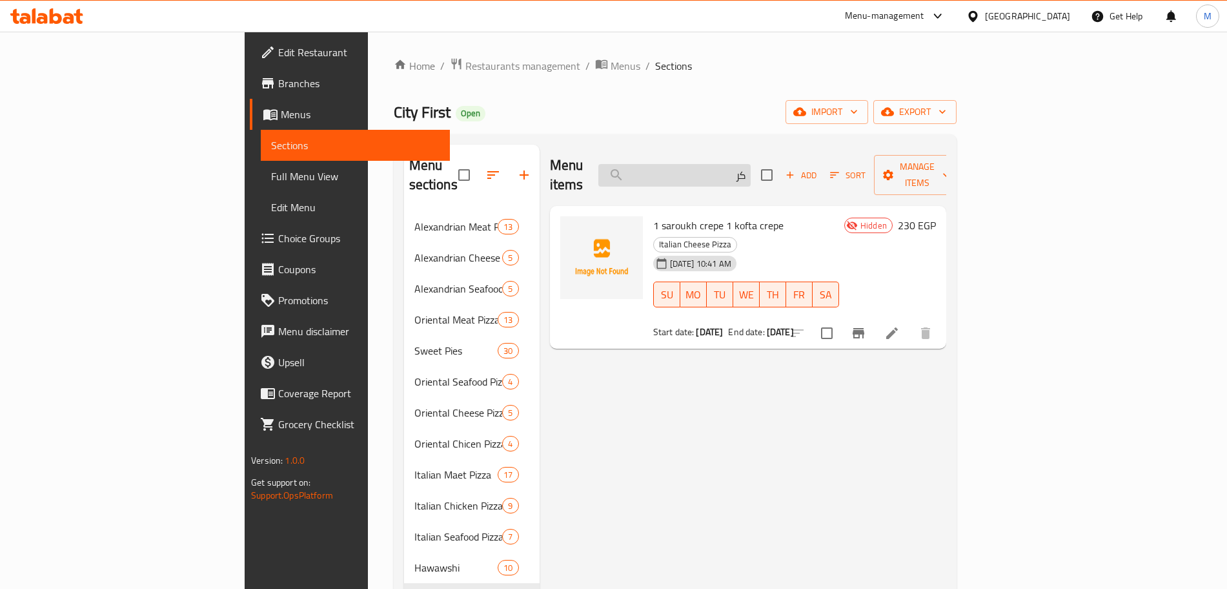
type input "ك"
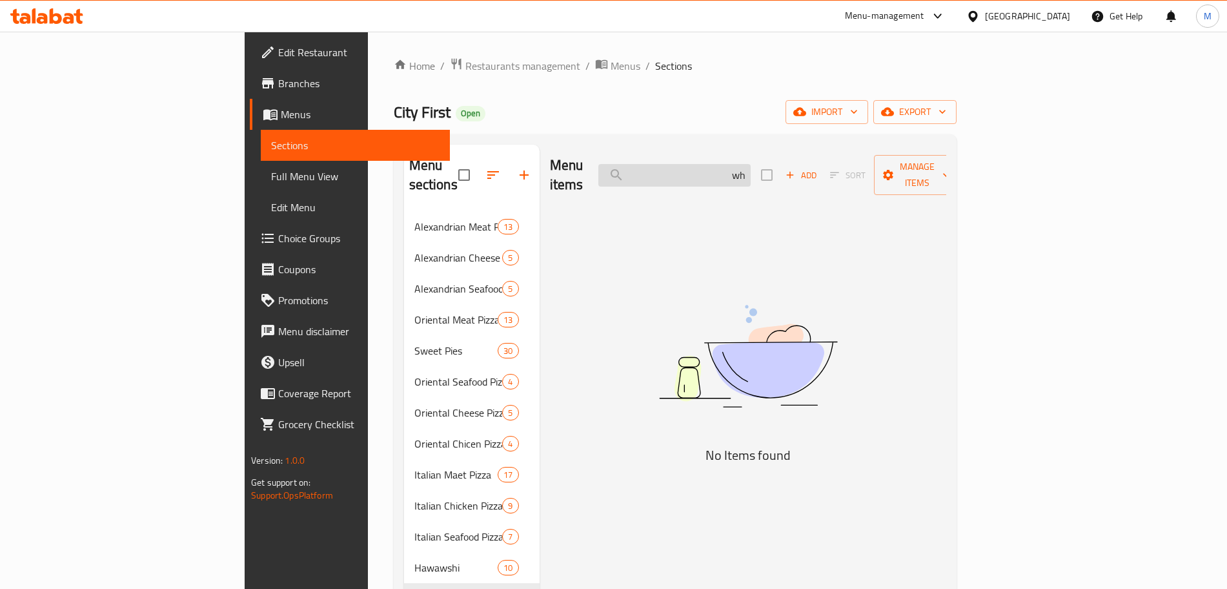
type input "w"
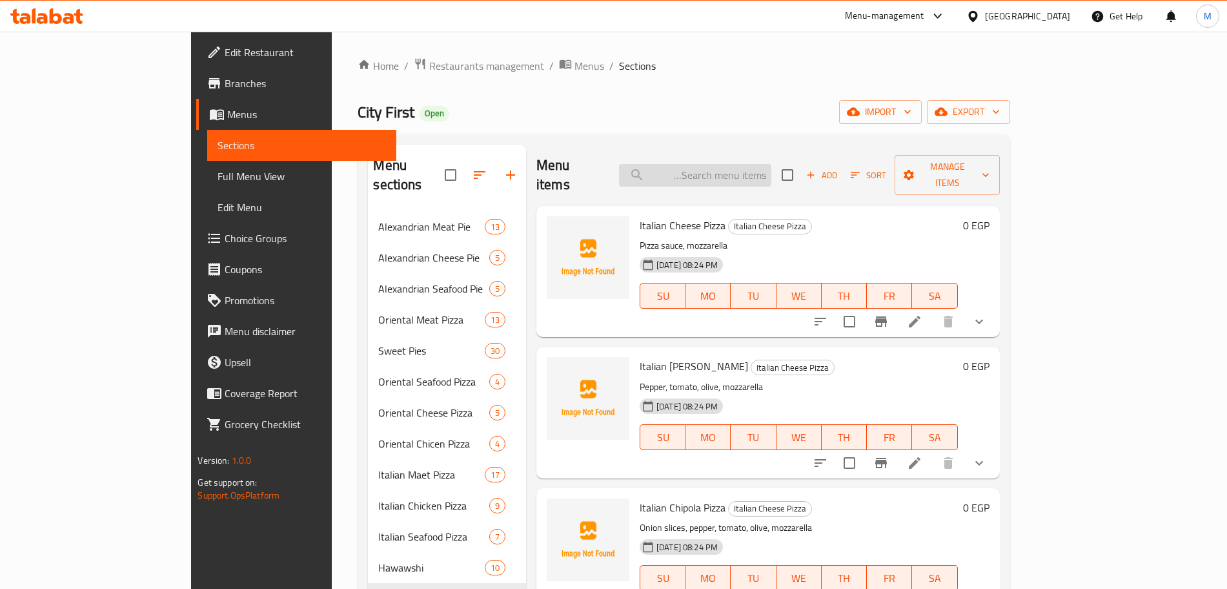
click at [772, 164] on input "search" at bounding box center [695, 175] width 152 height 23
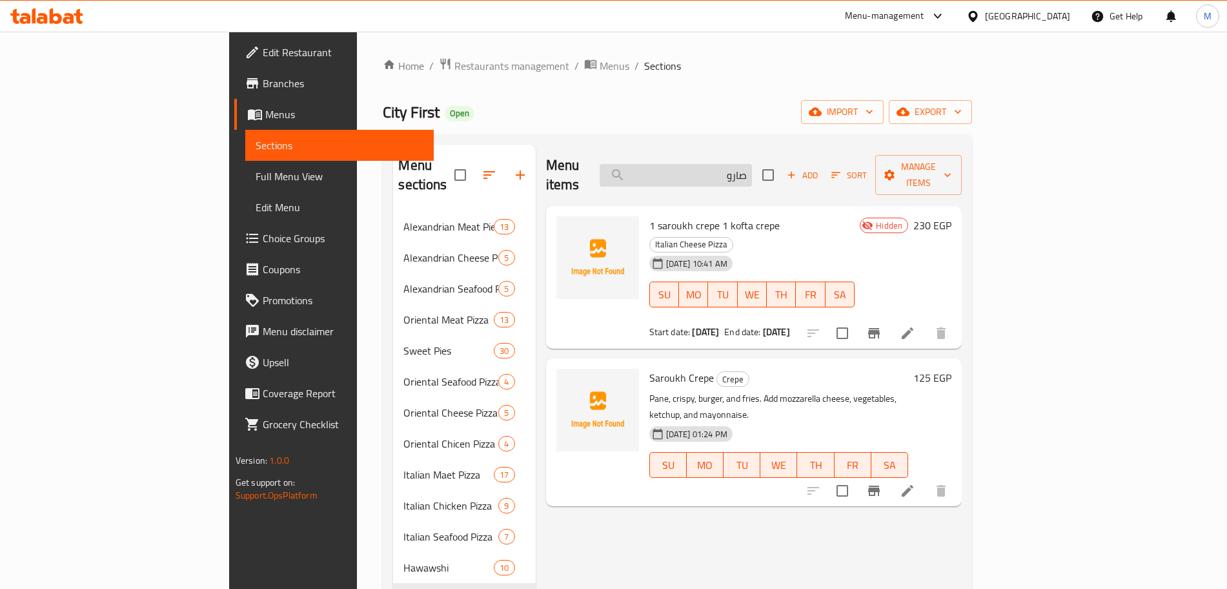
type input "صاروخ"
drag, startPoint x: 808, startPoint y: 174, endPoint x: 842, endPoint y: 170, distance: 34.5
click at [842, 170] on div "Menu items صاروخ Add Sort Manage items" at bounding box center [754, 175] width 416 height 61
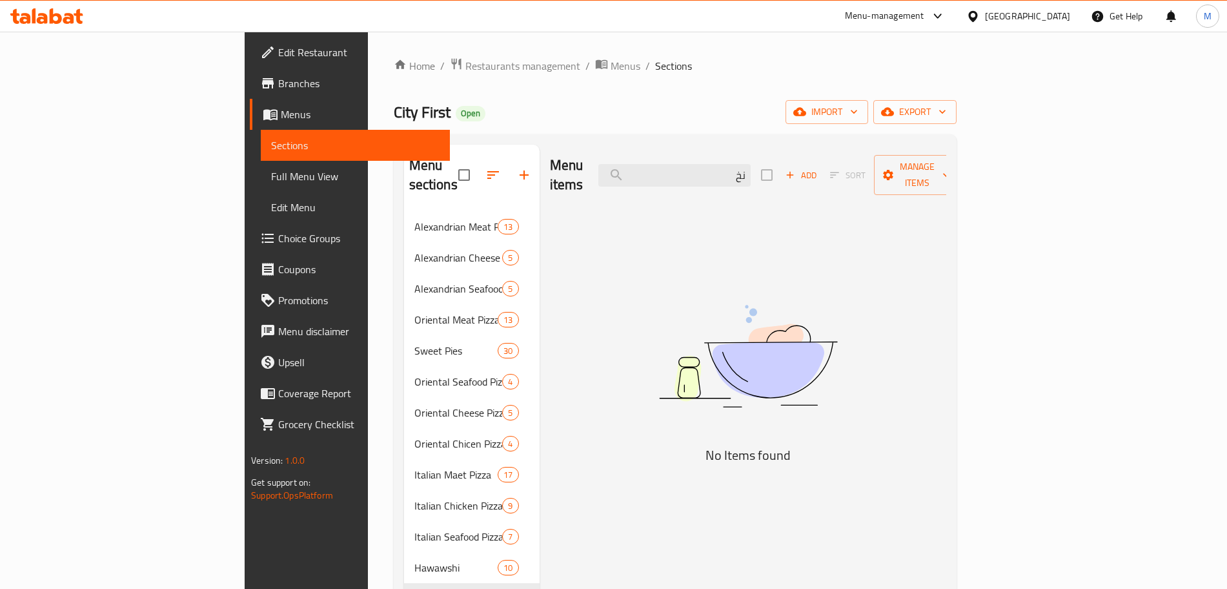
type input "ن"
type input "ك"
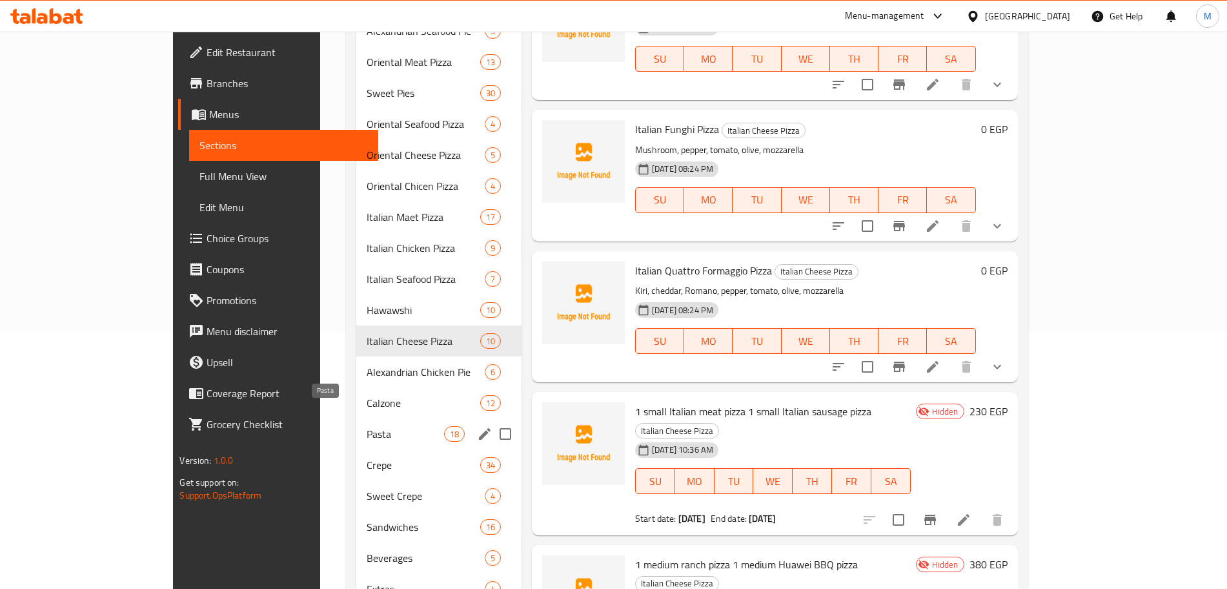
scroll to position [276, 0]
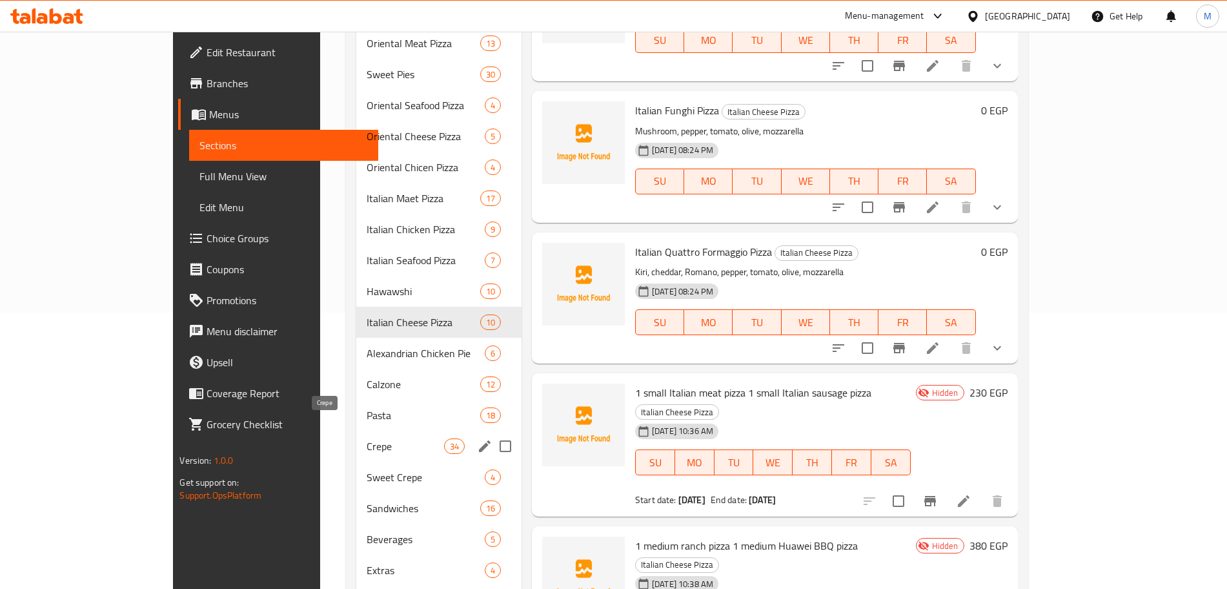
click at [367, 438] on span "Crepe" at bounding box center [405, 445] width 77 height 15
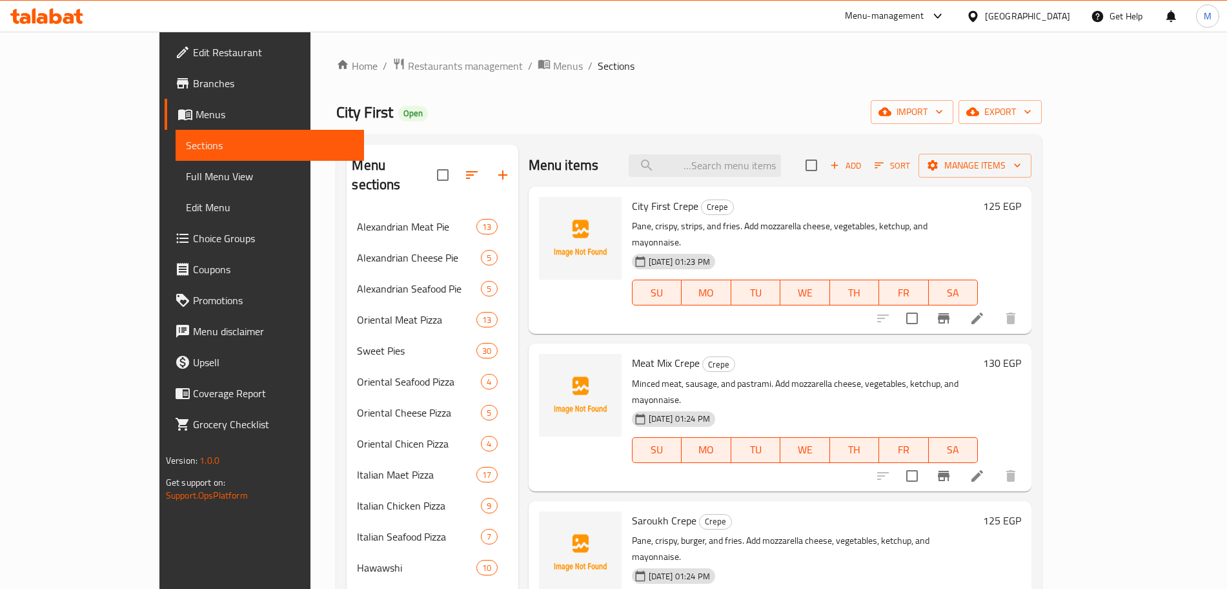
click at [772, 180] on div "Menu items Add Sort Manage items" at bounding box center [781, 166] width 504 height 42
click at [772, 170] on input "search" at bounding box center [705, 165] width 152 height 23
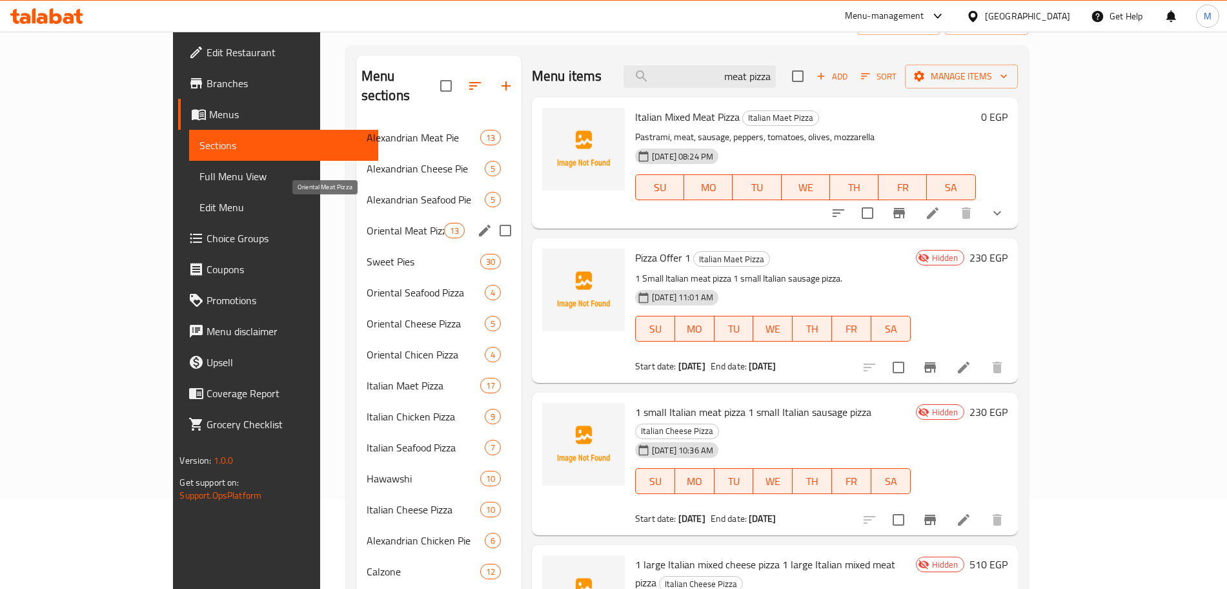
scroll to position [115, 0]
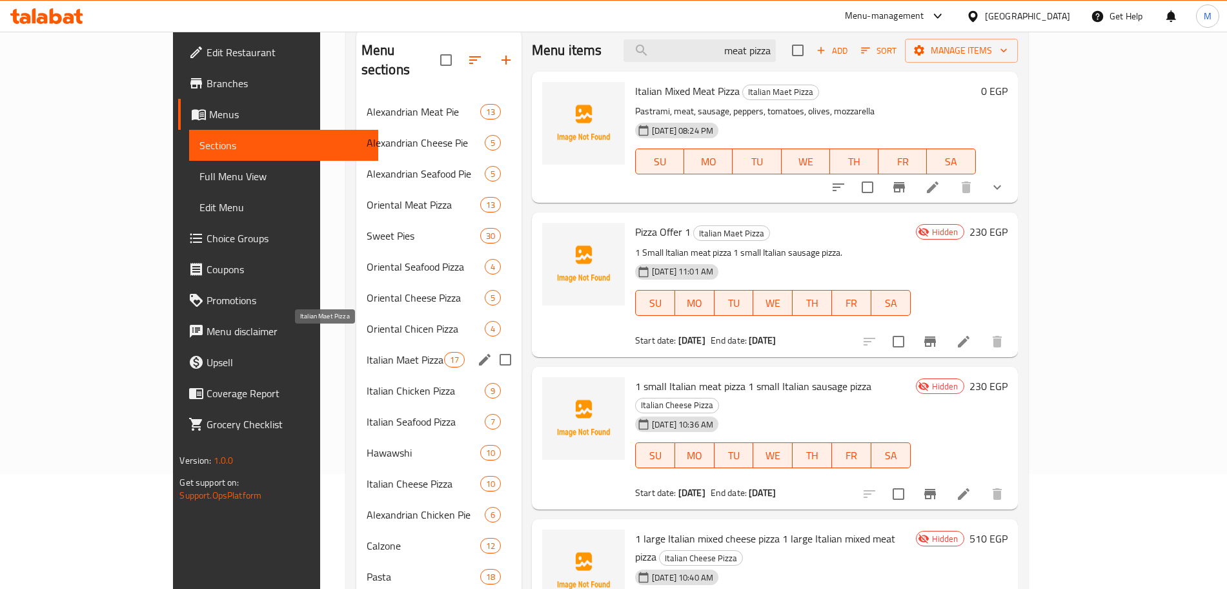
type input "meat pizza"
click at [367, 352] on span "Italian Maet Pizza" at bounding box center [405, 359] width 77 height 15
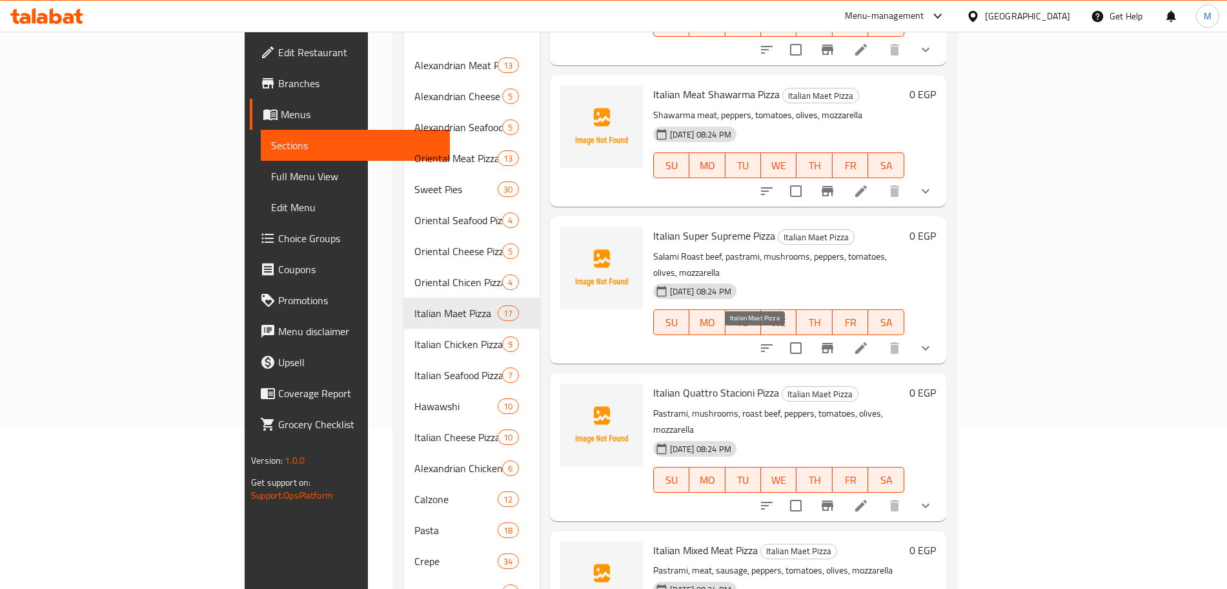
scroll to position [357, 0]
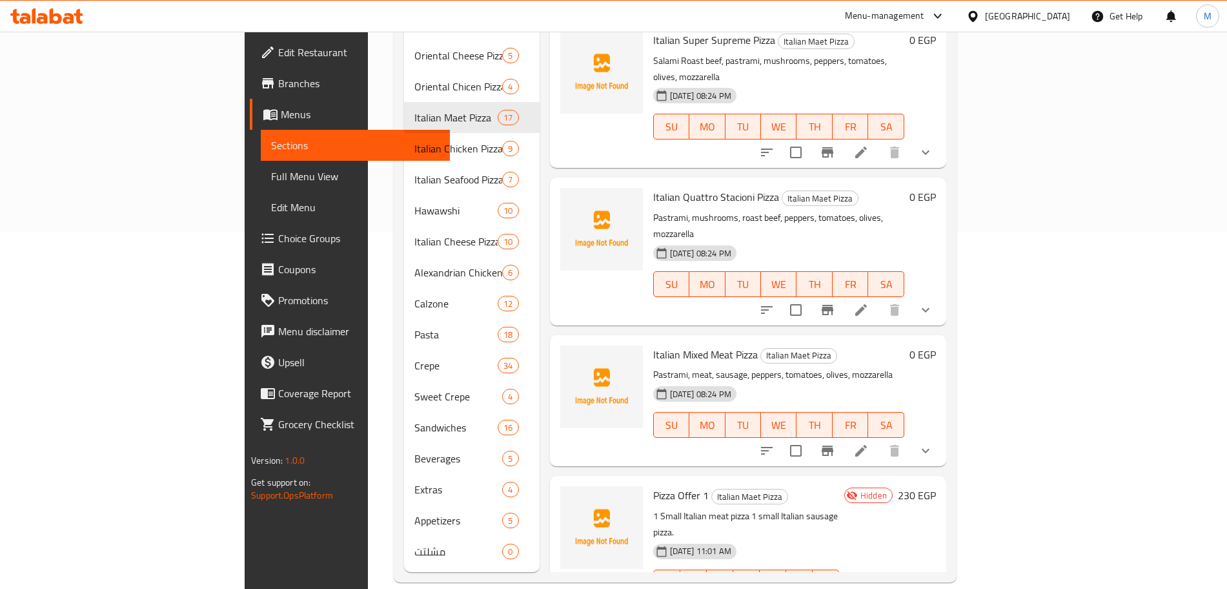
click at [653, 486] on span "Pizza Offer 1" at bounding box center [681, 495] width 56 height 19
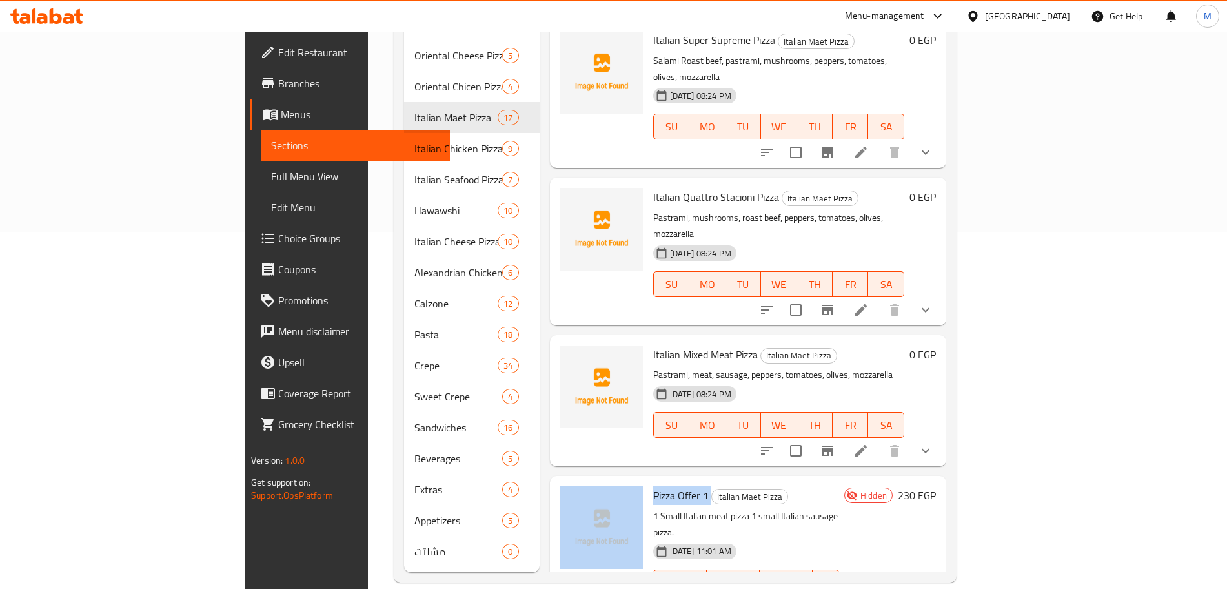
drag, startPoint x: 649, startPoint y: 429, endPoint x: 597, endPoint y: 432, distance: 51.7
click at [585, 481] on div "Pizza Offer 1 Italian Maet Pizza 1 Small Italian meat pizza 1 small Italian sau…" at bounding box center [748, 556] width 386 height 150
copy div "Pizza Offer 1"
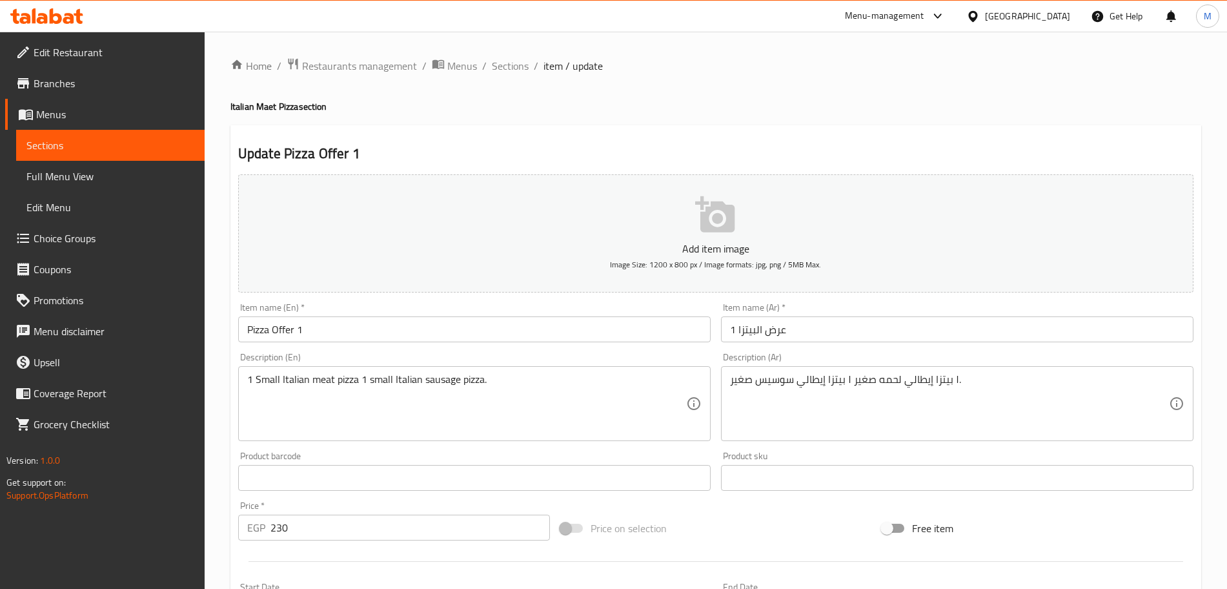
click at [329, 328] on input "Pizza Offer 1" at bounding box center [474, 329] width 473 height 26
click at [278, 323] on input "Pizza Offer 1" at bounding box center [474, 329] width 473 height 26
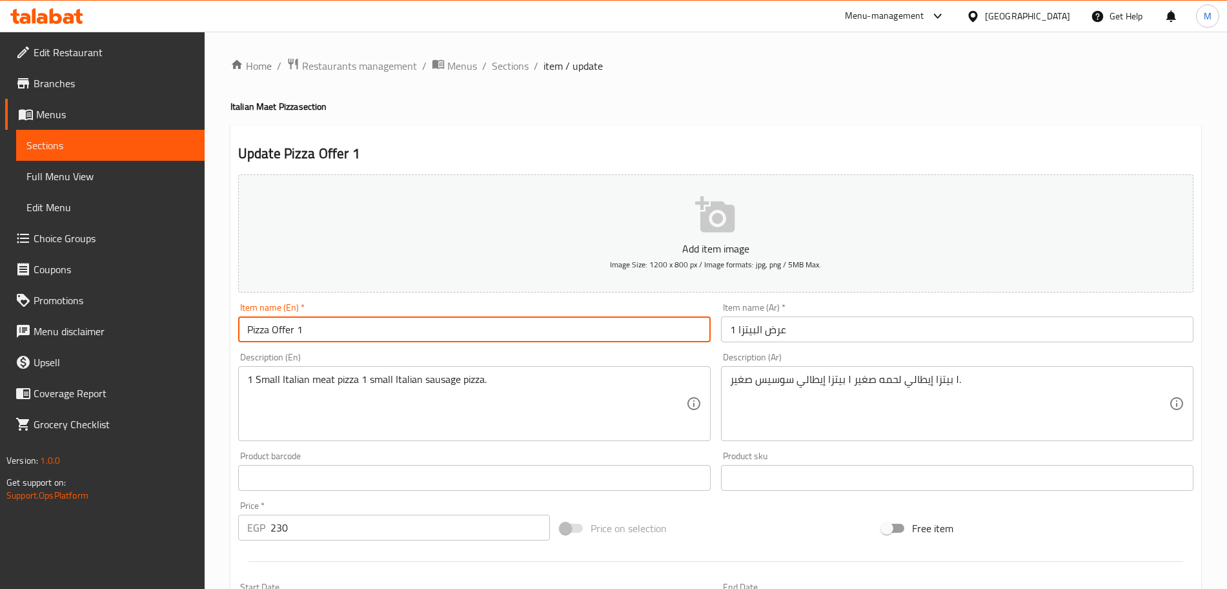
click at [278, 323] on input "Pizza Offer 1" at bounding box center [474, 329] width 473 height 26
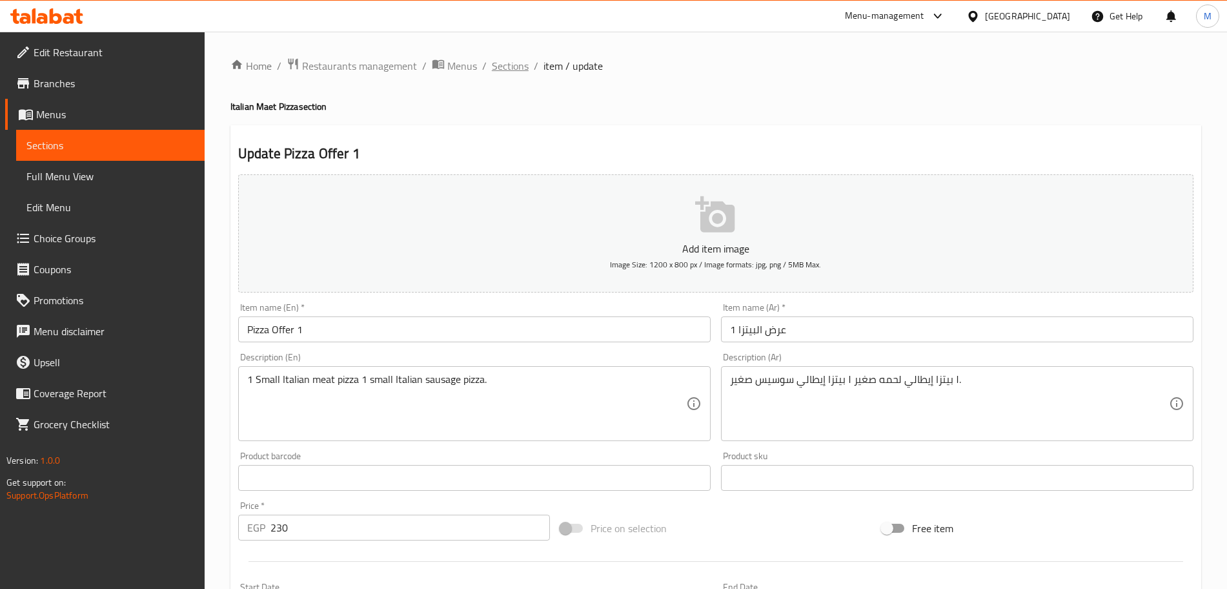
click at [498, 59] on span "Sections" at bounding box center [510, 65] width 37 height 15
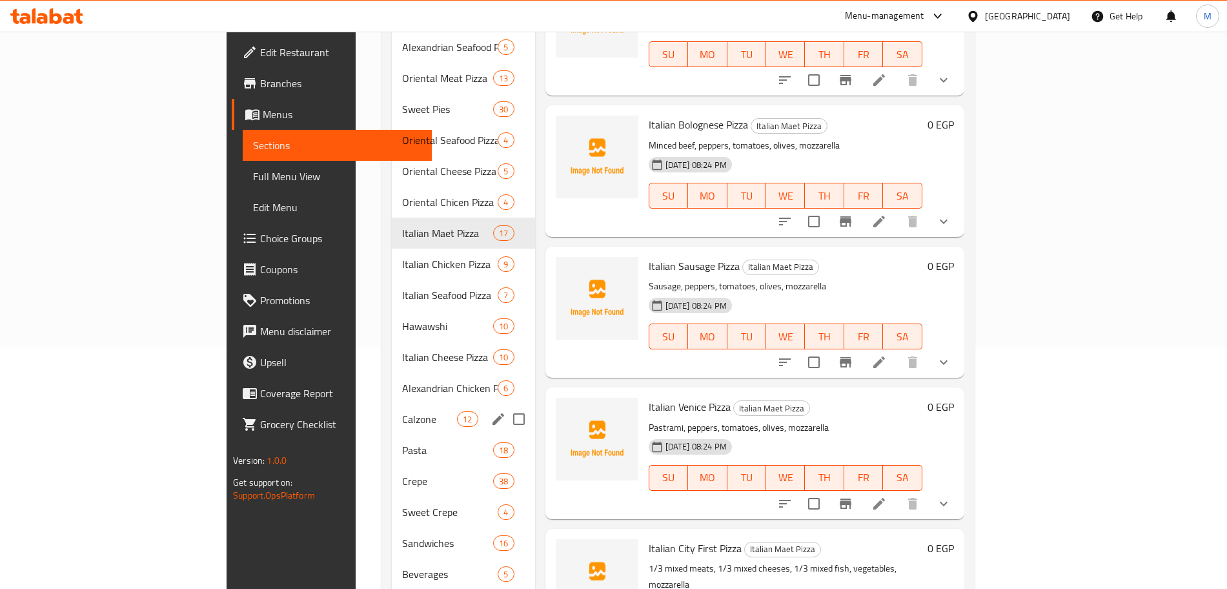
scroll to position [242, 0]
click at [402, 473] on span "Crepe" at bounding box center [429, 480] width 55 height 15
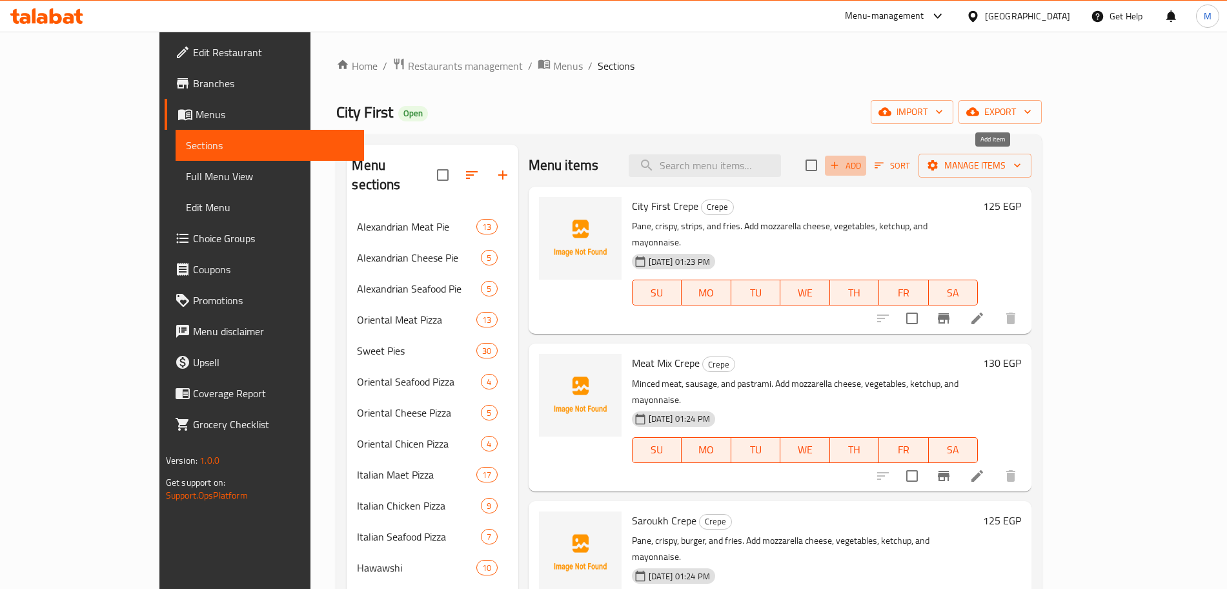
click at [863, 166] on span "Add" at bounding box center [845, 165] width 35 height 15
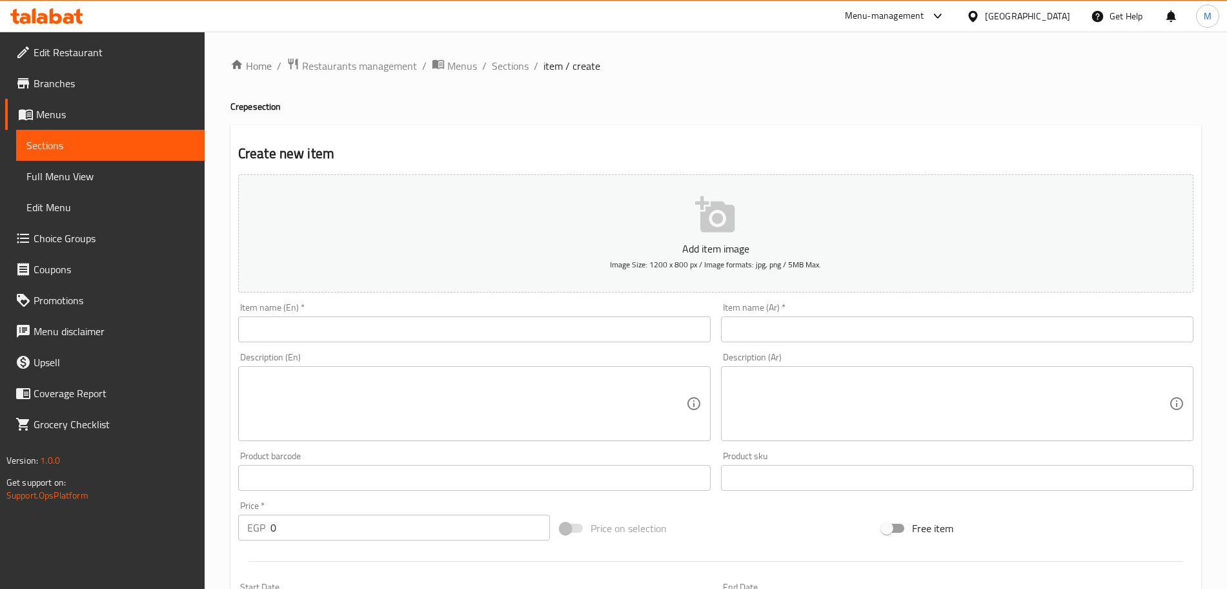
click at [501, 321] on input "text" at bounding box center [474, 329] width 473 height 26
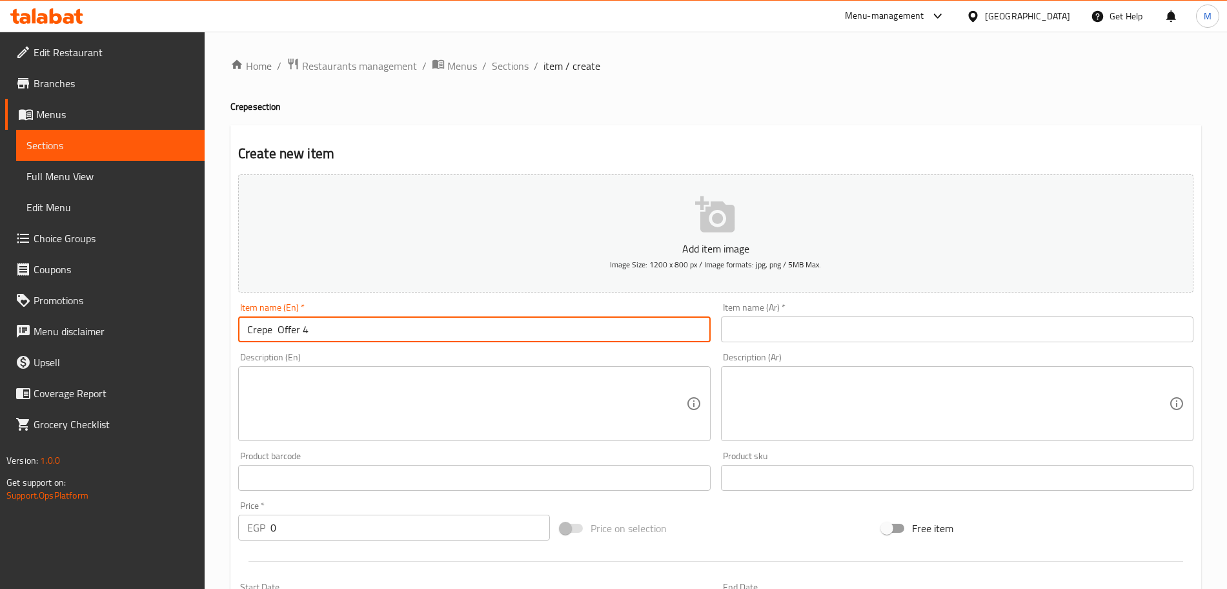
type input "Crepe Offer 4"
click at [792, 324] on input "text" at bounding box center [957, 329] width 473 height 26
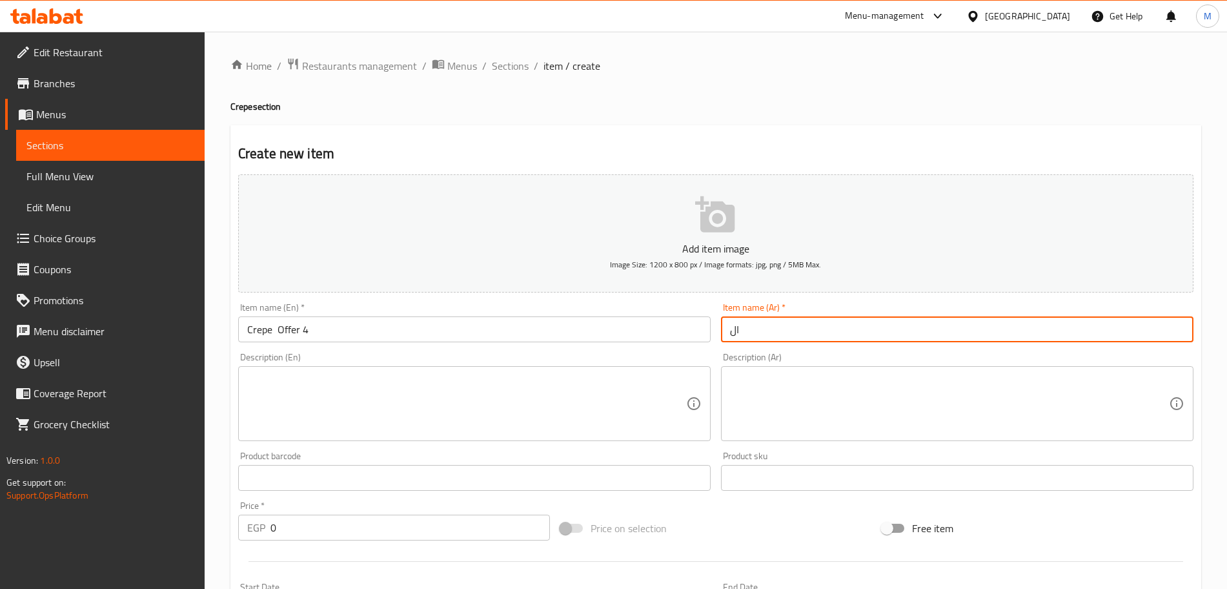
type input "ا"
type input "عرض الكريب الرابع"
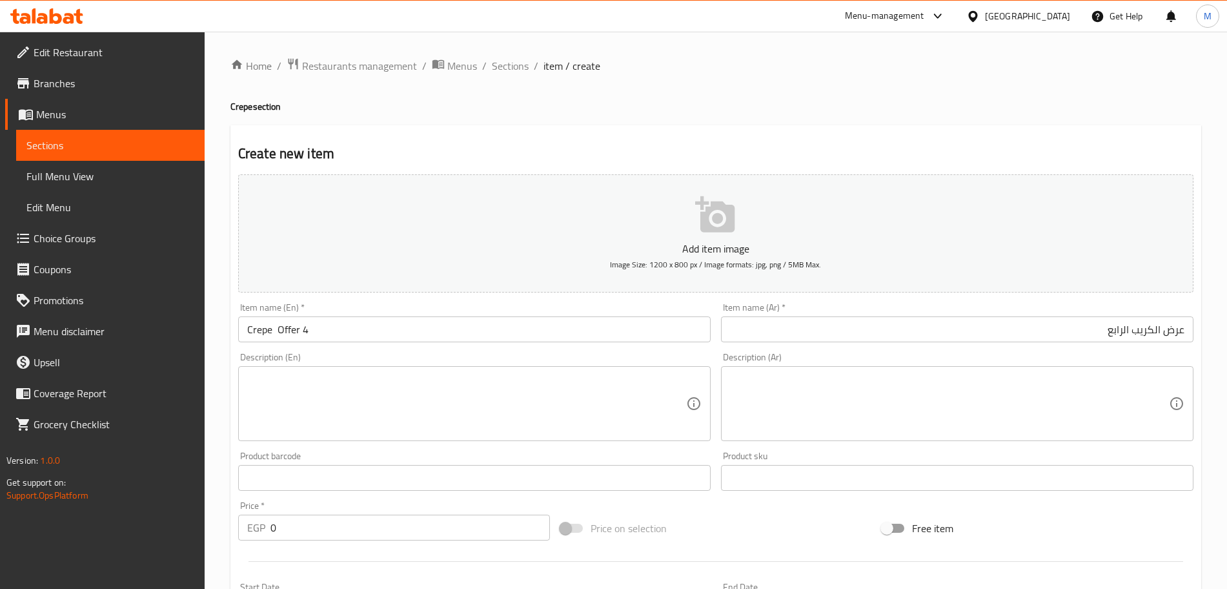
drag, startPoint x: 910, startPoint y: 448, endPoint x: 900, endPoint y: 402, distance: 47.0
click at [910, 448] on div "Product sku Product sku" at bounding box center [957, 471] width 483 height 50
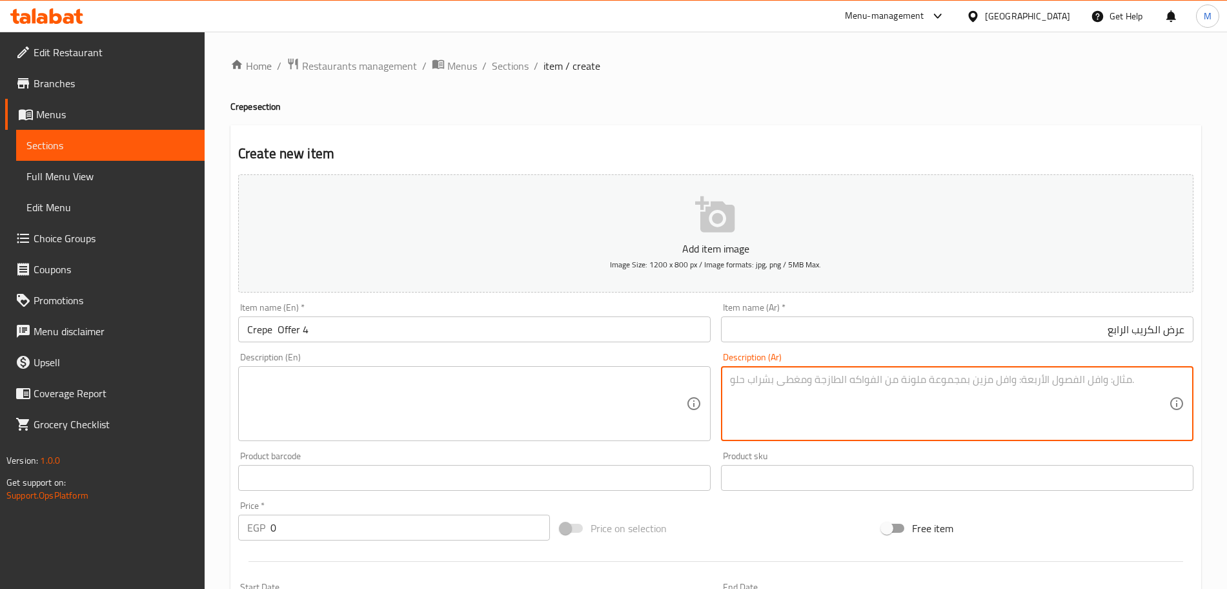
click at [900, 402] on textarea at bounding box center [949, 403] width 439 height 61
paste textarea "offer 4 ١ كريب الصاروخ ١ كريب كفته"
drag, startPoint x: 1141, startPoint y: 382, endPoint x: 1224, endPoint y: 376, distance: 82.9
click at [1224, 376] on div "Home / Restaurants management / Menus / Sections / item / create Crepe section …" at bounding box center [716, 472] width 1023 height 881
type textarea "١ كريب الصاروخ ١ كريب كفته"
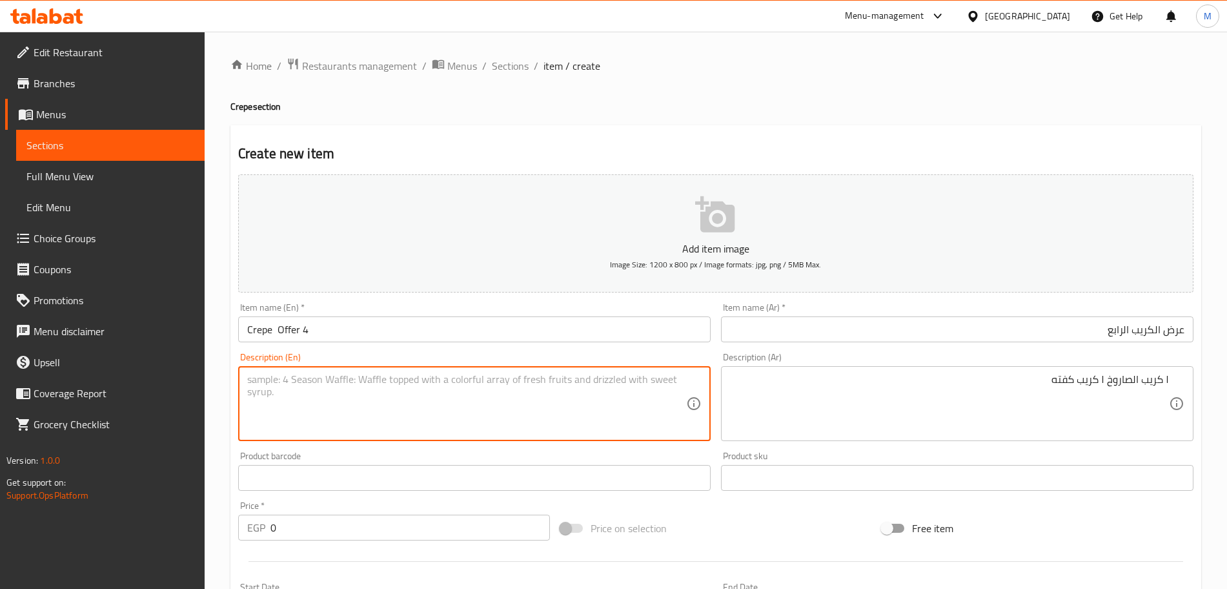
click at [586, 387] on textarea at bounding box center [466, 403] width 439 height 61
type textarea "1 Saroukh Crepe and 1 Kofta Crepe"
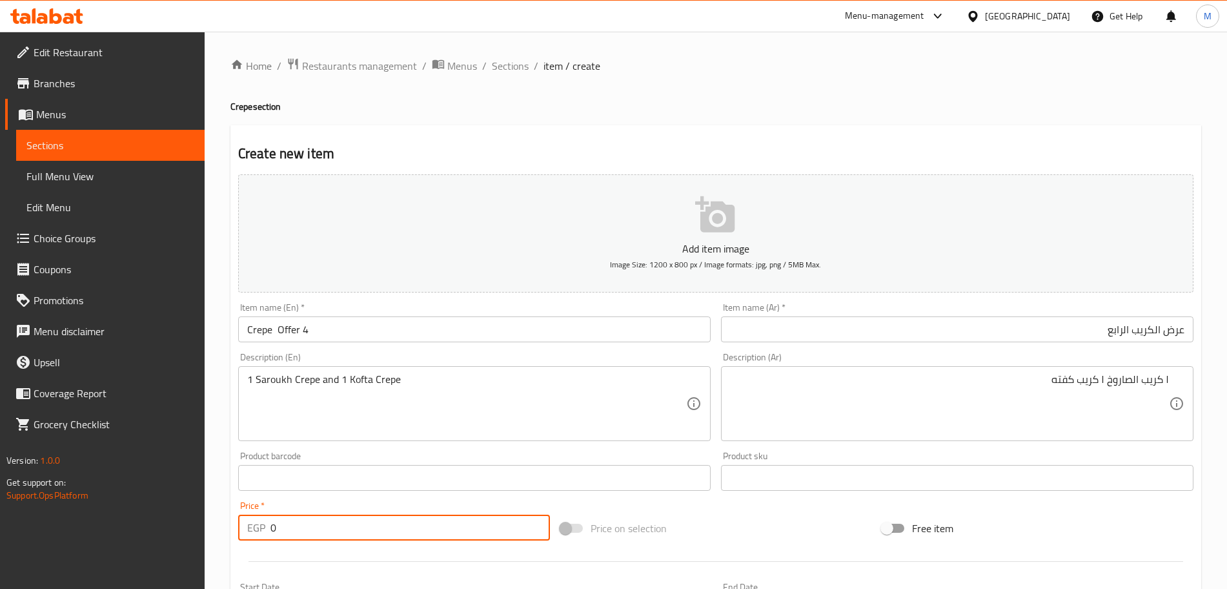
drag, startPoint x: 316, startPoint y: 531, endPoint x: 213, endPoint y: 530, distance: 102.7
click at [213, 530] on div "Home / Restaurants management / Menus / Sections / item / create Crepe section …" at bounding box center [716, 472] width 1023 height 881
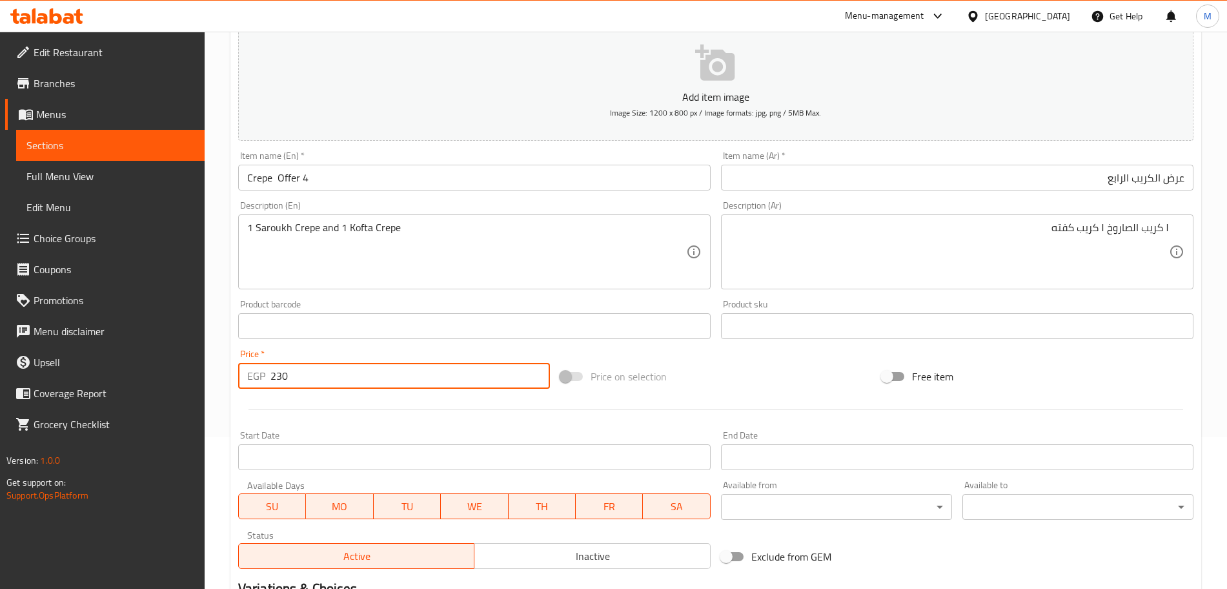
scroll to position [242, 0]
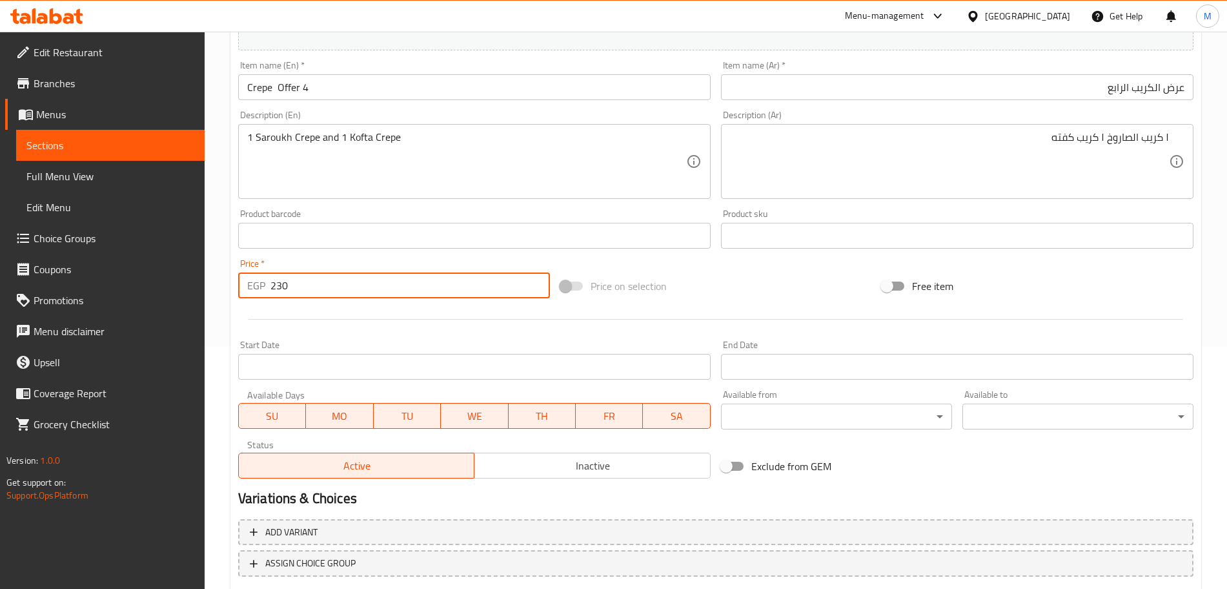
type input "230"
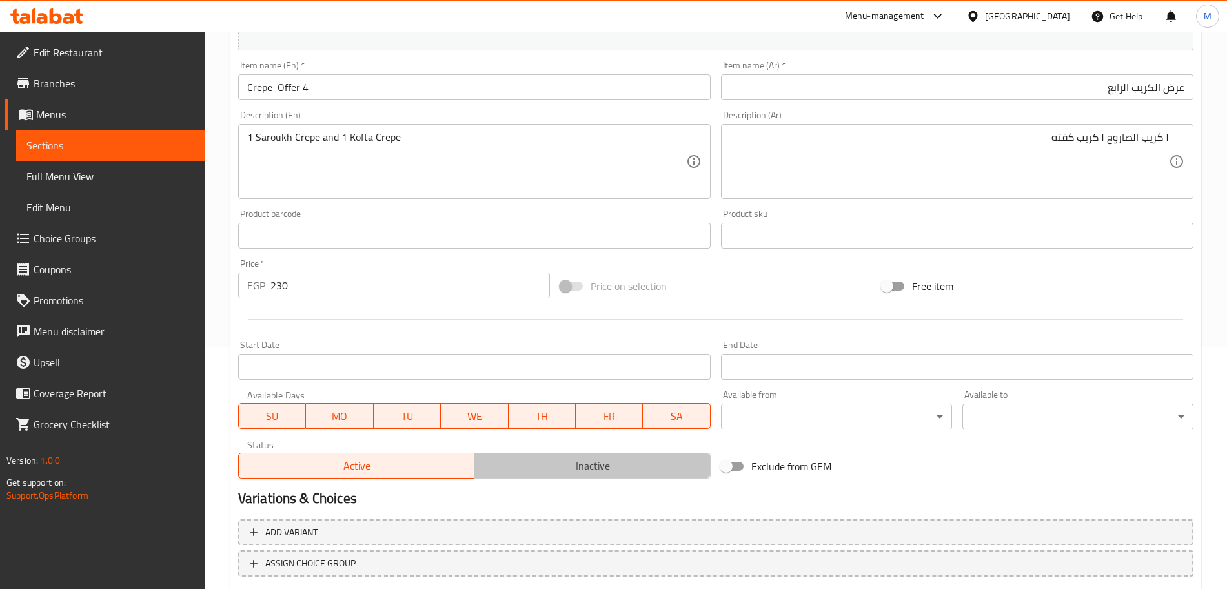
click at [517, 475] on span "Inactive" at bounding box center [593, 465] width 226 height 19
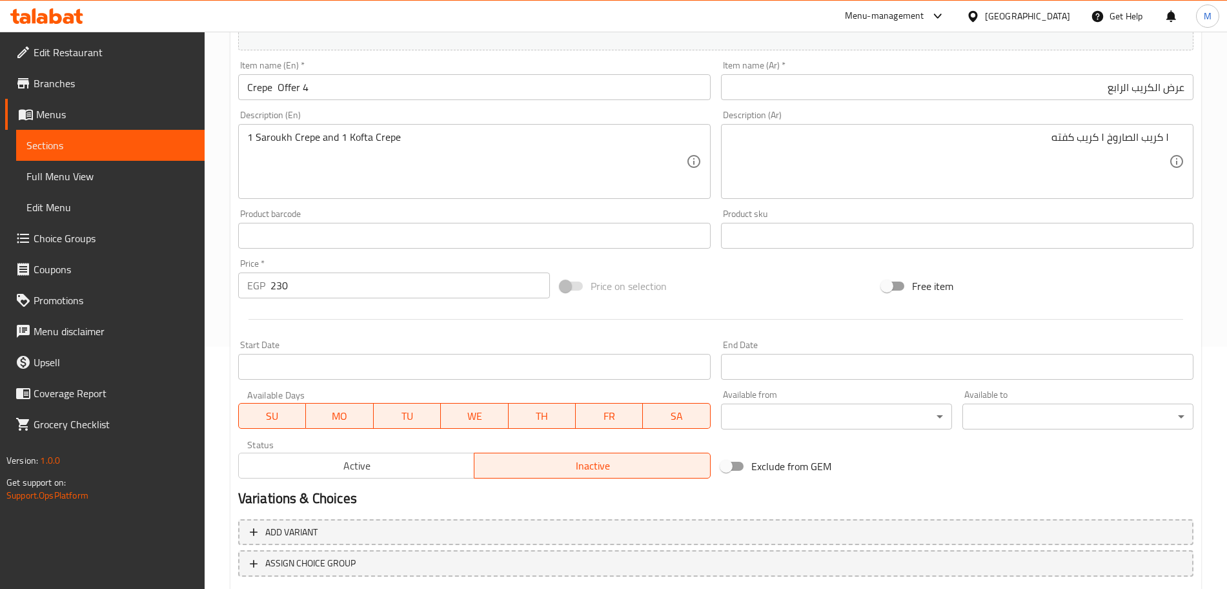
click at [519, 382] on div "Start Date Start Date" at bounding box center [474, 360] width 483 height 50
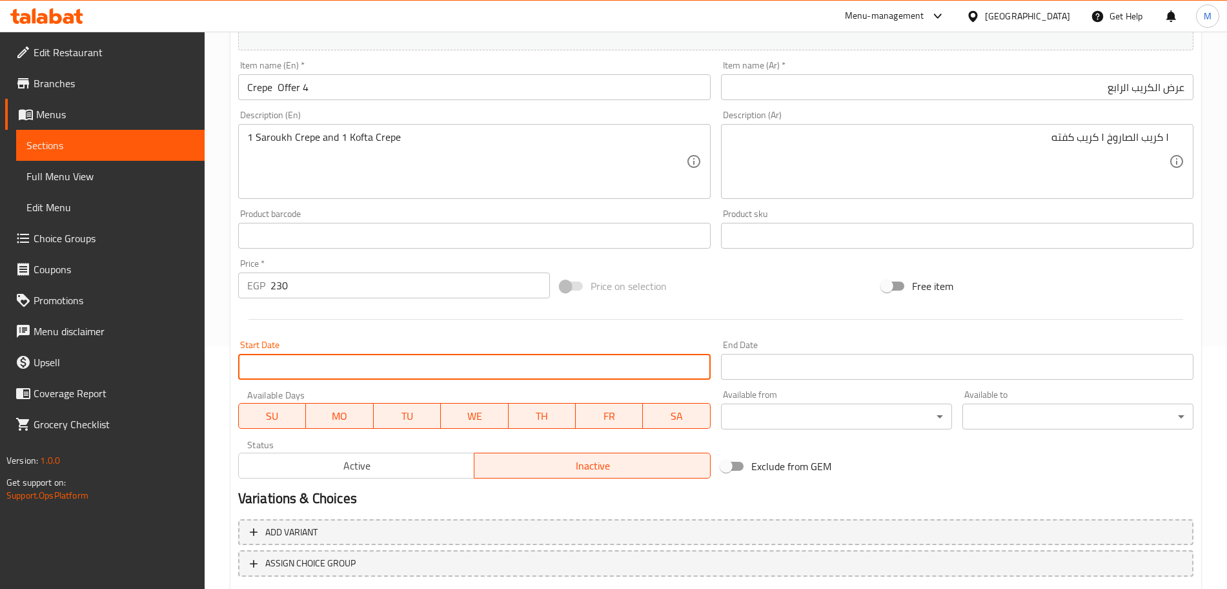
click at [523, 370] on input "Start Date" at bounding box center [474, 367] width 473 height 26
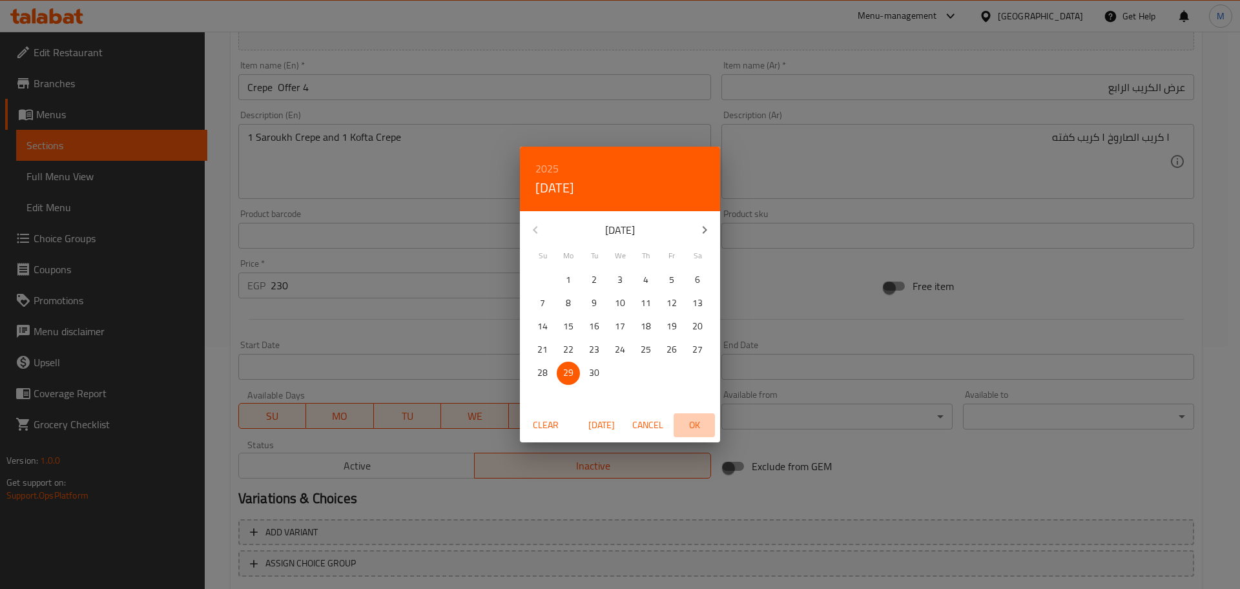
click at [693, 417] on span "OK" at bounding box center [694, 425] width 31 height 16
type input "[DATE]"
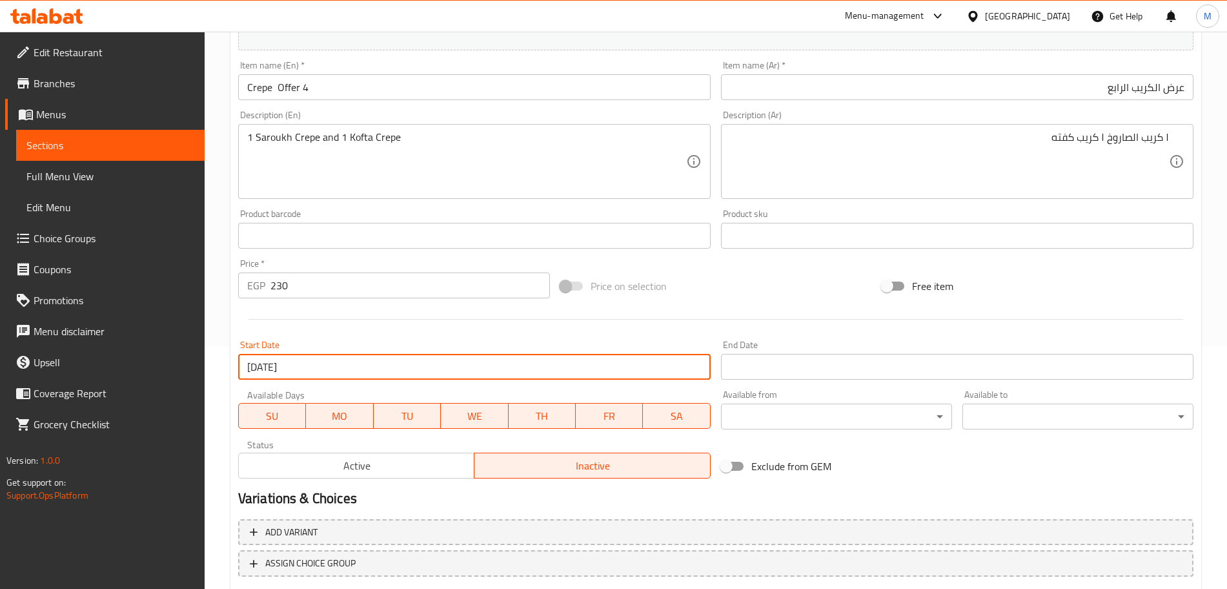
click at [824, 367] on input "Start Date" at bounding box center [957, 367] width 473 height 26
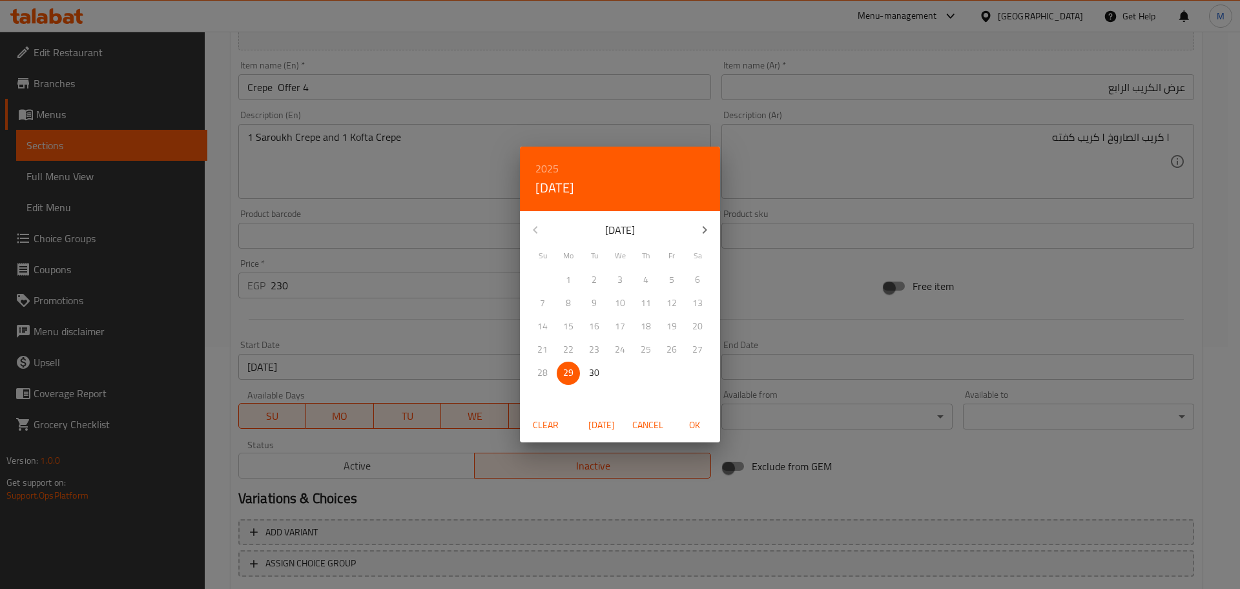
click at [556, 169] on h6 "2025" at bounding box center [546, 168] width 23 height 18
click at [604, 254] on div "2026" at bounding box center [620, 265] width 200 height 26
click at [617, 373] on p "30" at bounding box center [620, 373] width 10 height 16
click at [703, 426] on span "OK" at bounding box center [694, 425] width 31 height 16
type input "[DATE]"
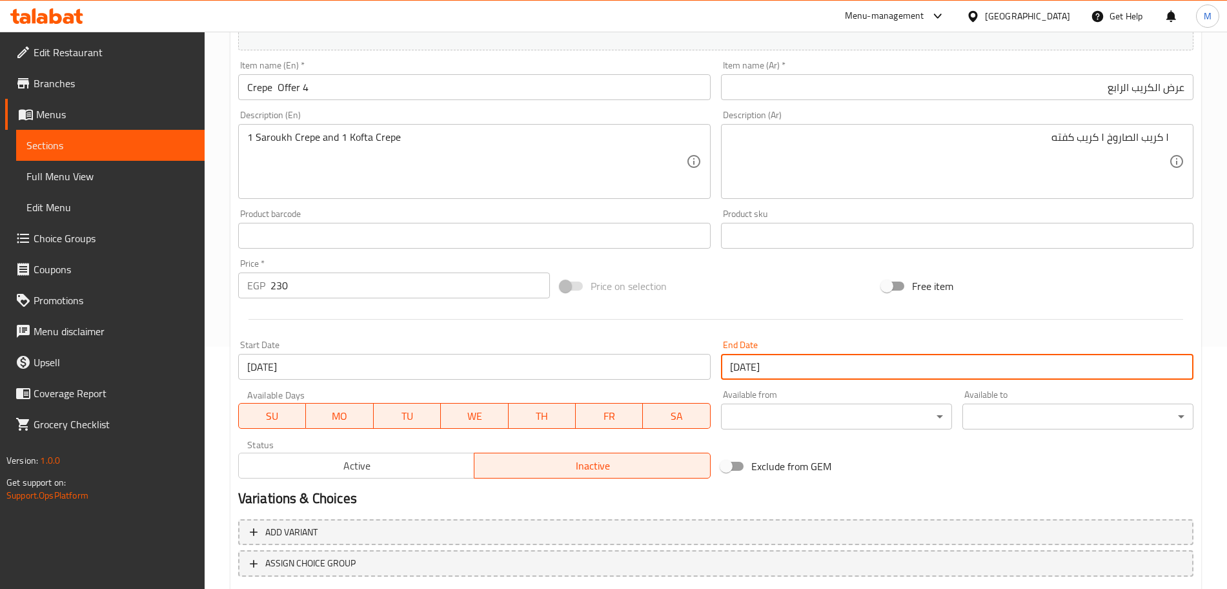
click at [924, 487] on div "Variations & Choices" at bounding box center [716, 499] width 966 height 30
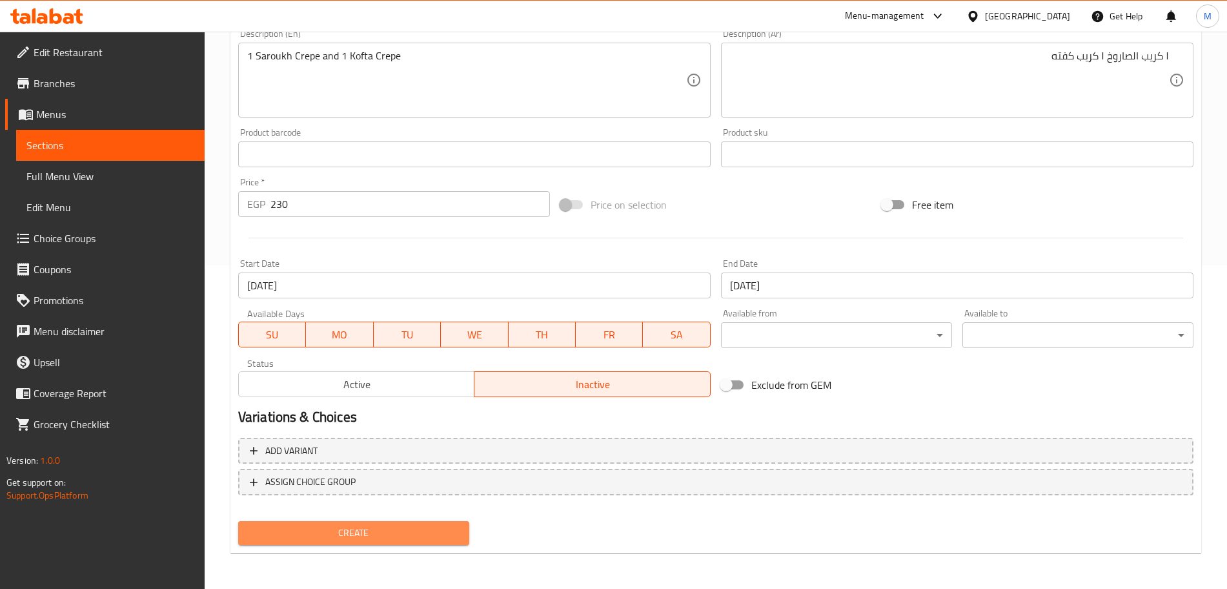
click at [448, 530] on span "Create" at bounding box center [354, 533] width 210 height 16
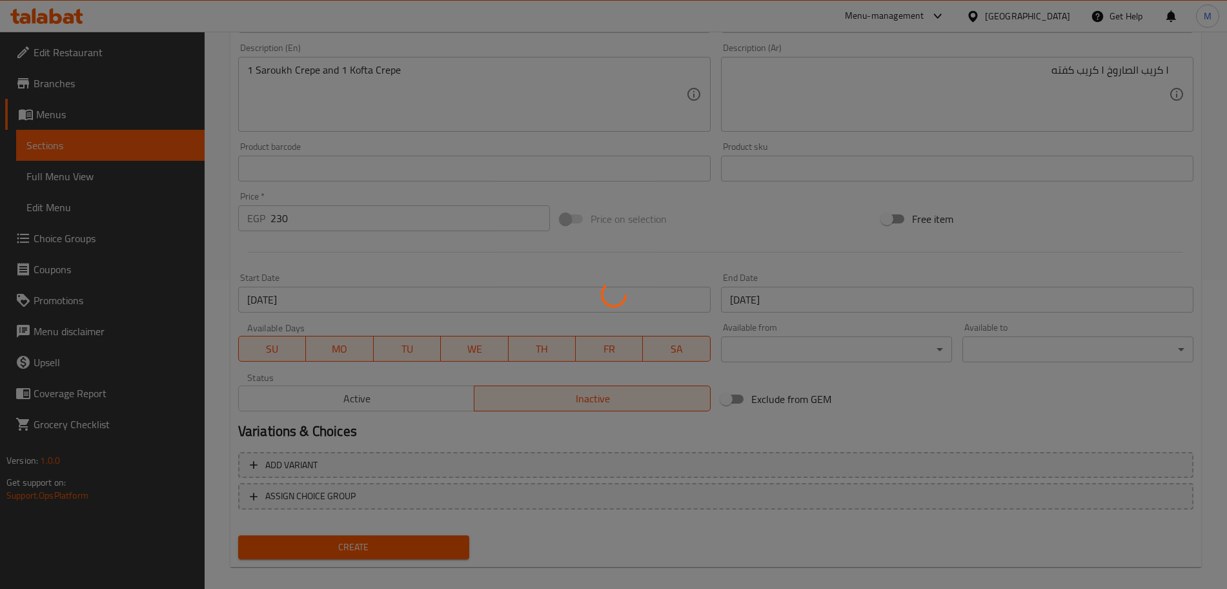
scroll to position [162, 0]
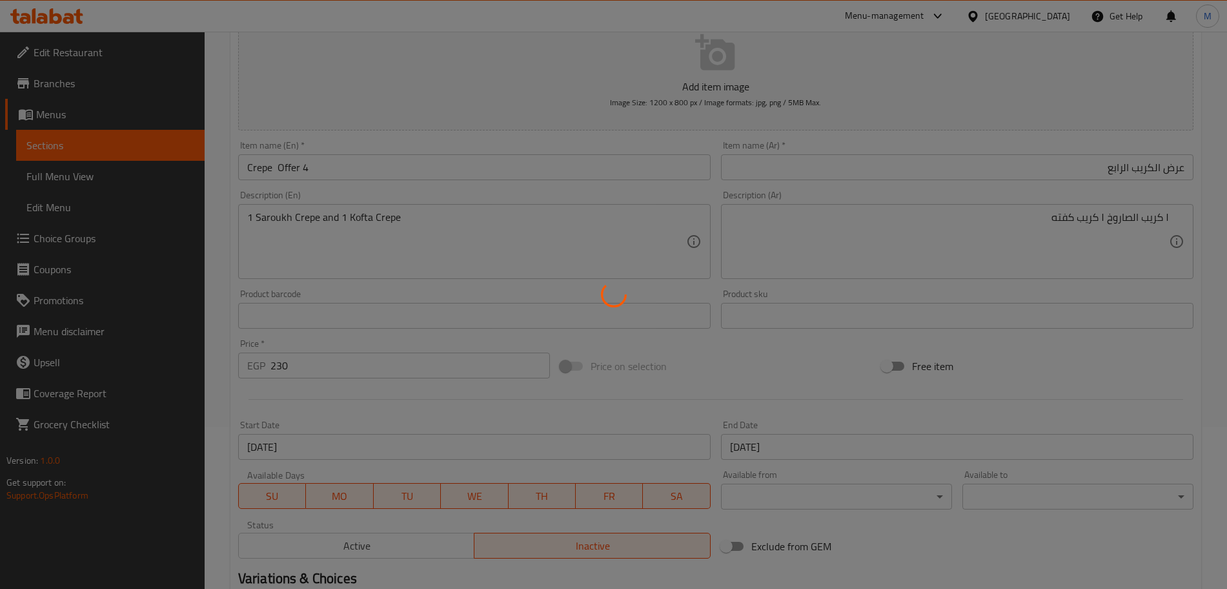
type input "0"
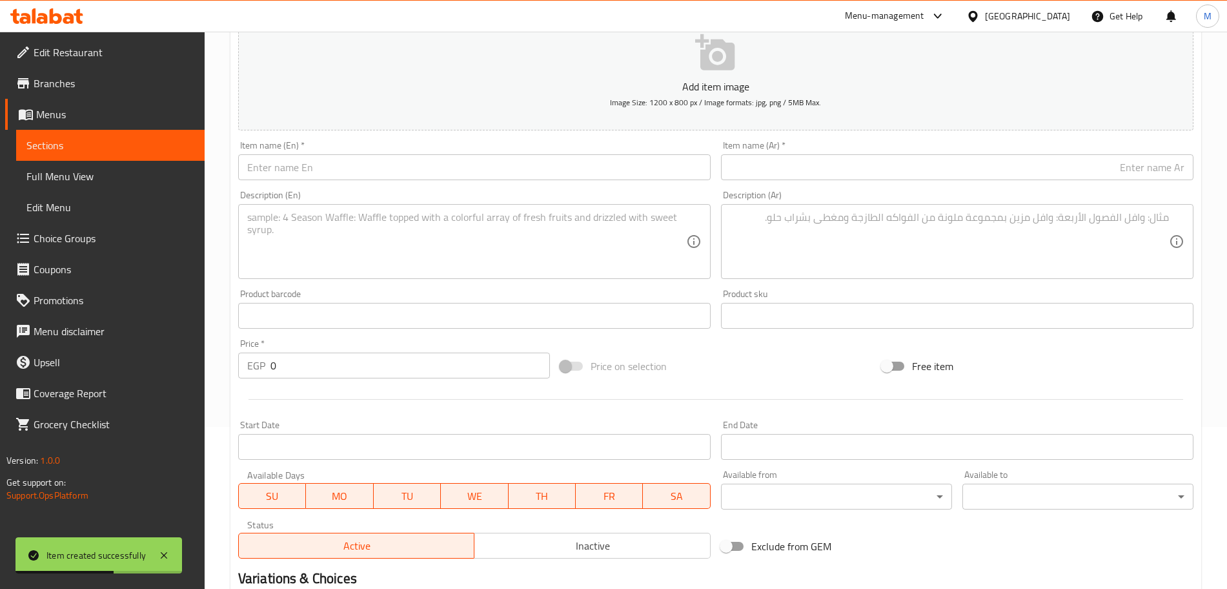
click at [342, 170] on input "text" at bounding box center [474, 167] width 473 height 26
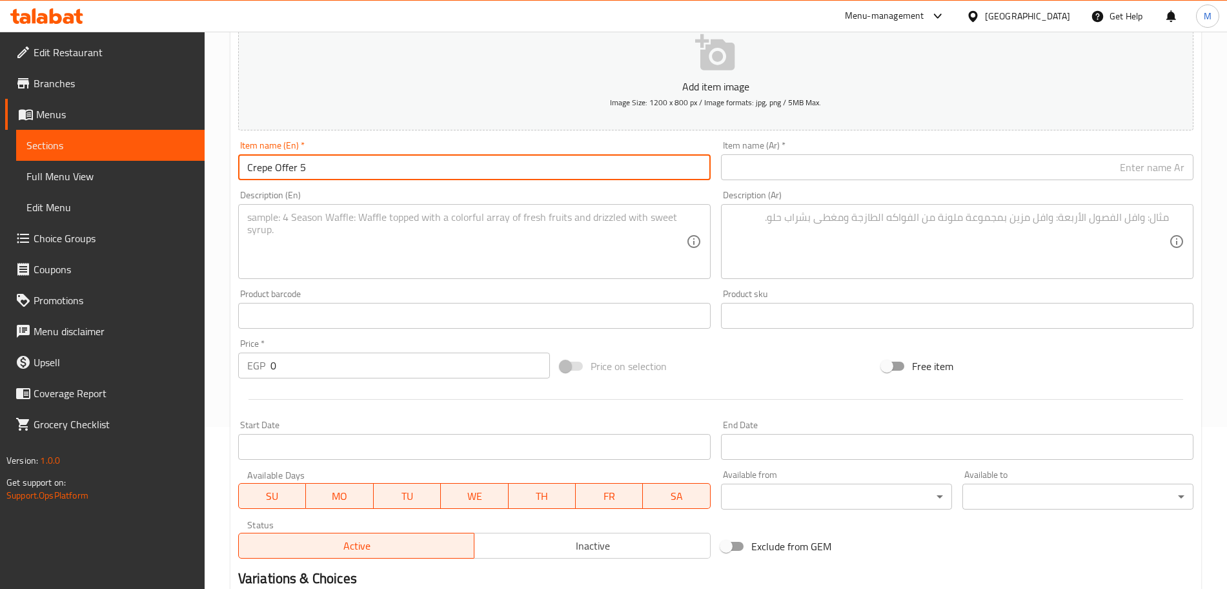
type input "Crepe Offer 5"
click at [782, 163] on input "text" at bounding box center [957, 167] width 473 height 26
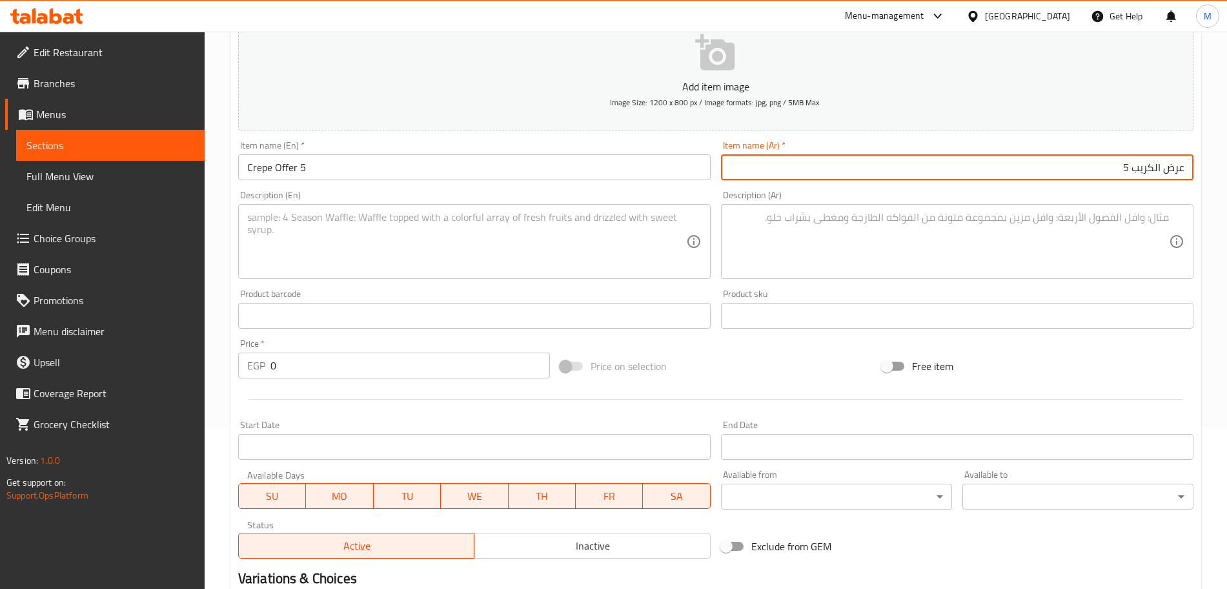
type input "عرض الكريب 5"
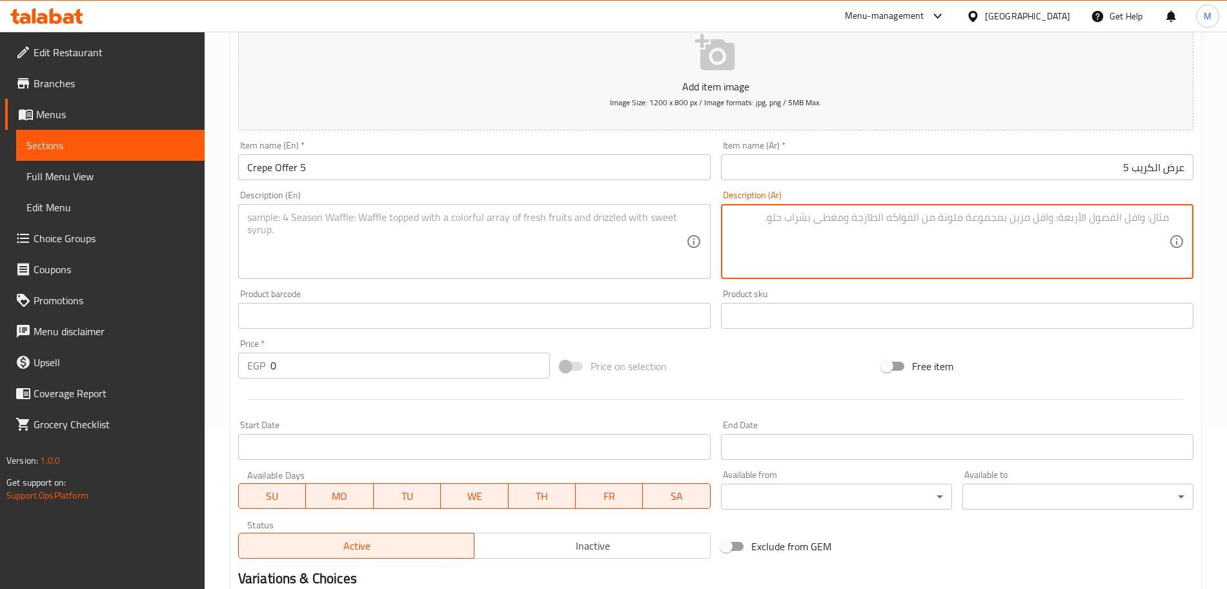
click at [886, 227] on textarea at bounding box center [949, 241] width 439 height 61
paste textarea "offer 5 ١ كريب بانيه ١ كريب سوبر كرنشي"
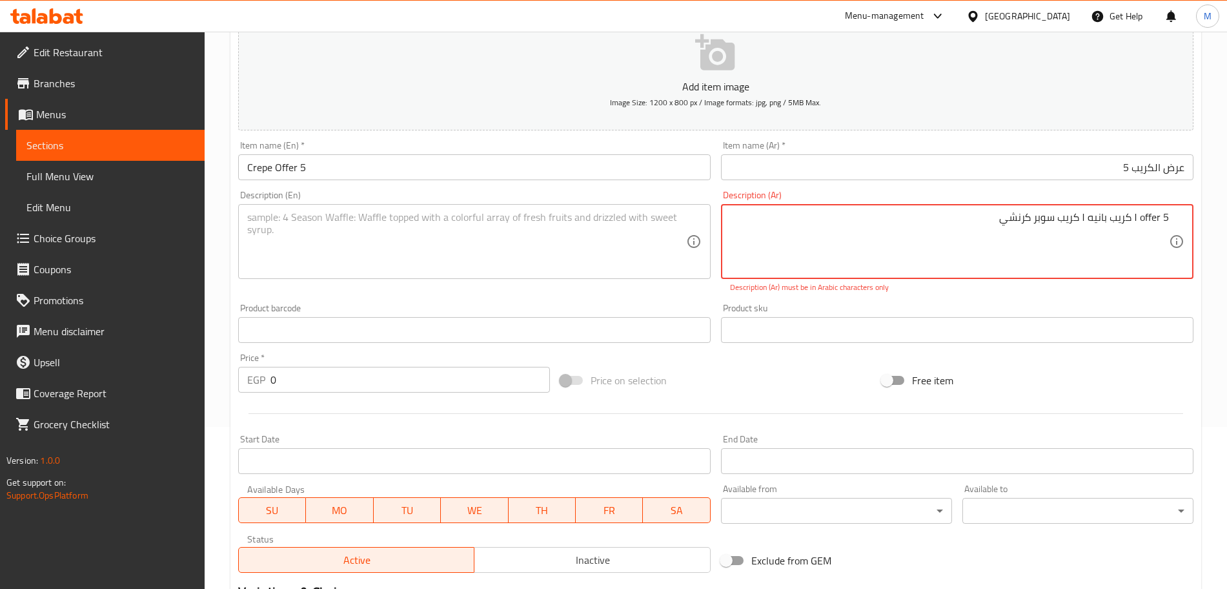
drag, startPoint x: 1140, startPoint y: 218, endPoint x: 1239, endPoint y: 221, distance: 98.8
click at [1227, 221] on html "​ Menu-management [GEOGRAPHIC_DATA] Get Help M Edit Restaurant Branches Menus S…" at bounding box center [613, 132] width 1227 height 589
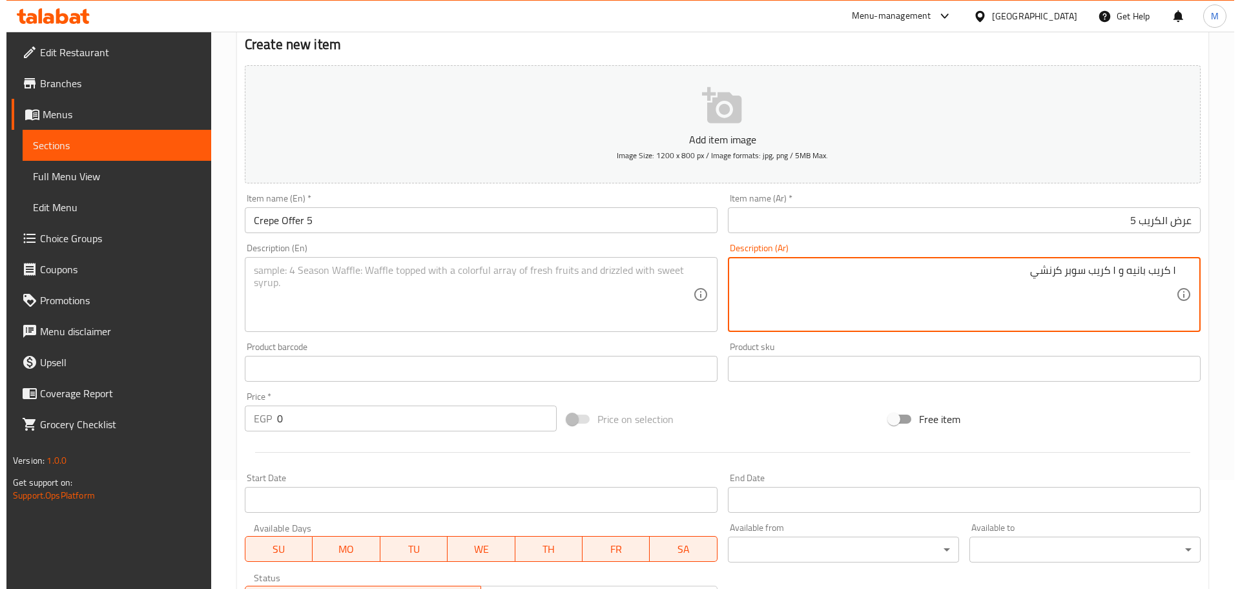
scroll to position [81, 0]
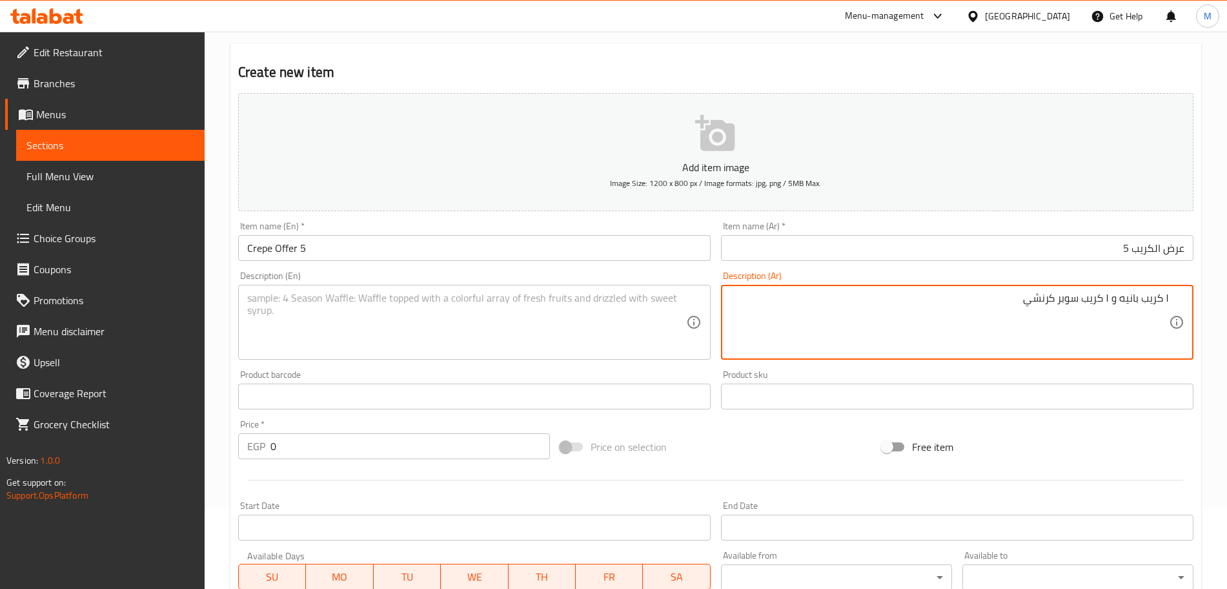
click at [1108, 296] on textarea "١ كريب بانيه و ١ كريب سوبر كرنشي" at bounding box center [949, 322] width 439 height 61
type textarea "١ كريب بانيه و ١ كريب سوبر كرنشي"
click at [335, 317] on textarea at bounding box center [466, 322] width 439 height 61
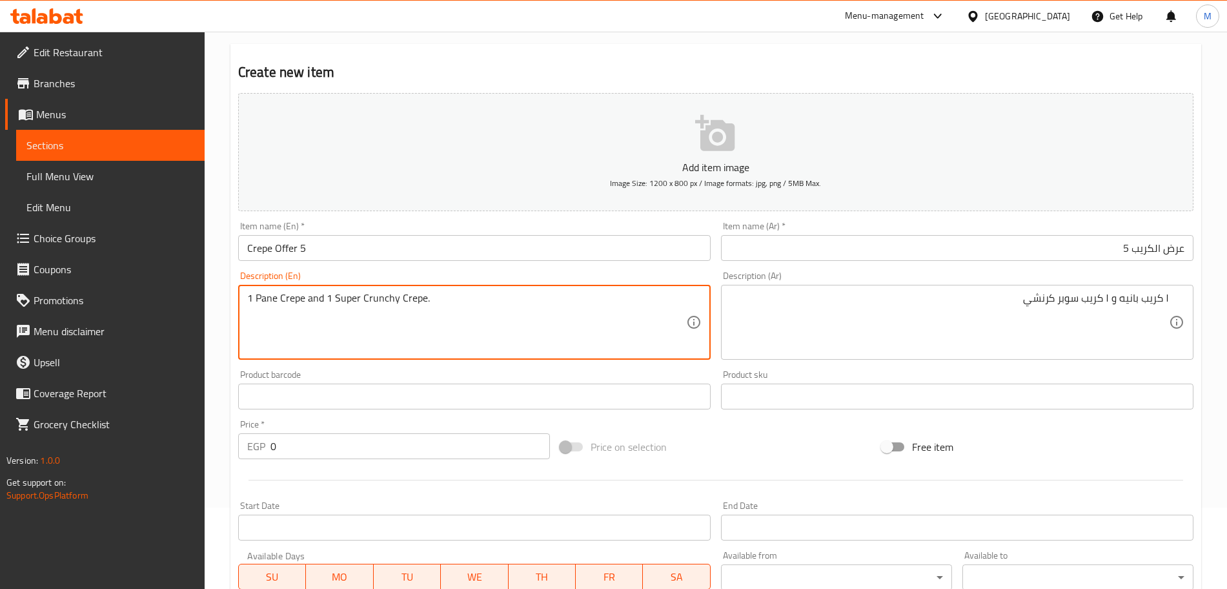
type textarea "1 Pane Crepe and 1 Super Crunchy Crepe."
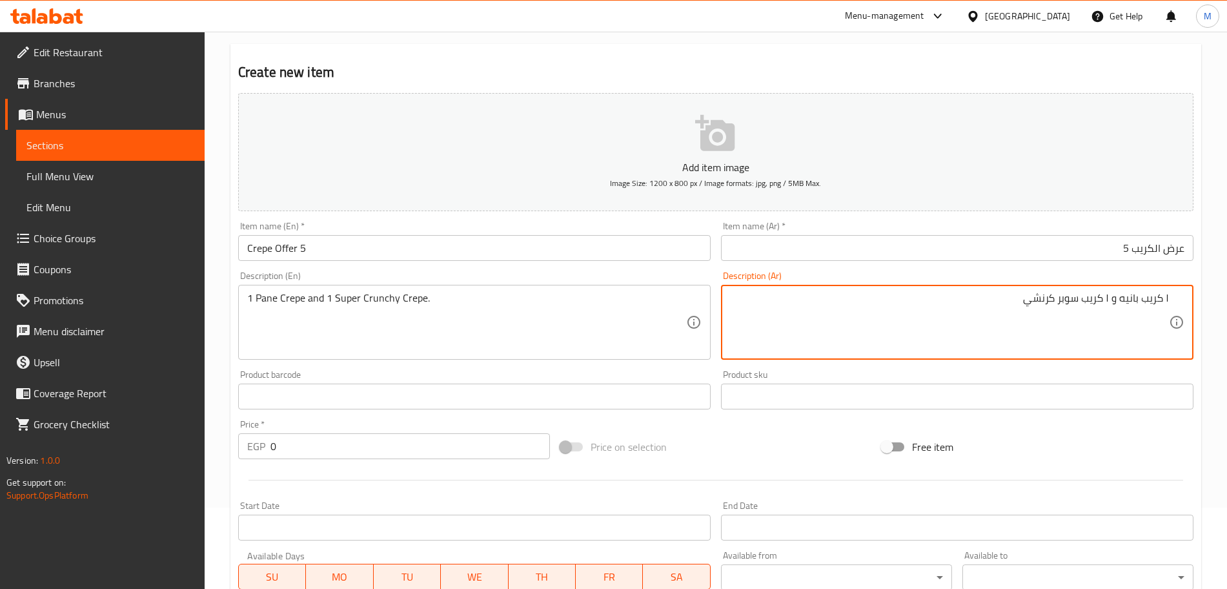
click at [997, 309] on textarea "١ كريب بانيه و ١ كريب سوبر كرنشي" at bounding box center [949, 322] width 439 height 61
click at [999, 303] on textarea "١ كريب بانيه و ١ كريب سوبر كرنشي" at bounding box center [949, 322] width 439 height 61
type textarea "١ كريب بانيه و ١ كريب سوبر كرنشي."
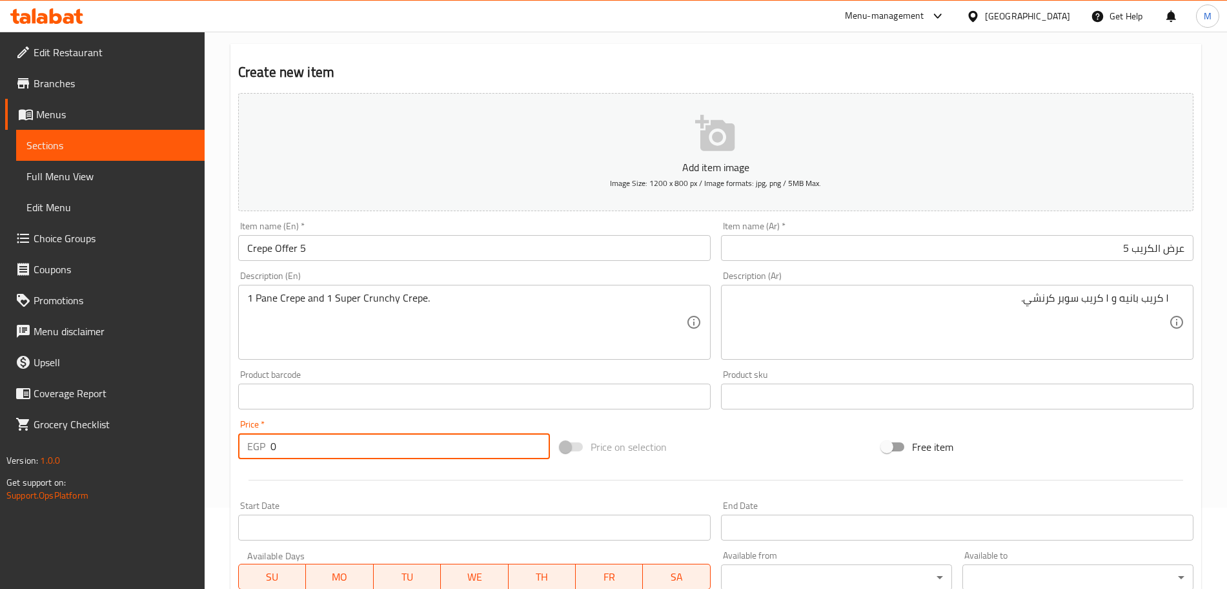
drag, startPoint x: 281, startPoint y: 439, endPoint x: 189, endPoint y: 397, distance: 101.4
click at [194, 429] on div "Edit Restaurant Branches Menus Sections Full Menu View Edit Menu Choice Groups …" at bounding box center [613, 390] width 1227 height 881
type input "215"
click at [398, 503] on div "Start Date Start Date" at bounding box center [474, 520] width 473 height 39
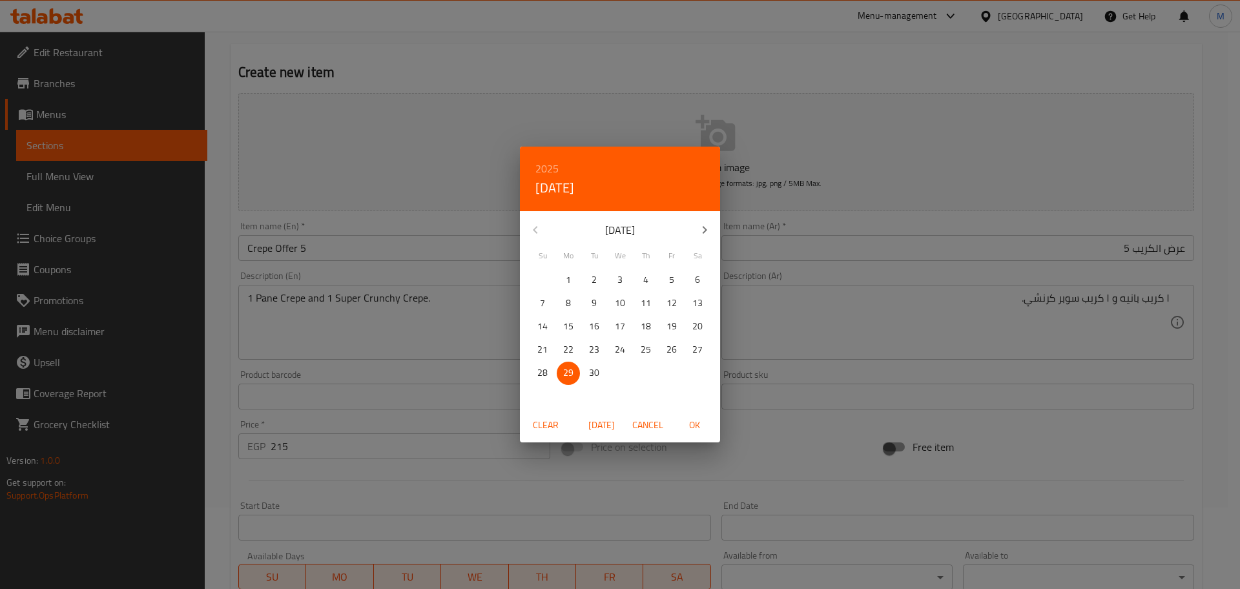
click at [813, 426] on div "2025 Mon, Sep [DATE] Mo Tu We Th Fr Sa 31 1 2 3 4 5 6 7 8 9 10 11 12 13 14 15 1…" at bounding box center [620, 294] width 1240 height 589
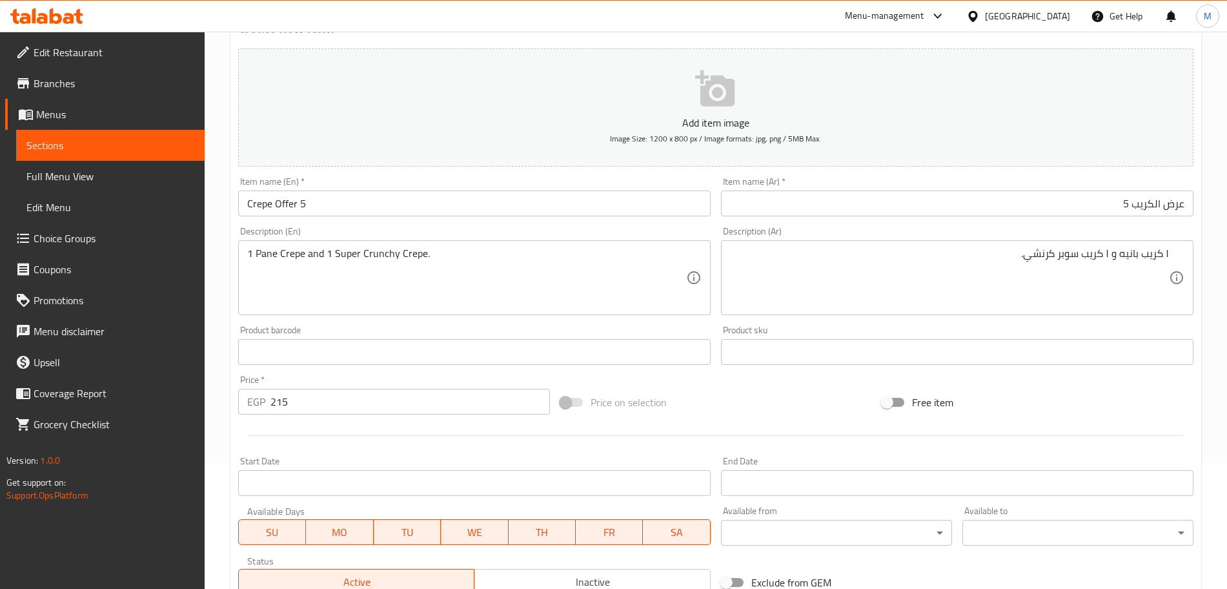
scroll to position [162, 0]
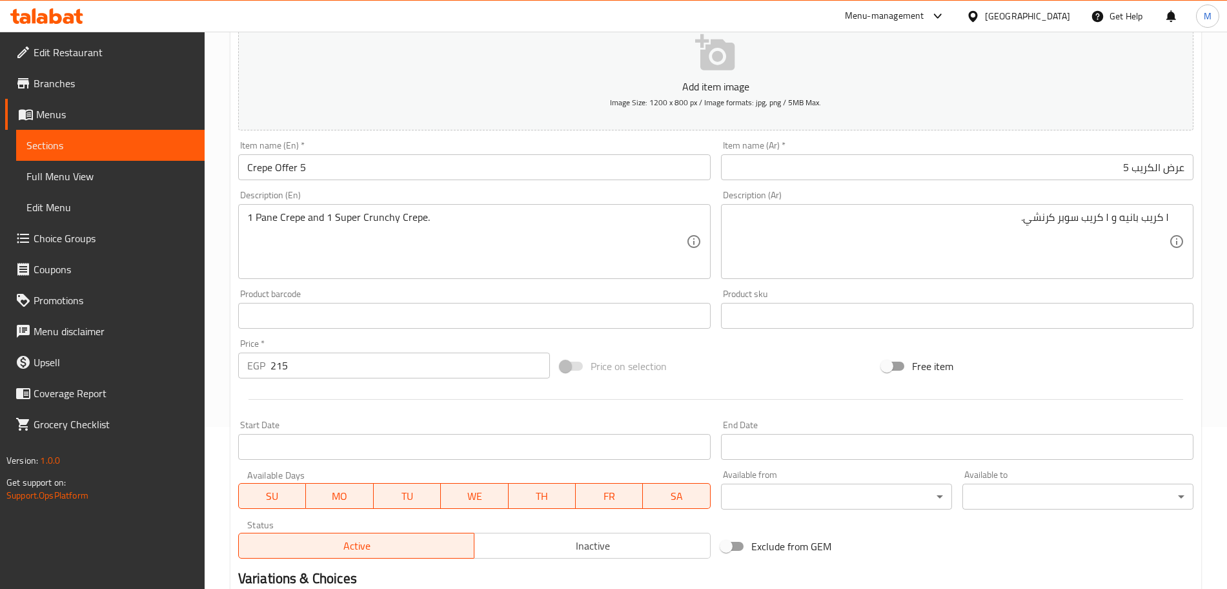
click at [611, 441] on input "Start Date" at bounding box center [474, 447] width 473 height 26
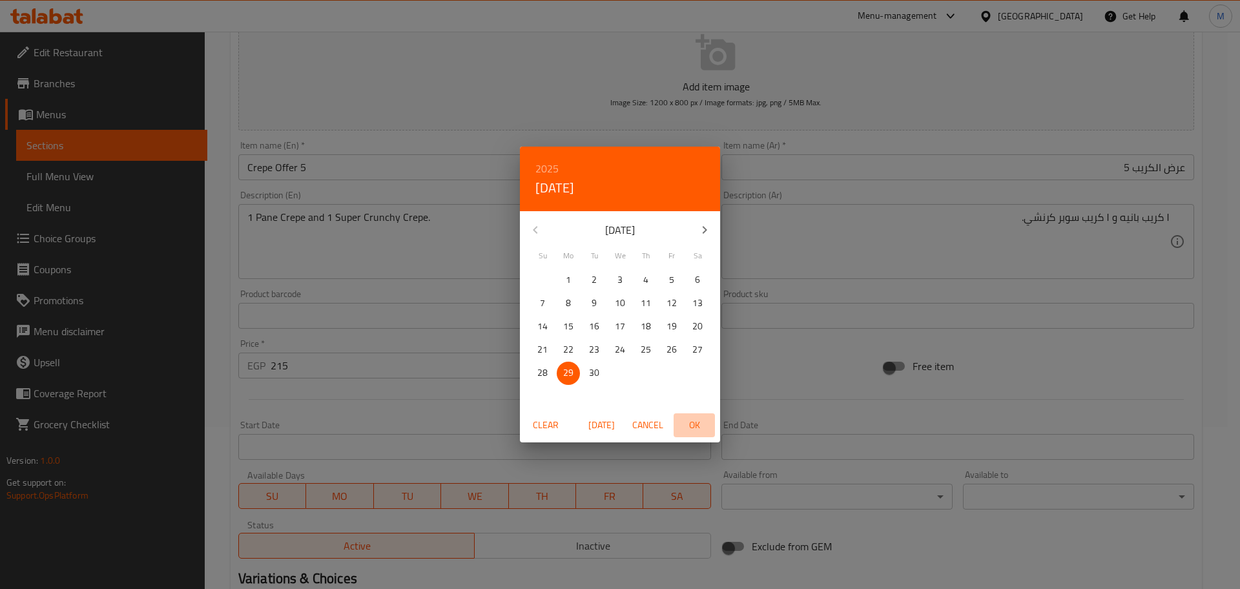
click at [699, 417] on span "OK" at bounding box center [694, 425] width 31 height 16
type input "[DATE]"
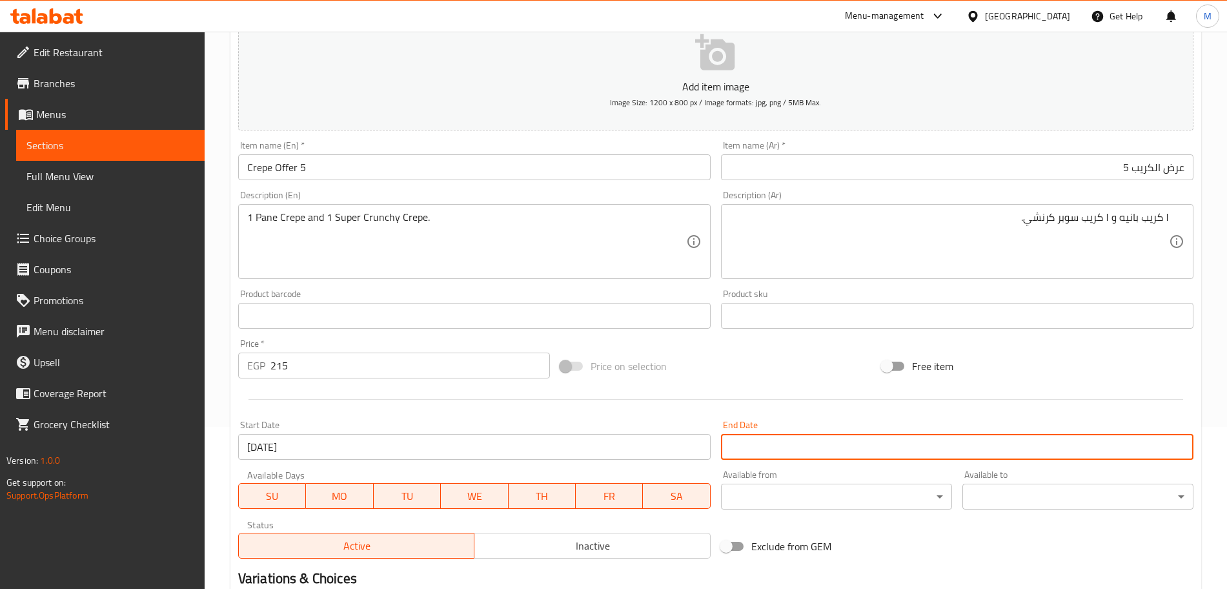
click at [815, 440] on input "Start Date" at bounding box center [957, 447] width 473 height 26
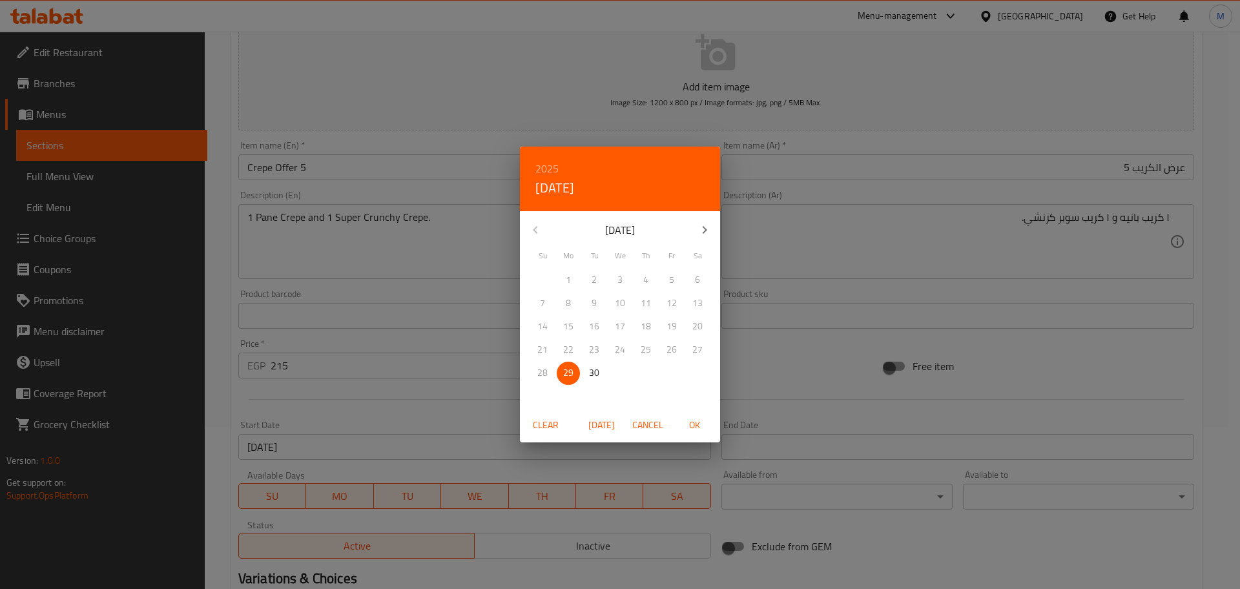
click at [558, 169] on h6 "2025" at bounding box center [546, 168] width 23 height 18
click at [614, 270] on div "2026" at bounding box center [620, 265] width 200 height 26
click at [627, 374] on span "30" at bounding box center [619, 373] width 23 height 16
click at [699, 425] on span "OK" at bounding box center [694, 425] width 31 height 16
type input "[DATE]"
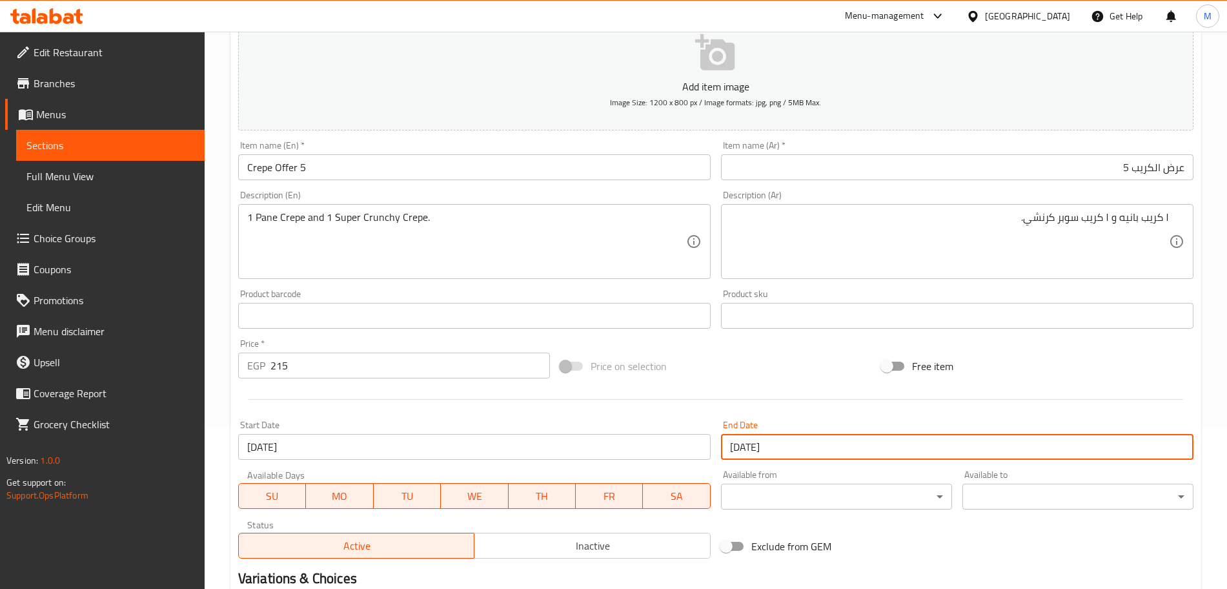
click at [804, 421] on div "End Date [DATE] End Date" at bounding box center [957, 439] width 473 height 39
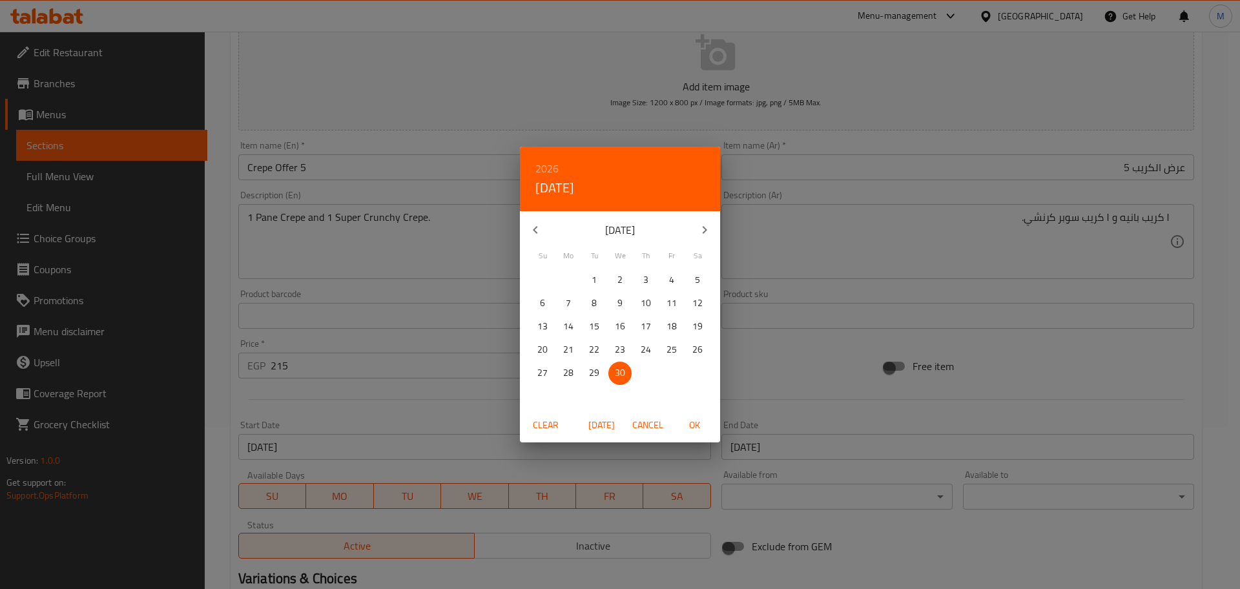
click at [799, 420] on div "2026 Wed, Sep [DATE] Mo Tu We Th Fr Sa 30 31 1 2 3 4 5 6 7 8 9 10 11 12 13 14 1…" at bounding box center [620, 294] width 1240 height 589
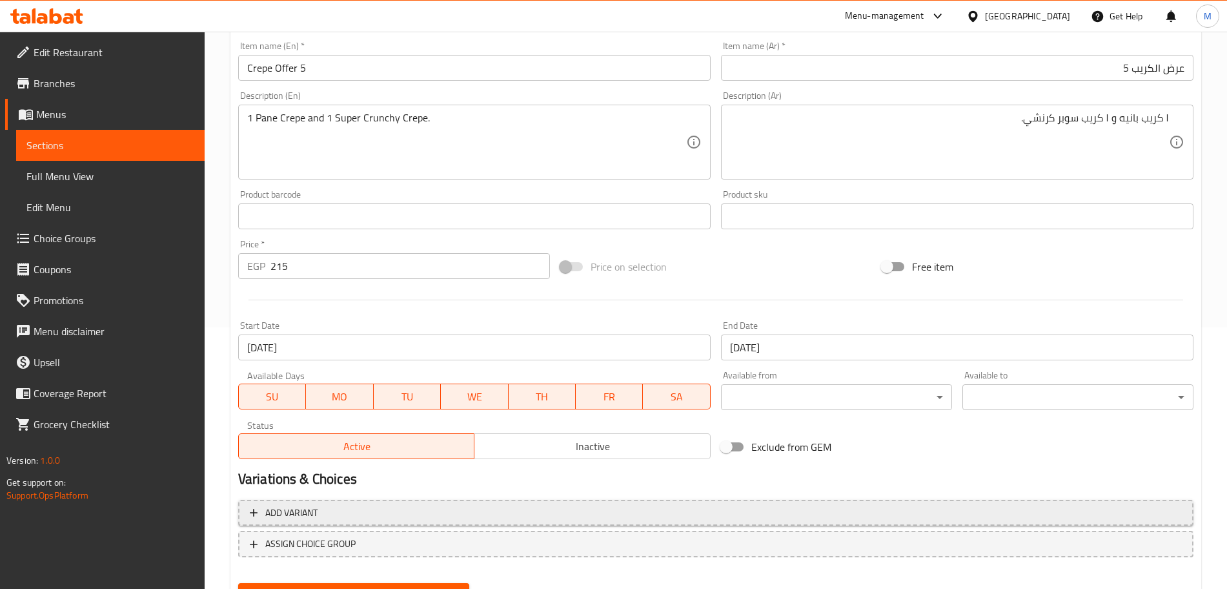
scroll to position [323, 0]
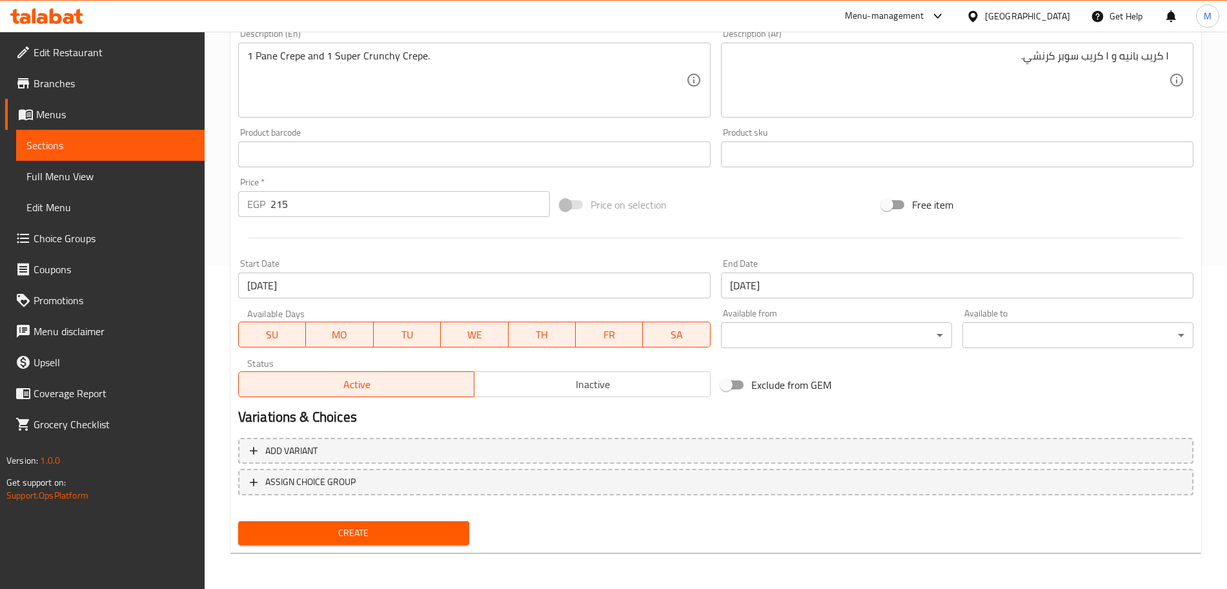
click at [552, 393] on span "Inactive" at bounding box center [593, 384] width 226 height 19
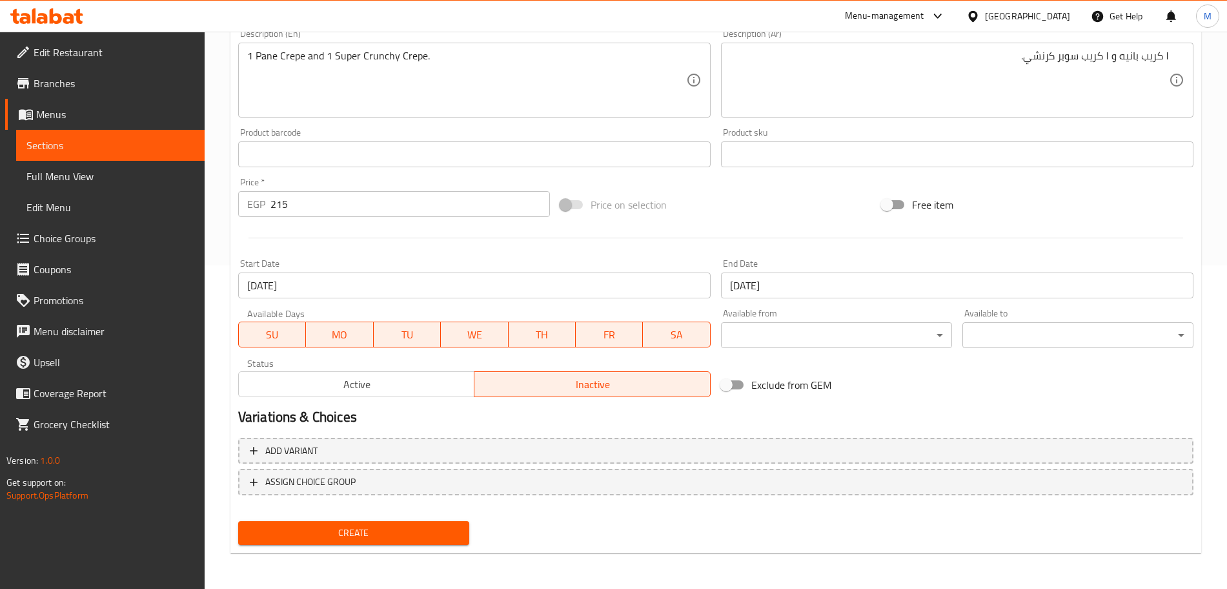
click at [454, 529] on span "Create" at bounding box center [354, 533] width 210 height 16
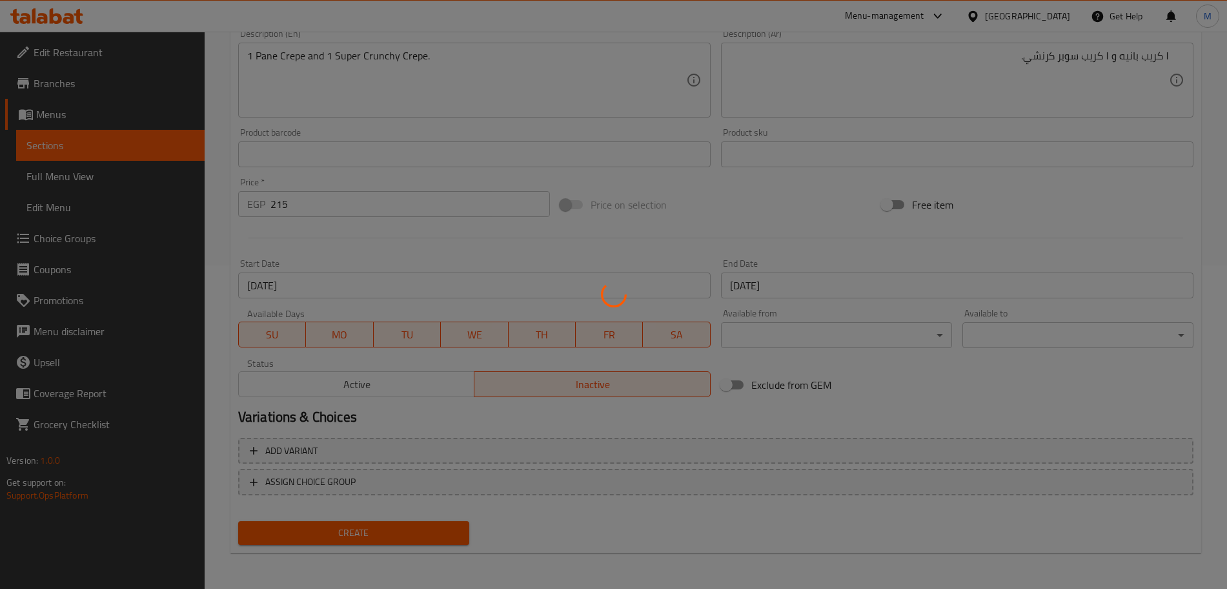
type input "0"
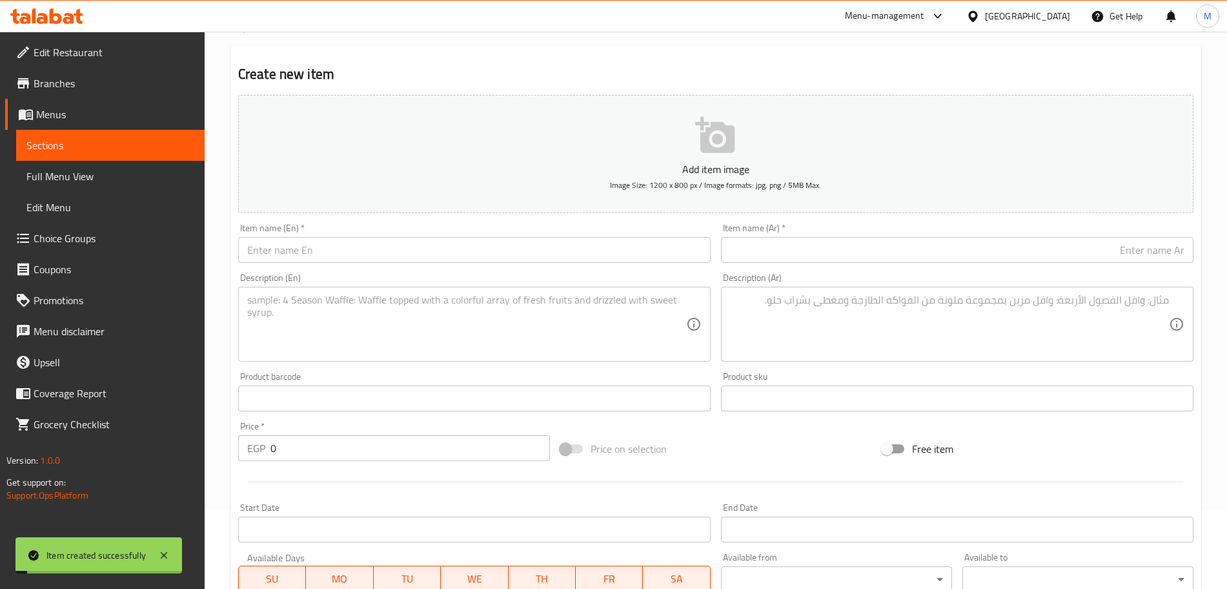
scroll to position [0, 0]
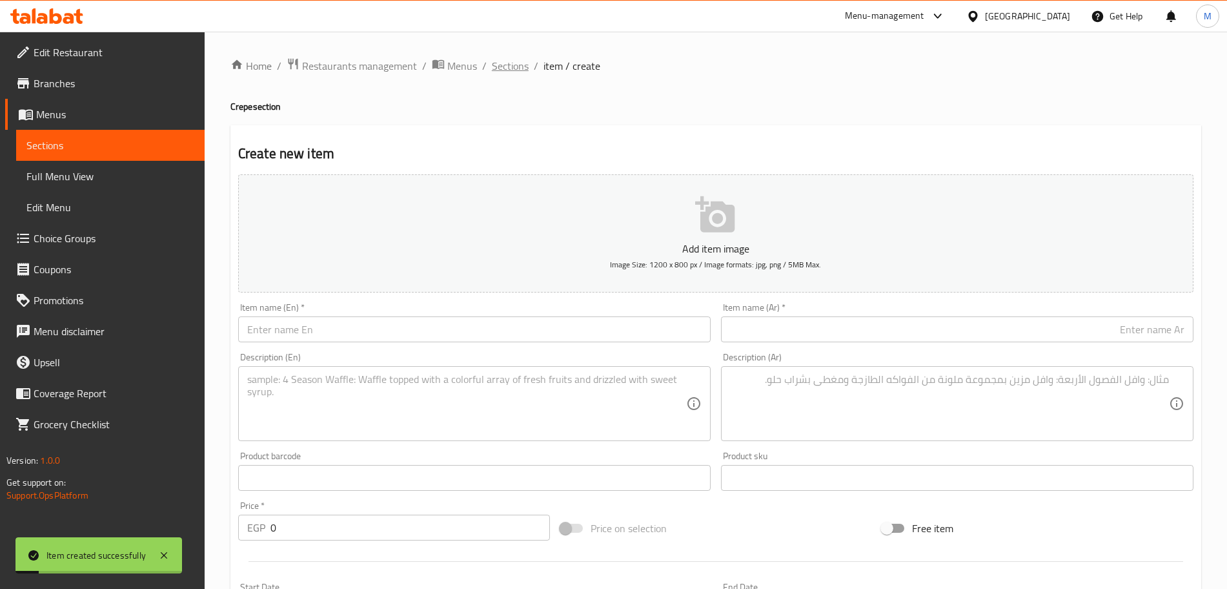
click at [511, 63] on span "Sections" at bounding box center [510, 65] width 37 height 15
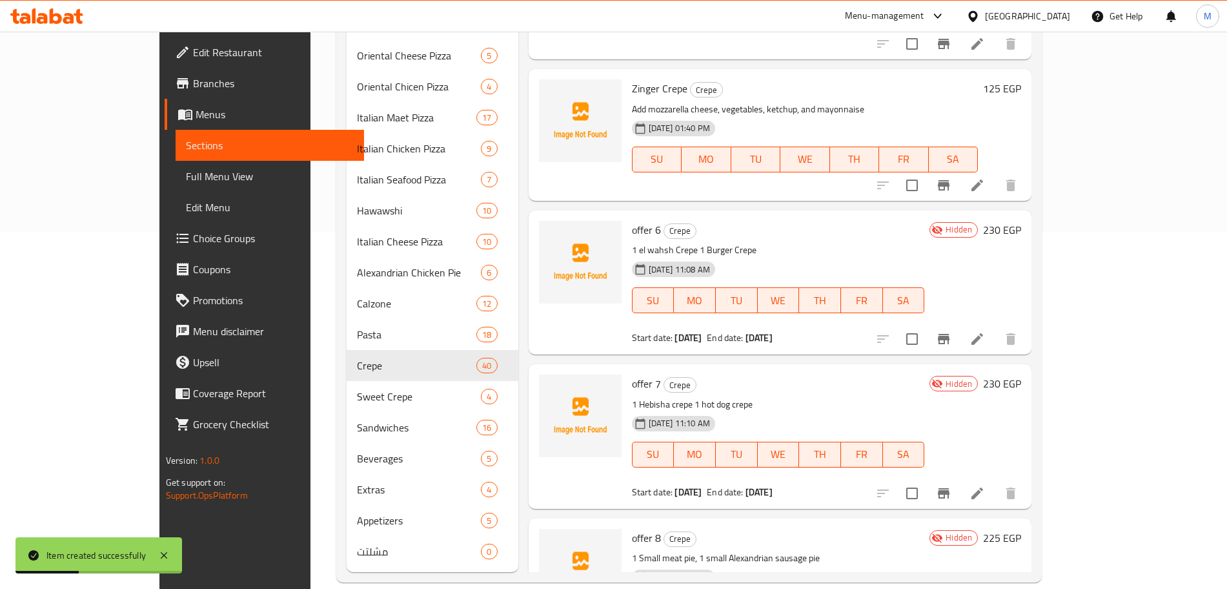
scroll to position [4987, 0]
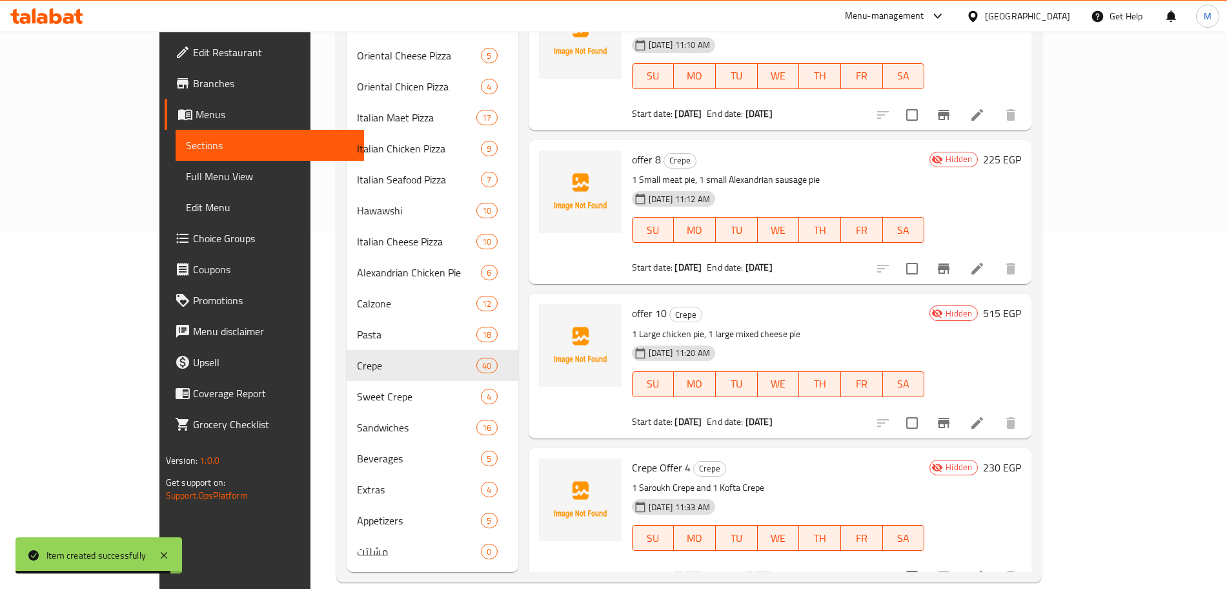
click at [996, 565] on li at bounding box center [977, 576] width 36 height 23
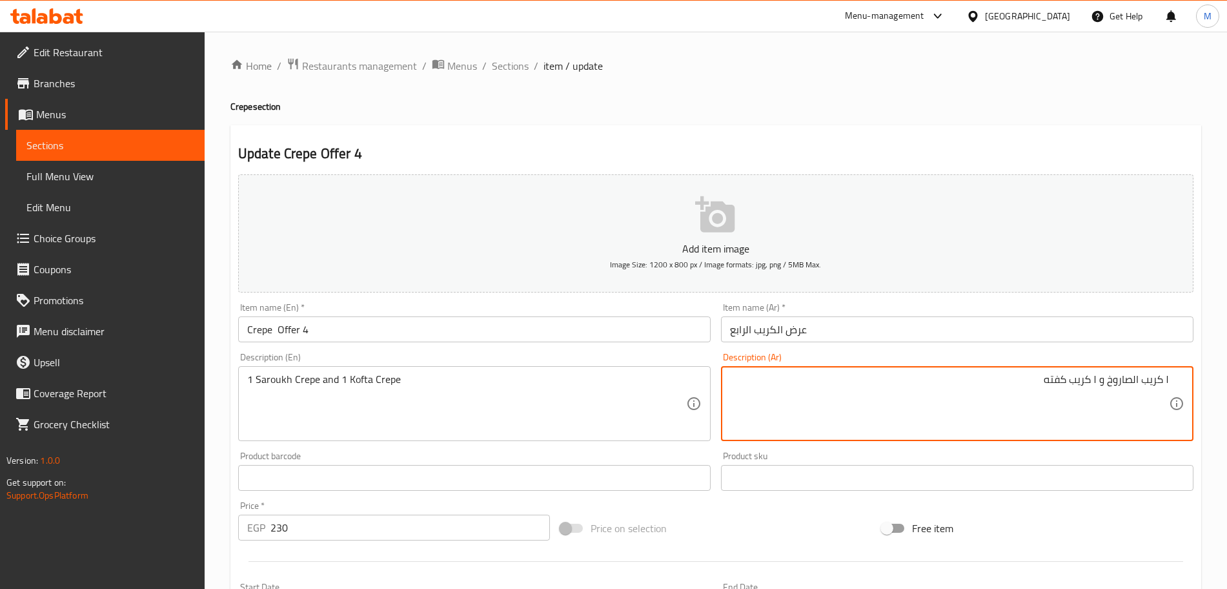
type textarea "١ كريب الصاروخ و ١ كريب كفته"
click at [1062, 459] on div "Product sku Product sku" at bounding box center [957, 470] width 473 height 39
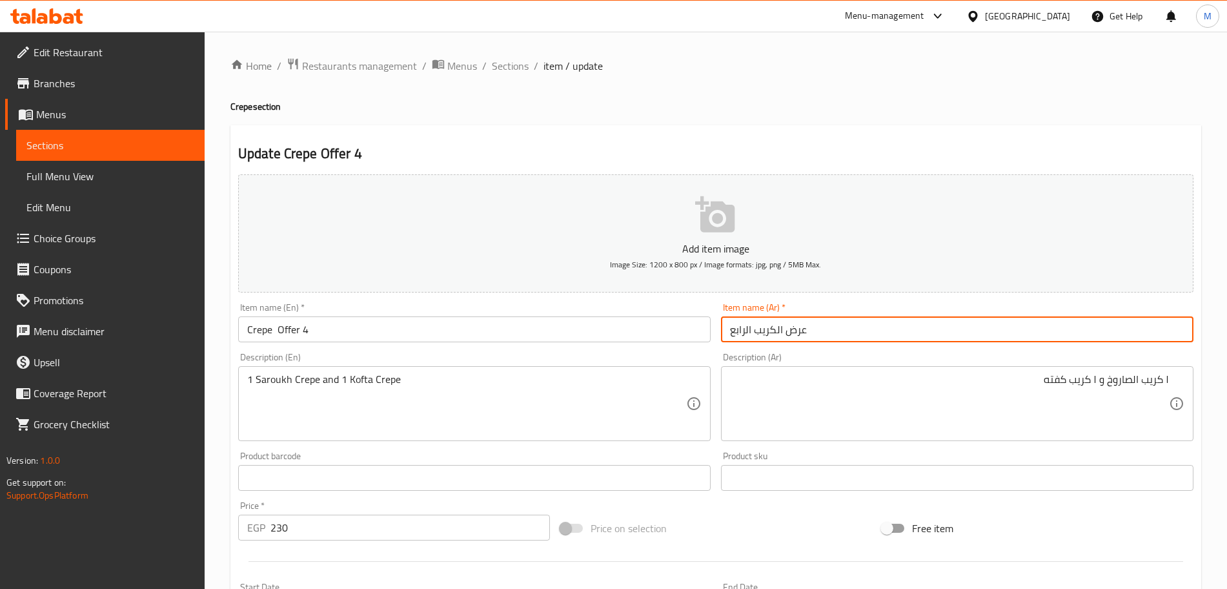
drag, startPoint x: 750, startPoint y: 331, endPoint x: 664, endPoint y: 341, distance: 87.1
click at [664, 341] on div "Add item image Image Size: 1200 x 800 px / Image formats: jpg, png / 5MB Max. I…" at bounding box center [716, 447] width 966 height 557
type input "عرض الكريب 4"
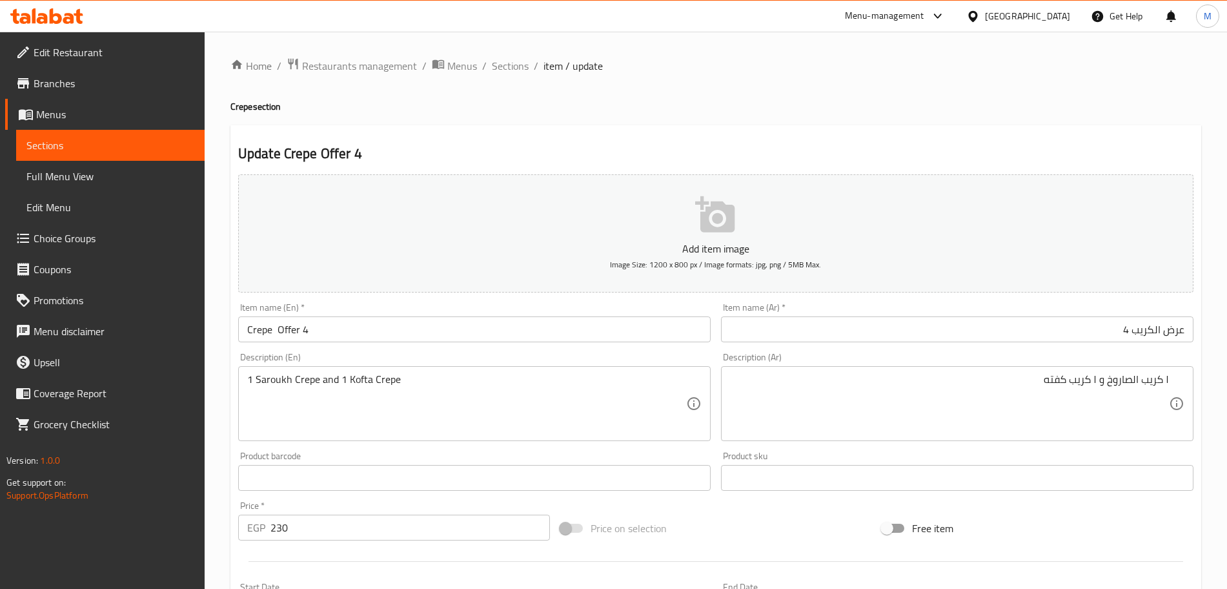
click at [770, 456] on div "Product sku Product sku" at bounding box center [957, 470] width 473 height 39
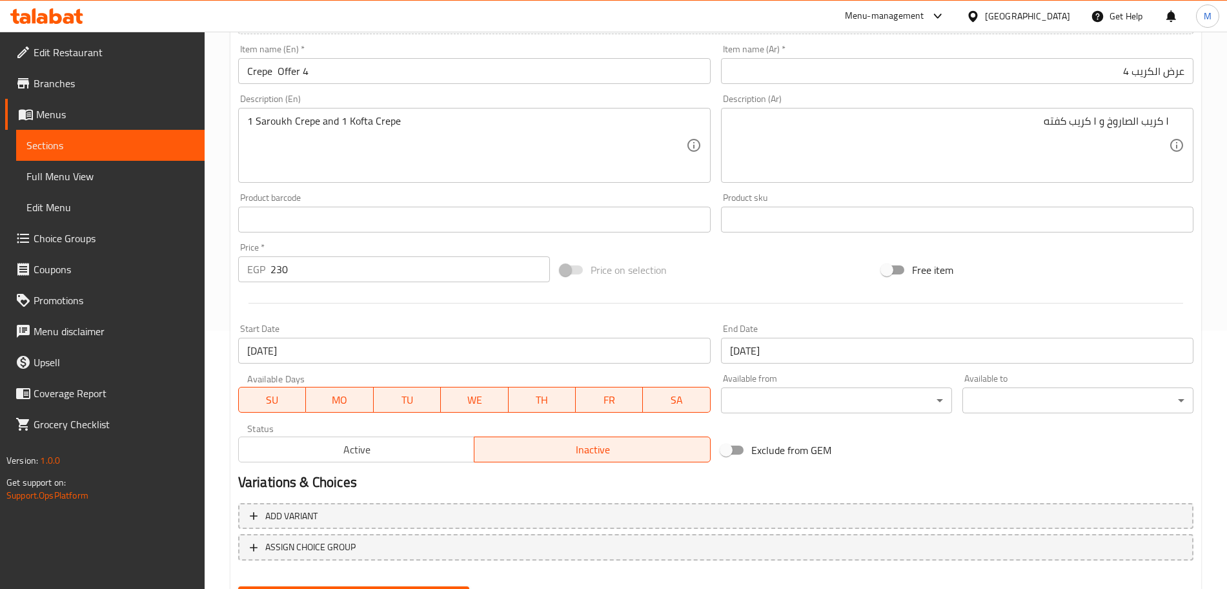
scroll to position [323, 0]
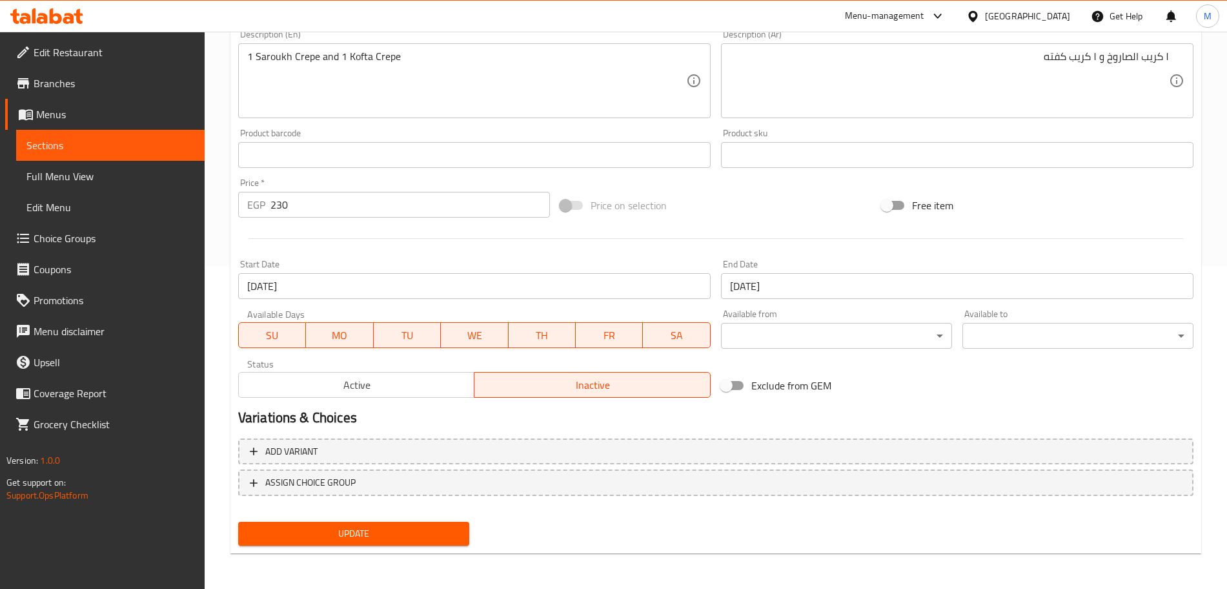
click at [424, 529] on span "Update" at bounding box center [354, 534] width 210 height 16
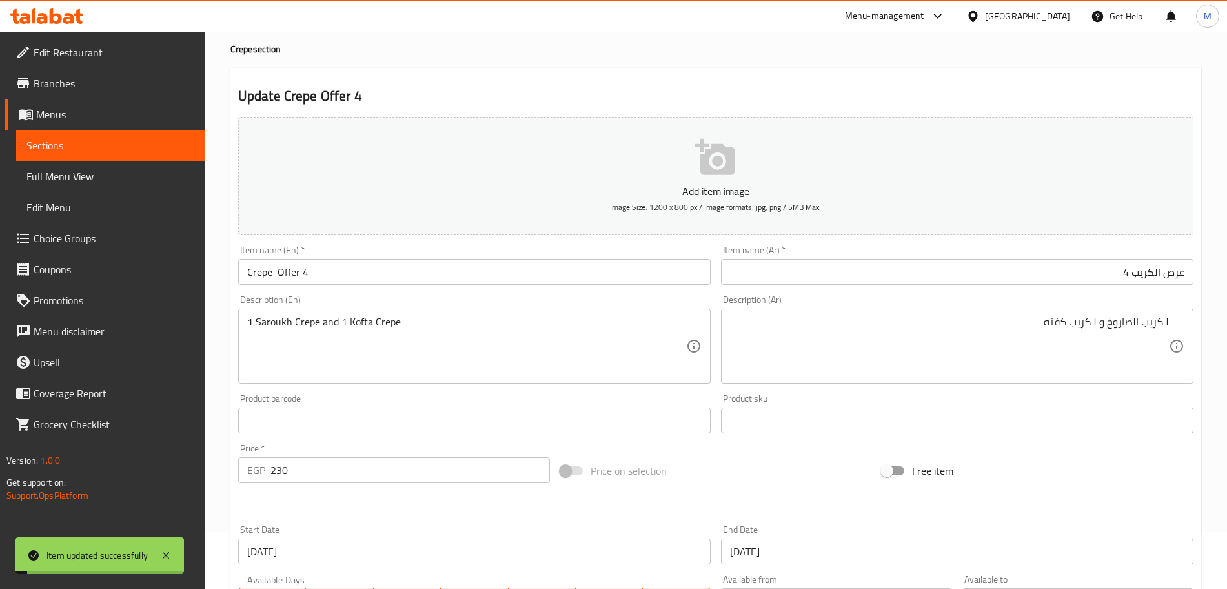
scroll to position [0, 0]
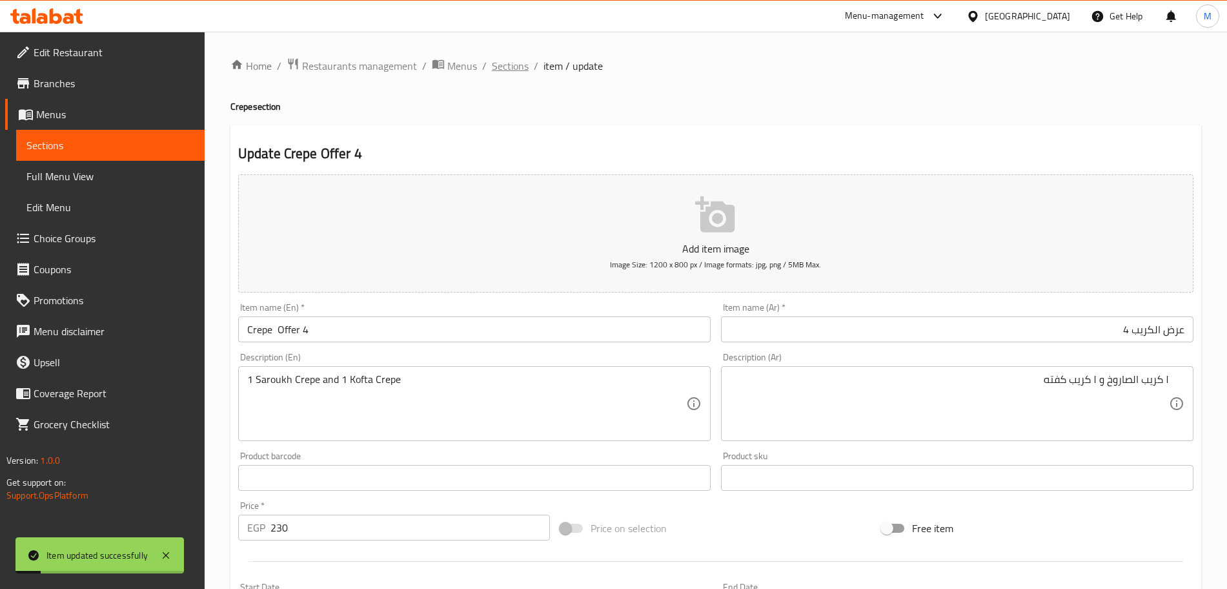
click at [512, 71] on span "Sections" at bounding box center [510, 65] width 37 height 15
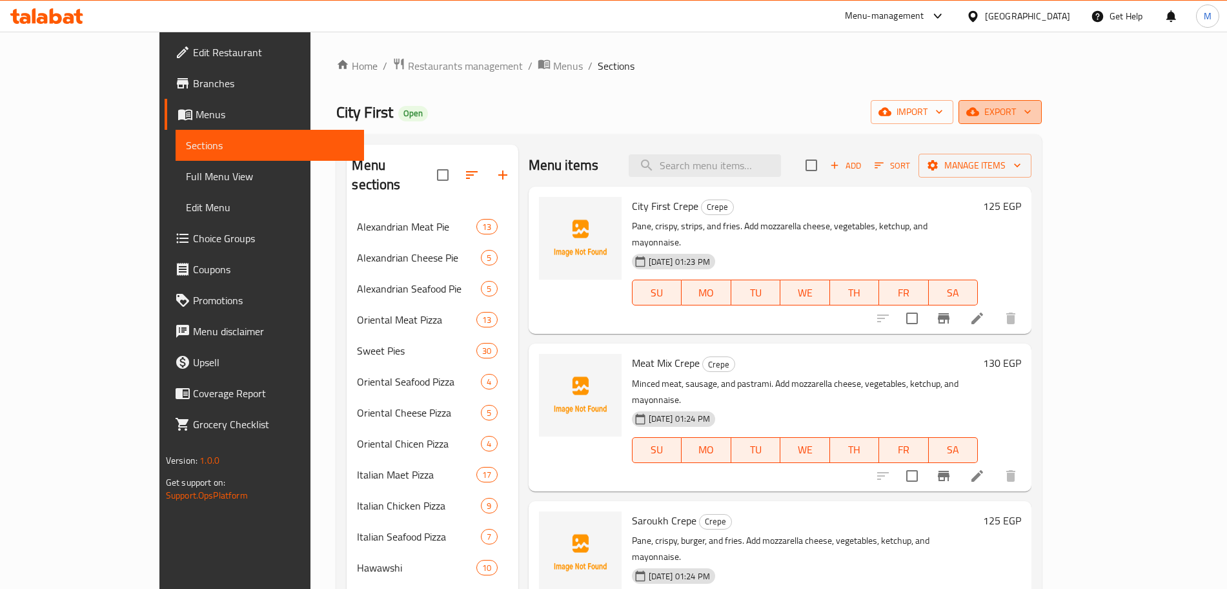
click at [1042, 121] on button "export" at bounding box center [1000, 112] width 83 height 24
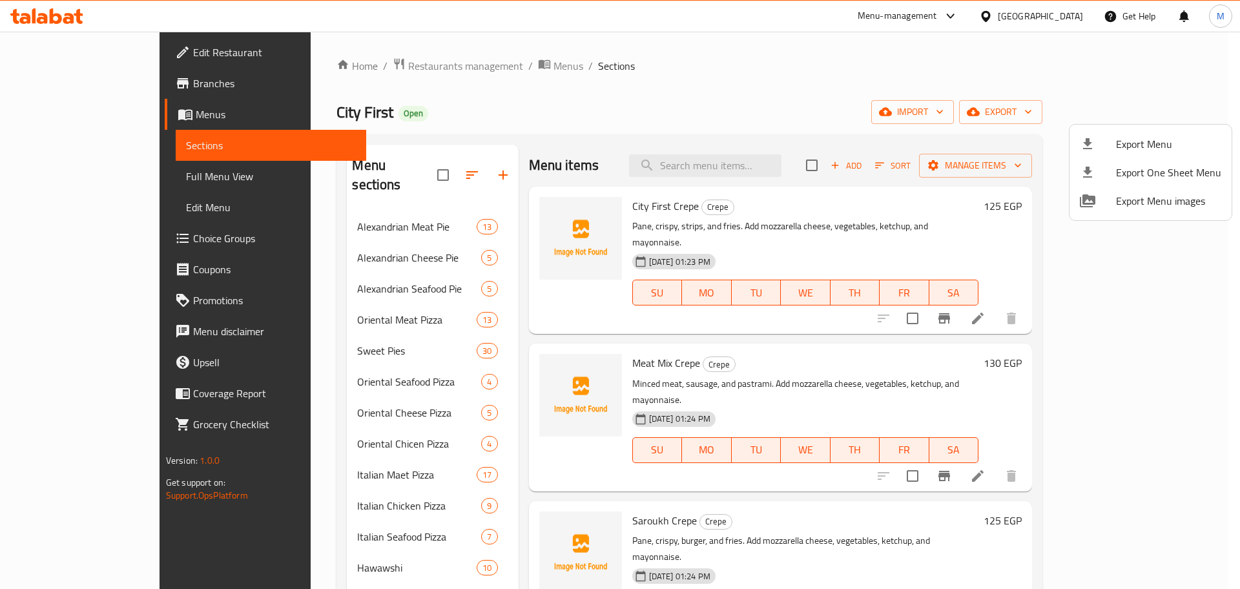
click at [1129, 144] on span "Export Menu" at bounding box center [1168, 143] width 105 height 15
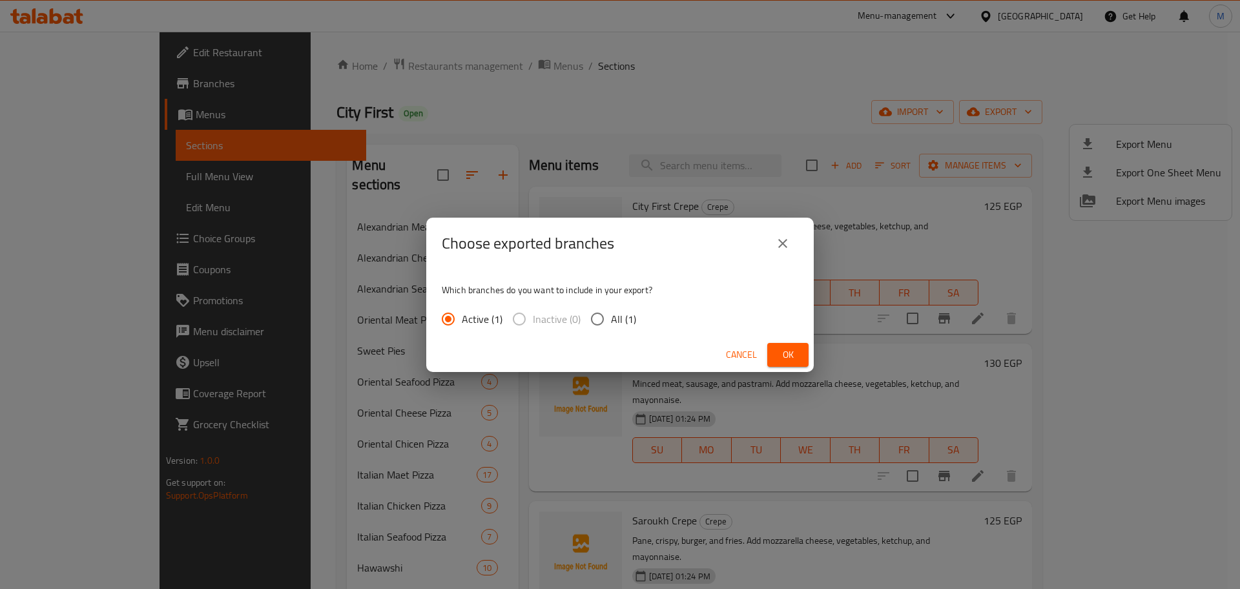
click at [598, 327] on input "All (1)" at bounding box center [597, 318] width 27 height 27
radio input "true"
click at [776, 343] on button "Ok" at bounding box center [787, 355] width 41 height 24
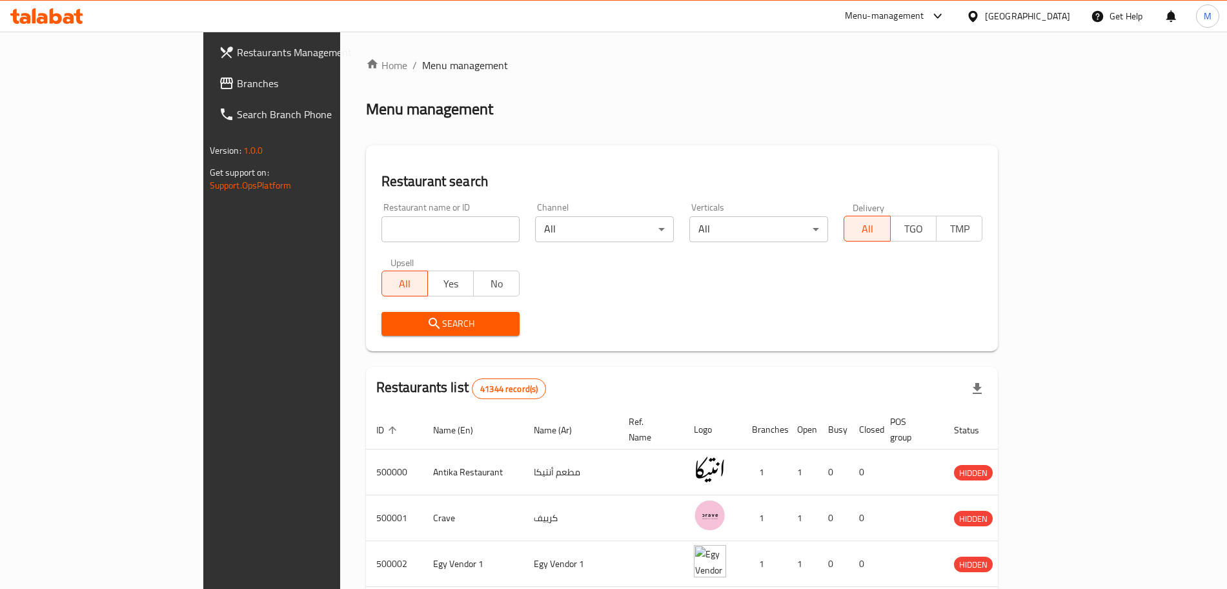
click at [209, 97] on link "Branches" at bounding box center [309, 83] width 200 height 31
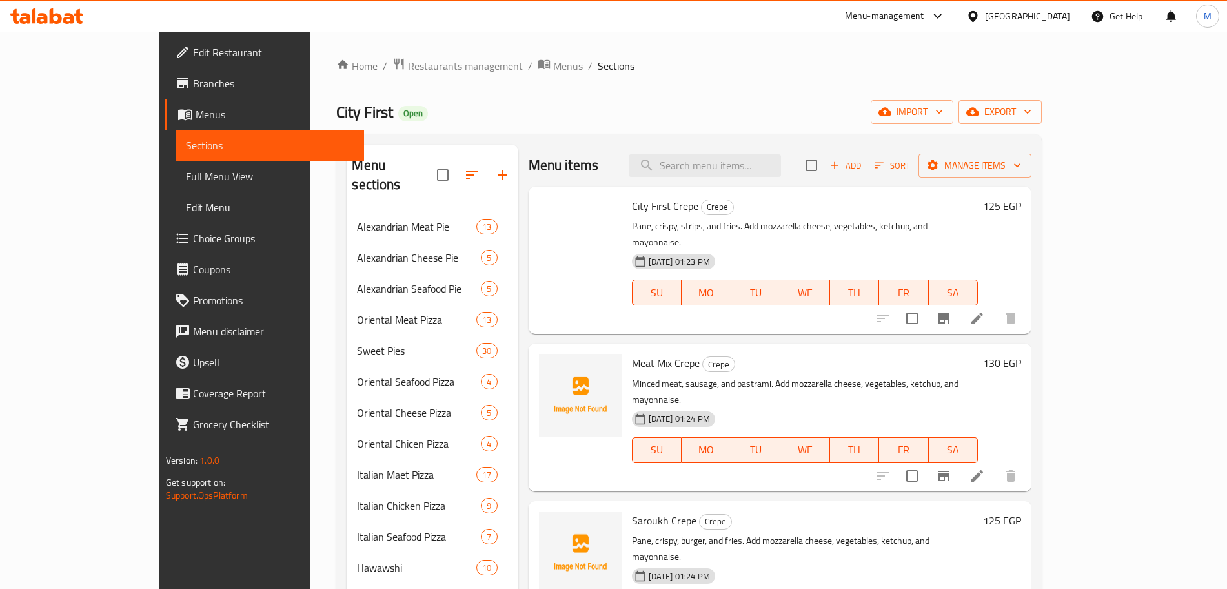
scroll to position [357, 0]
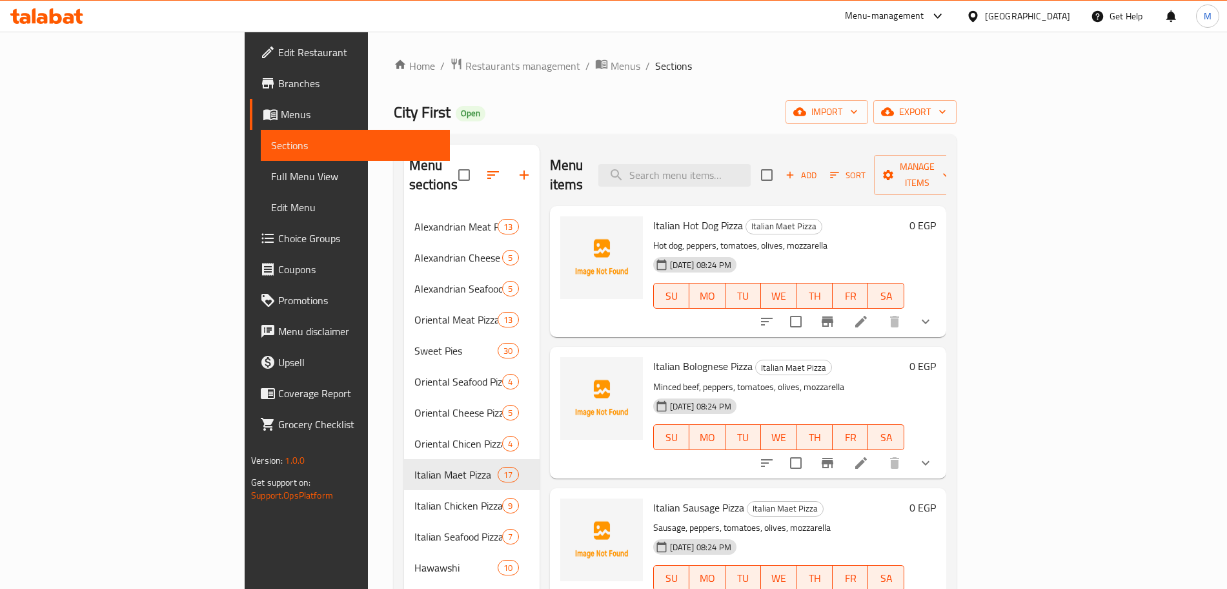
scroll to position [242, 0]
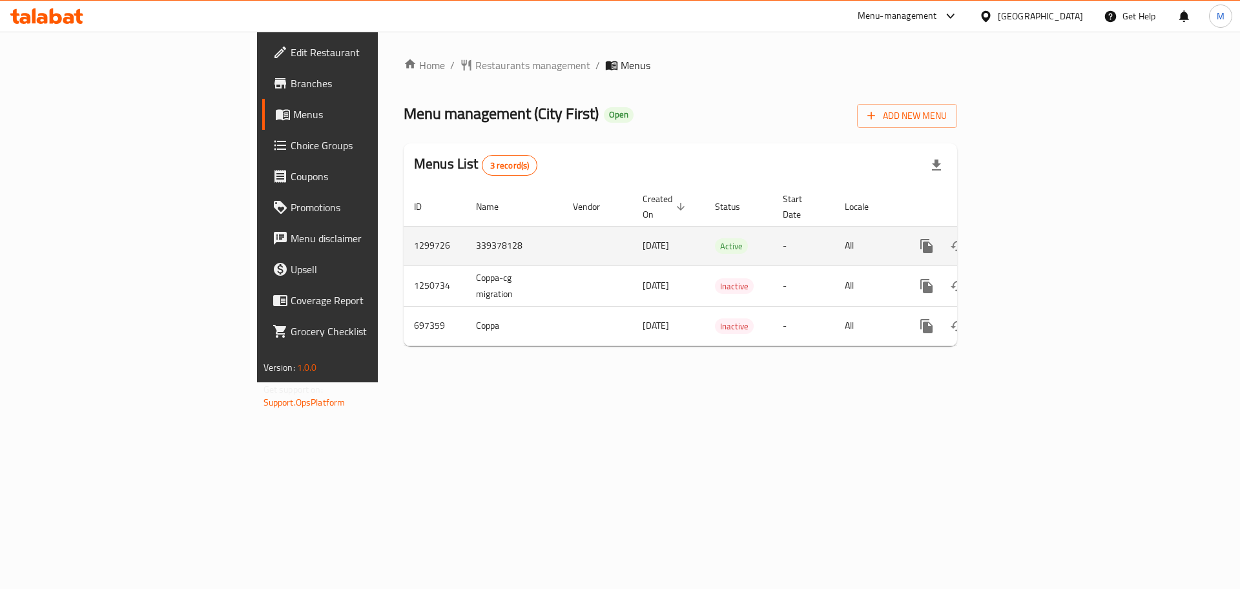
click at [1035, 234] on link "enhanced table" at bounding box center [1019, 246] width 31 height 31
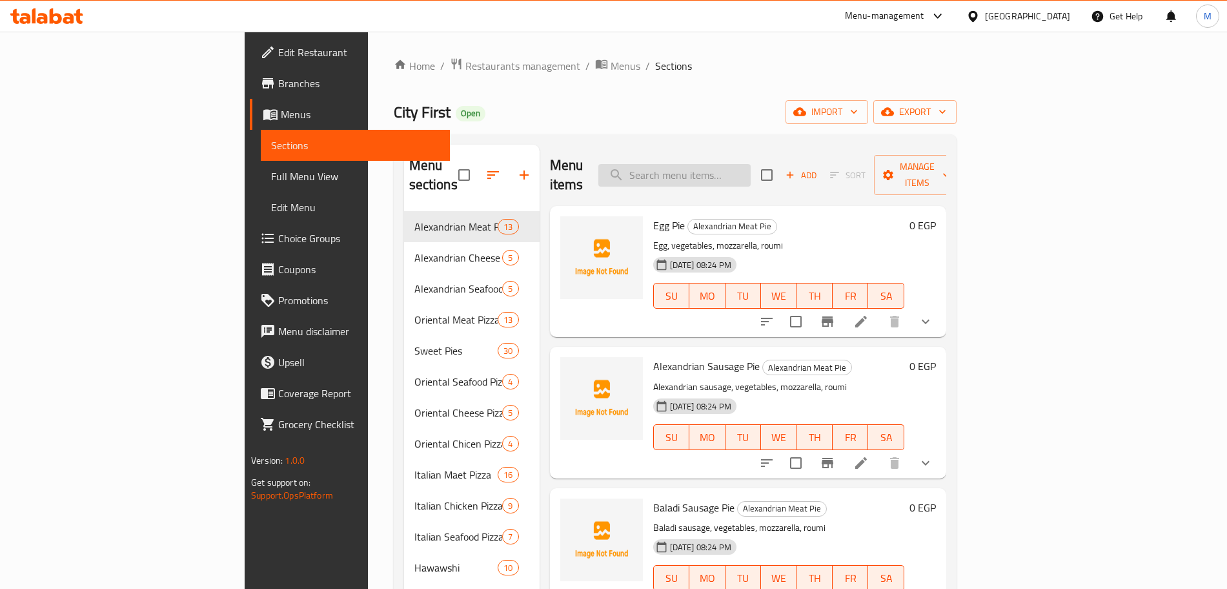
click at [751, 171] on input "search" at bounding box center [675, 175] width 152 height 23
paste input "offer 8"
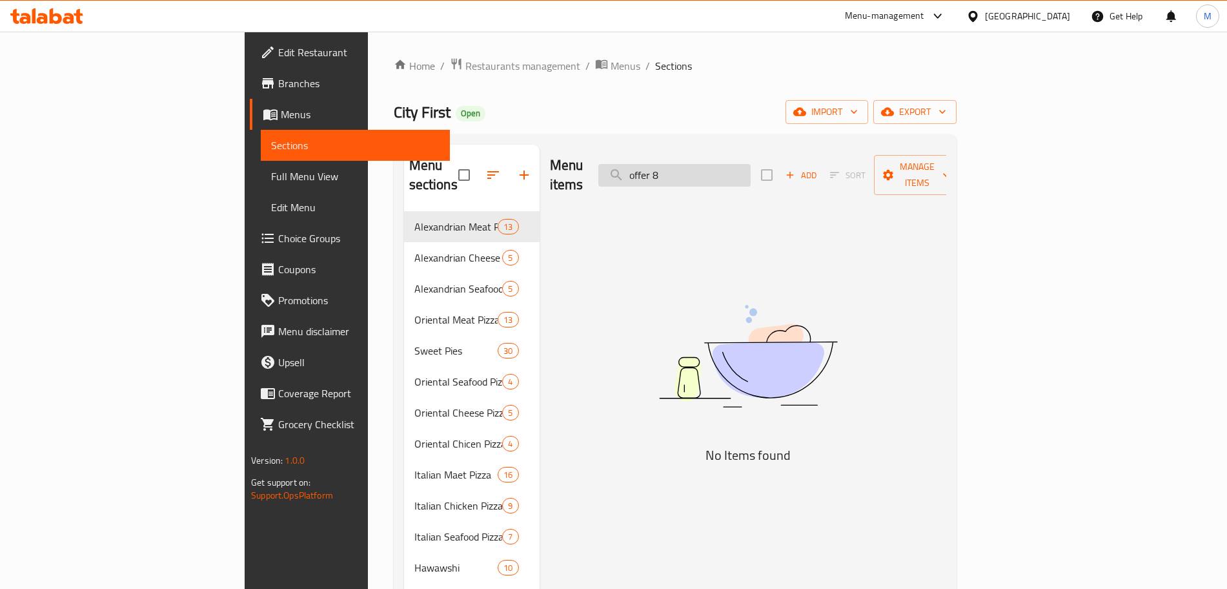
click at [741, 165] on input "offer 8" at bounding box center [675, 175] width 152 height 23
drag, startPoint x: 730, startPoint y: 165, endPoint x: 551, endPoint y: 159, distance: 179.6
click at [551, 160] on div "Menu items offer 8 Add Sort Manage items" at bounding box center [748, 175] width 396 height 61
type input "o"
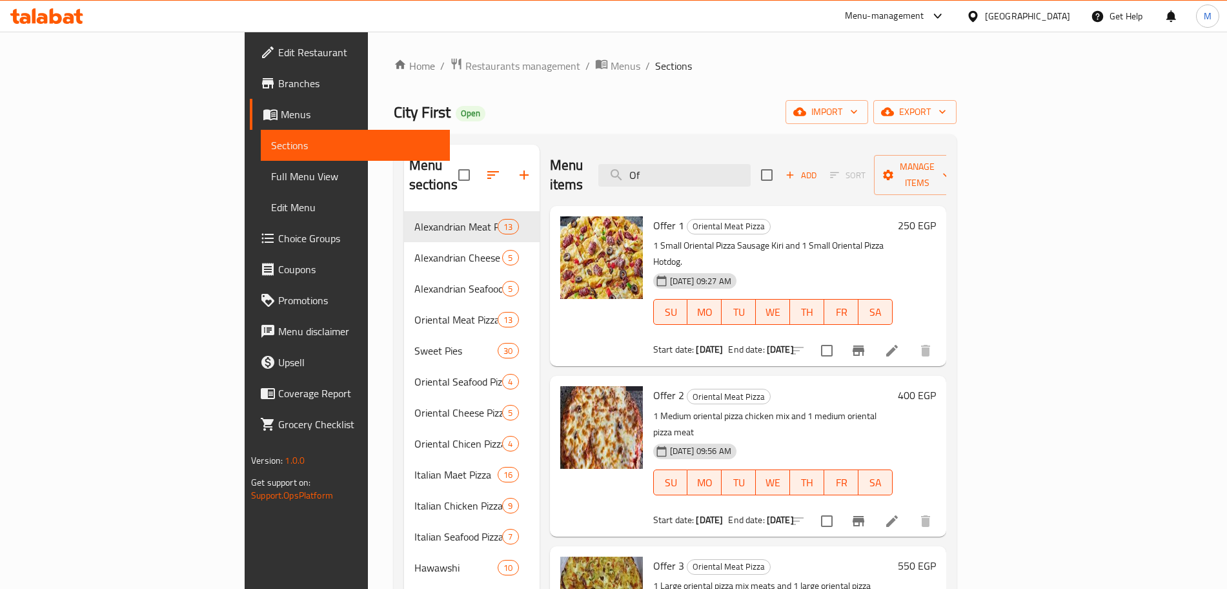
type input "O"
type input "8"
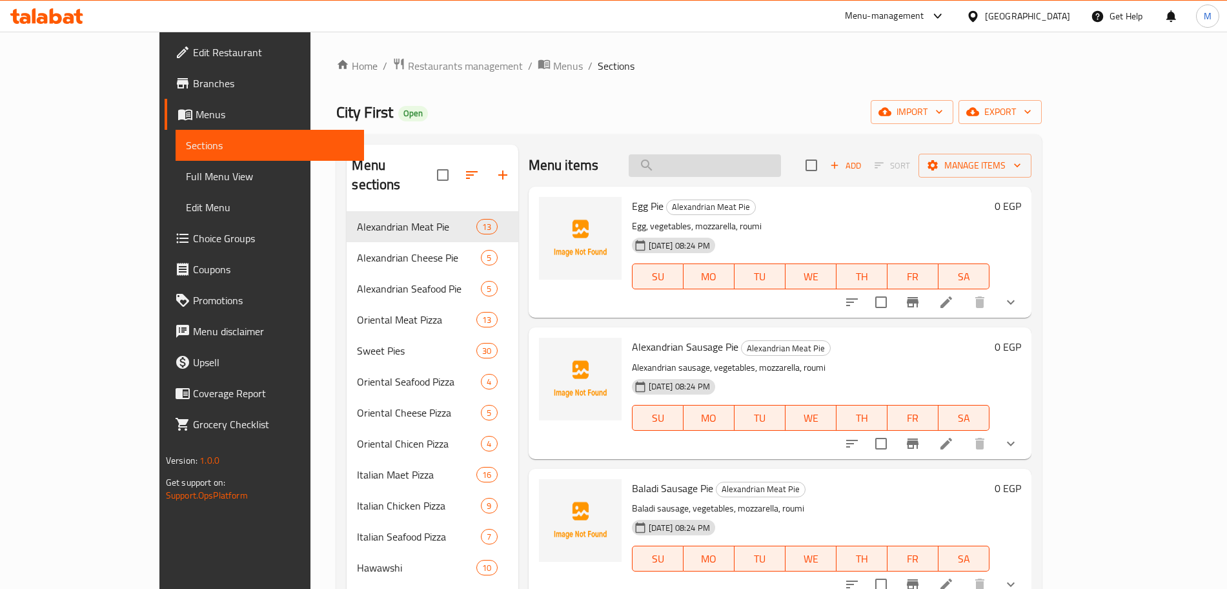
click at [777, 170] on input "search" at bounding box center [705, 165] width 152 height 23
click at [719, 174] on input "search" at bounding box center [705, 165] width 152 height 23
type input "Offer 10"
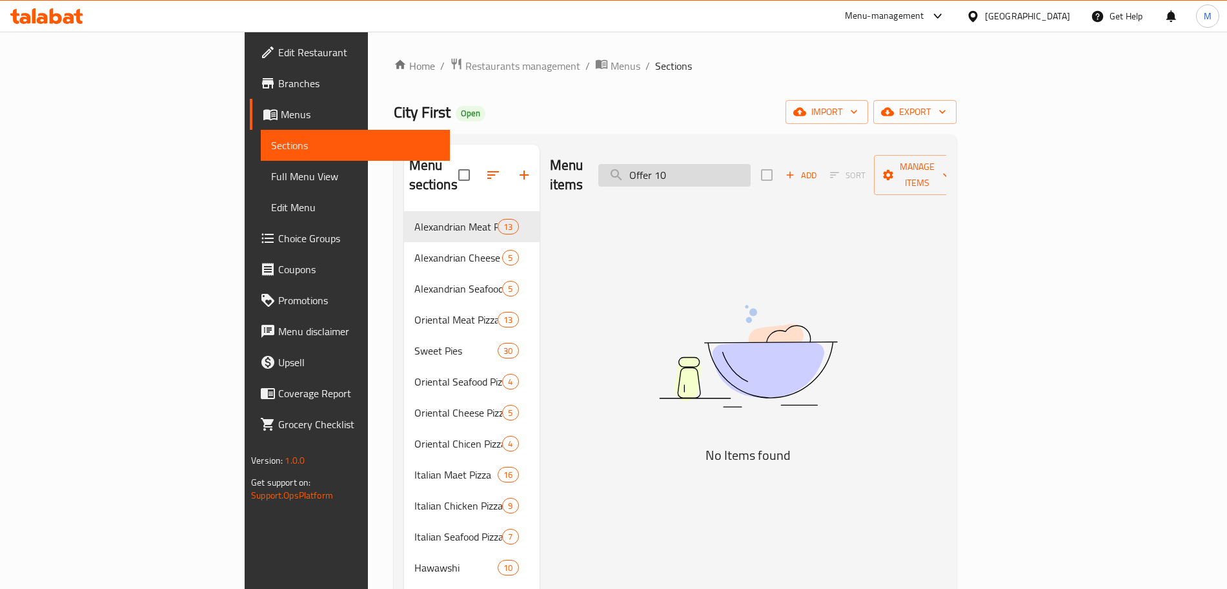
drag, startPoint x: 770, startPoint y: 158, endPoint x: 754, endPoint y: 157, distance: 16.8
drag, startPoint x: 754, startPoint y: 157, endPoint x: 767, endPoint y: 169, distance: 17.9
click at [723, 164] on input "Offer 10" at bounding box center [675, 175] width 152 height 23
drag, startPoint x: 775, startPoint y: 167, endPoint x: 703, endPoint y: 161, distance: 72.5
click at [703, 164] on input "Offer 10" at bounding box center [675, 175] width 152 height 23
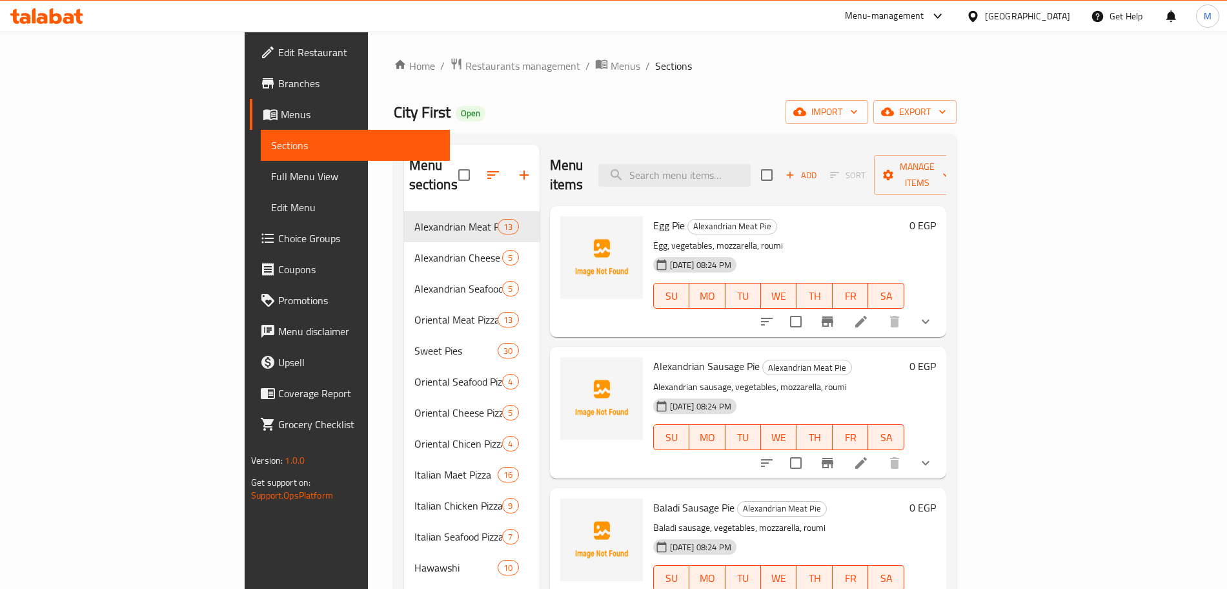
drag, startPoint x: 69, startPoint y: 87, endPoint x: 99, endPoint y: 114, distance: 40.7
click at [278, 87] on span "Branches" at bounding box center [358, 83] width 161 height 15
